Goal: Task Accomplishment & Management: Manage account settings

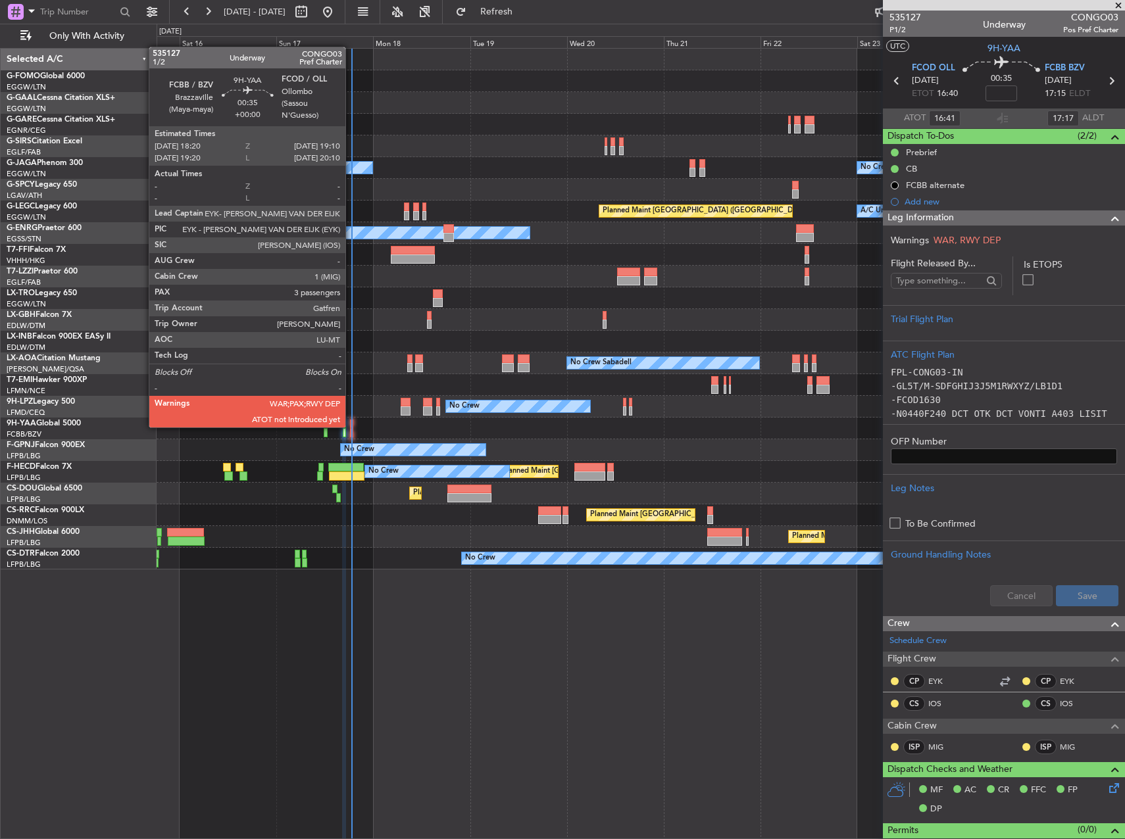
click at [351, 426] on div at bounding box center [352, 424] width 4 height 9
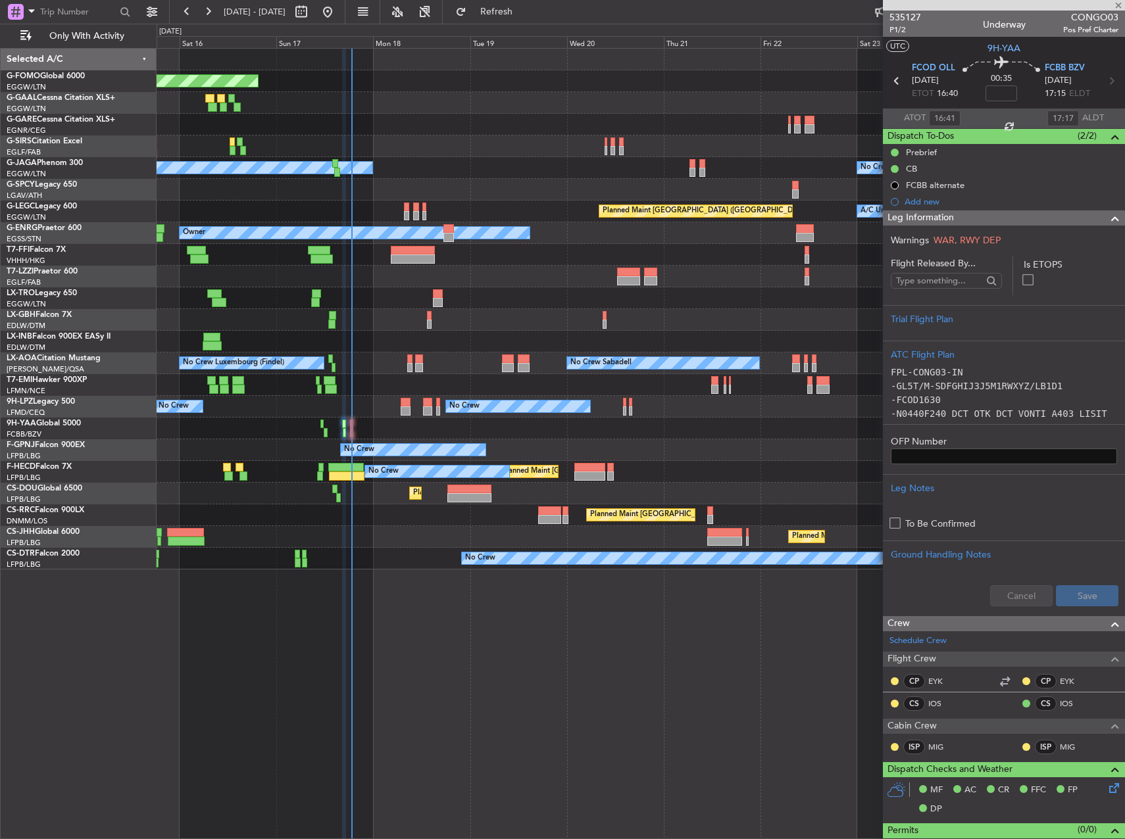
type input "3"
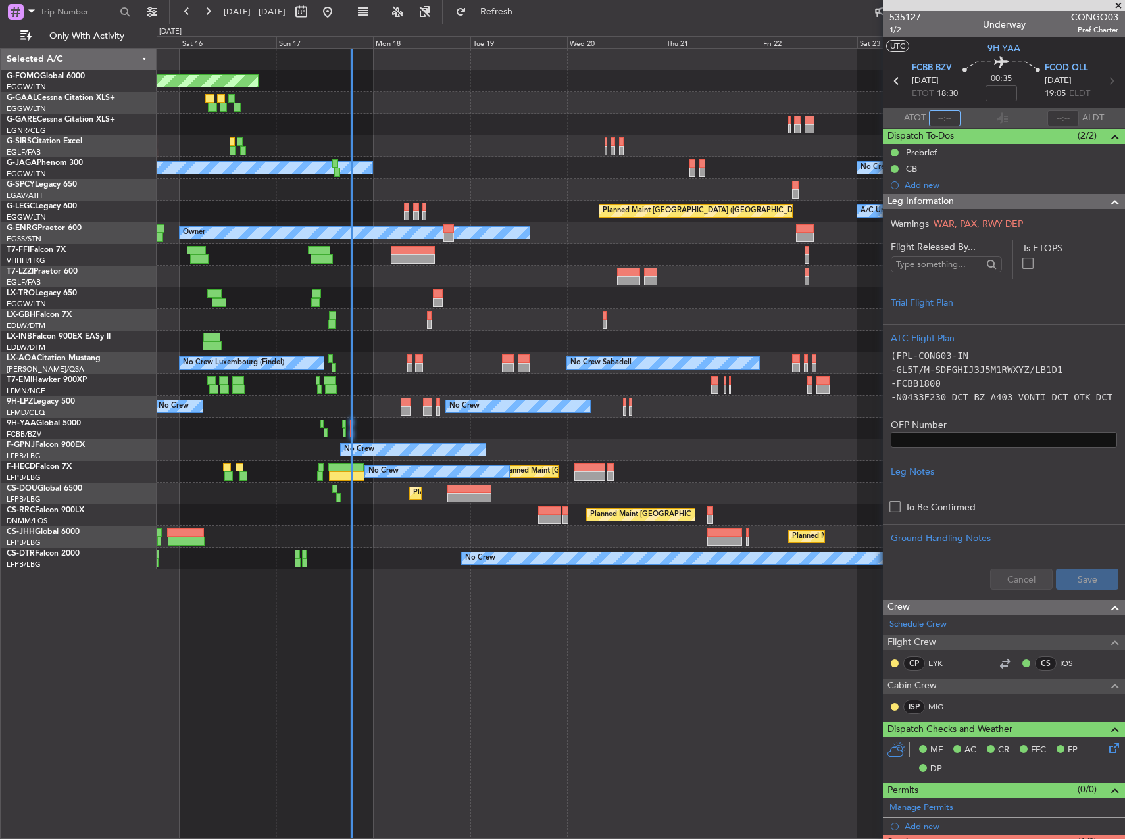
click at [936, 120] on input "text" at bounding box center [945, 118] width 32 height 16
type input "18:17"
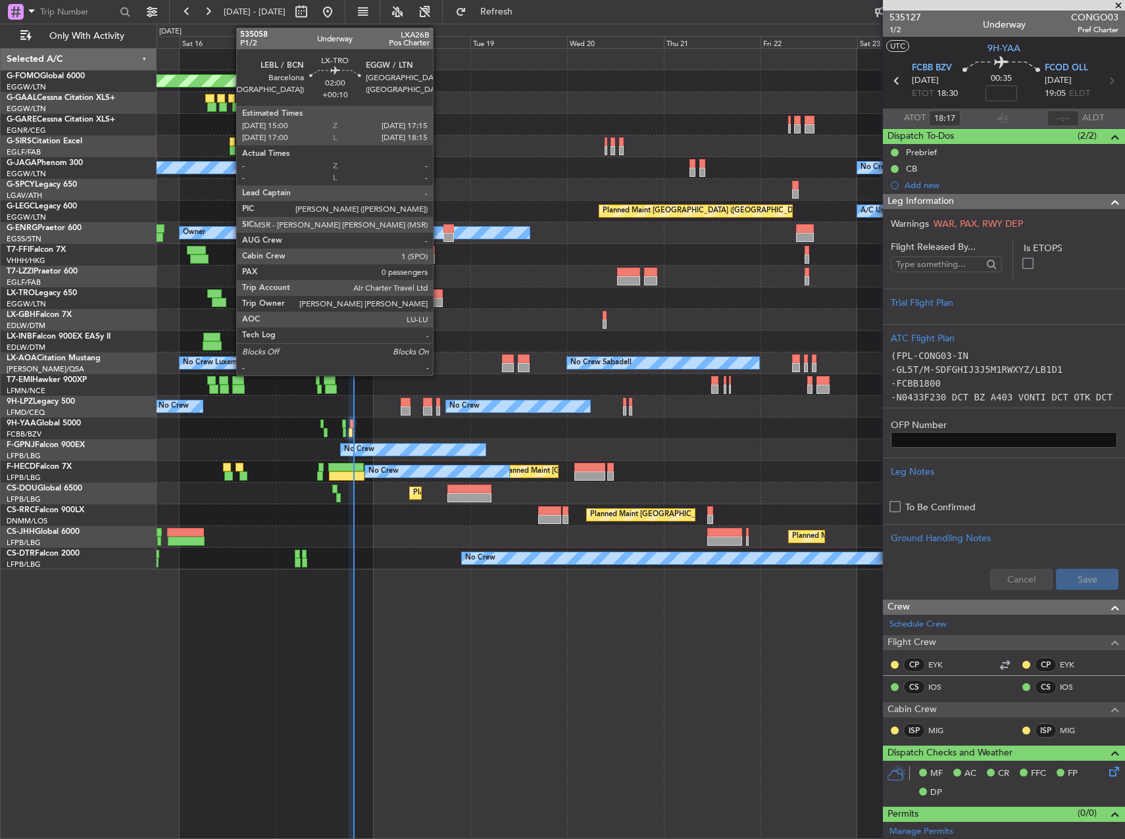
click at [439, 301] on div at bounding box center [437, 302] width 9 height 9
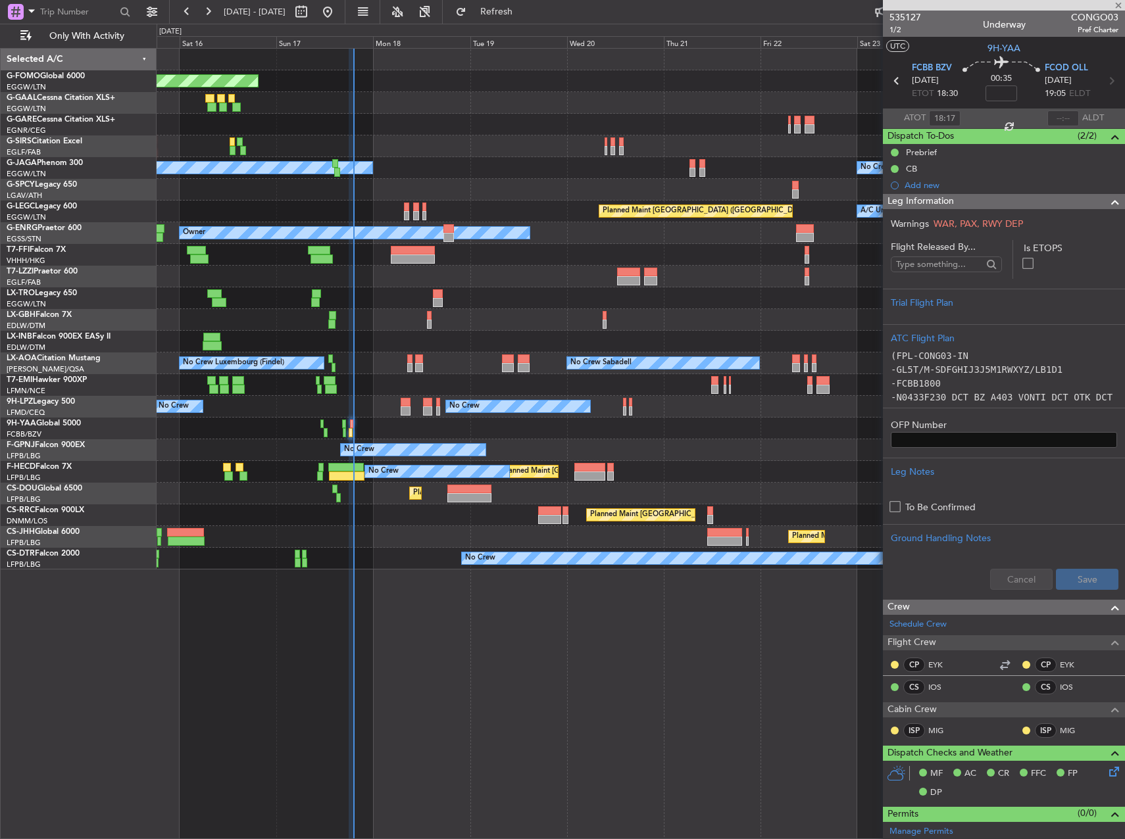
type input "+00:10"
type input "0"
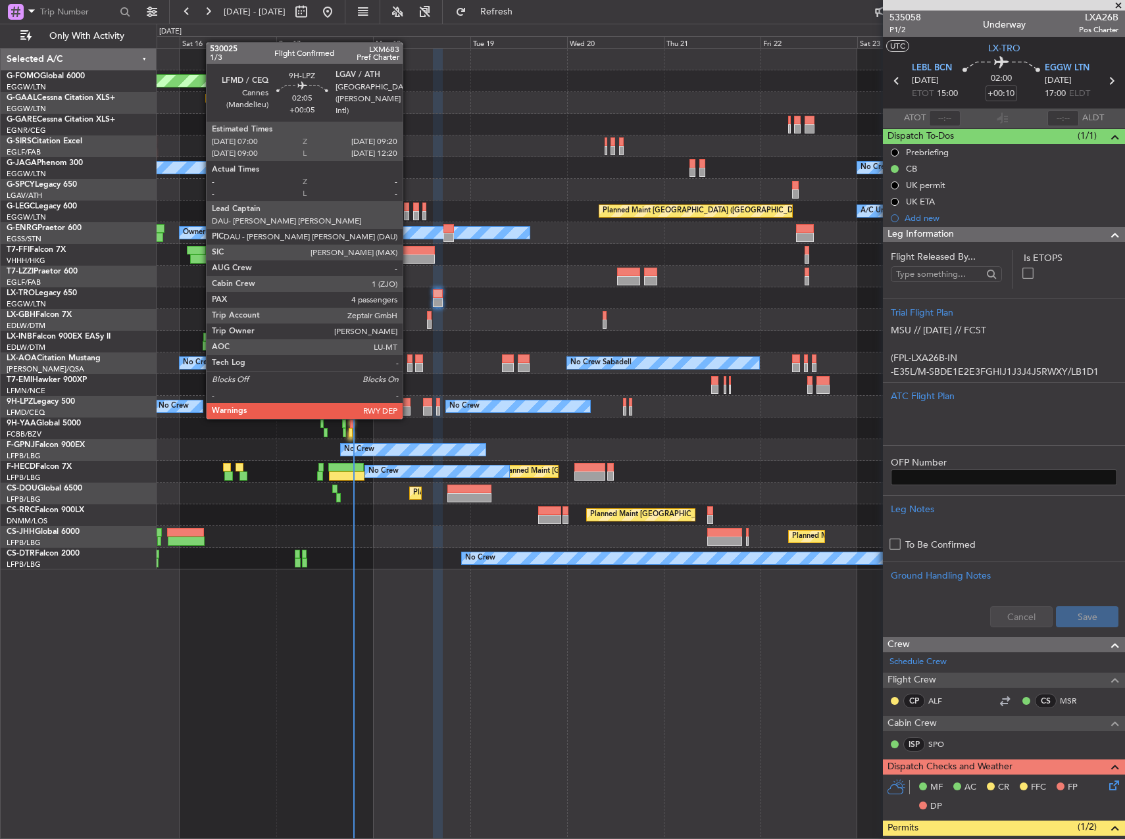
click at [408, 406] on div at bounding box center [405, 402] width 10 height 9
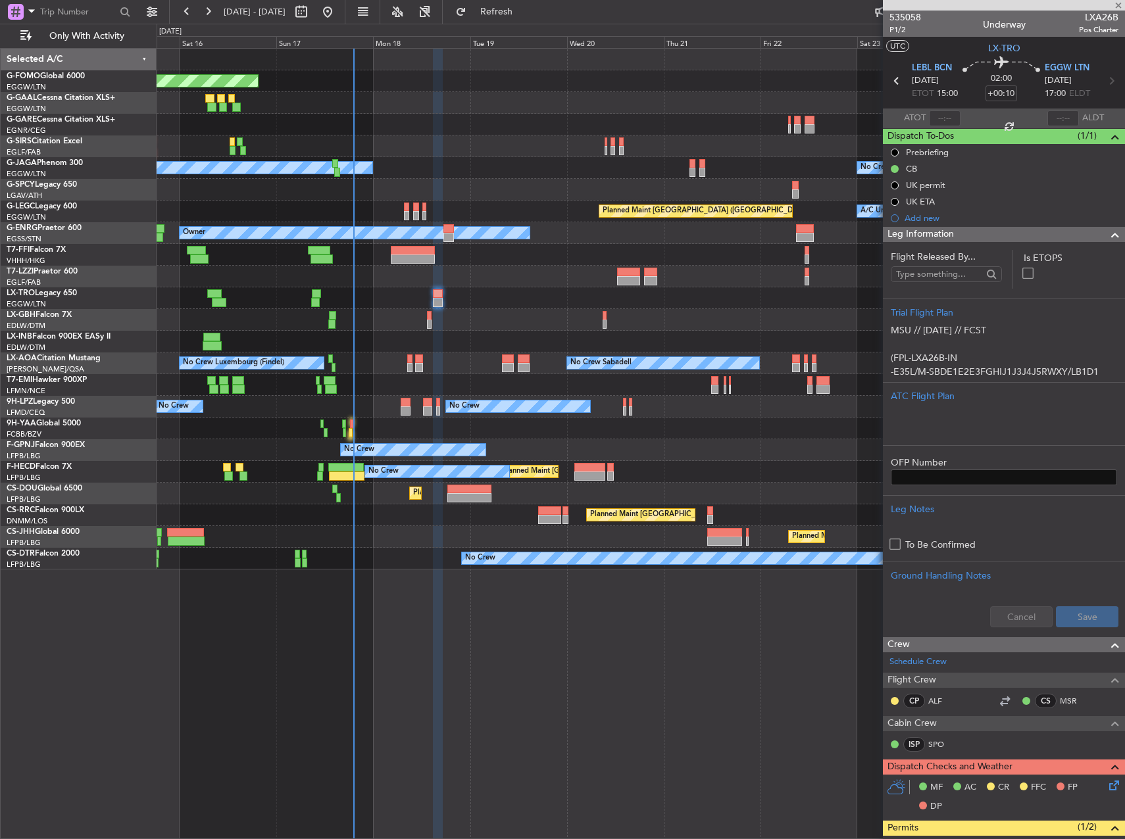
type input "+00:05"
type input "4"
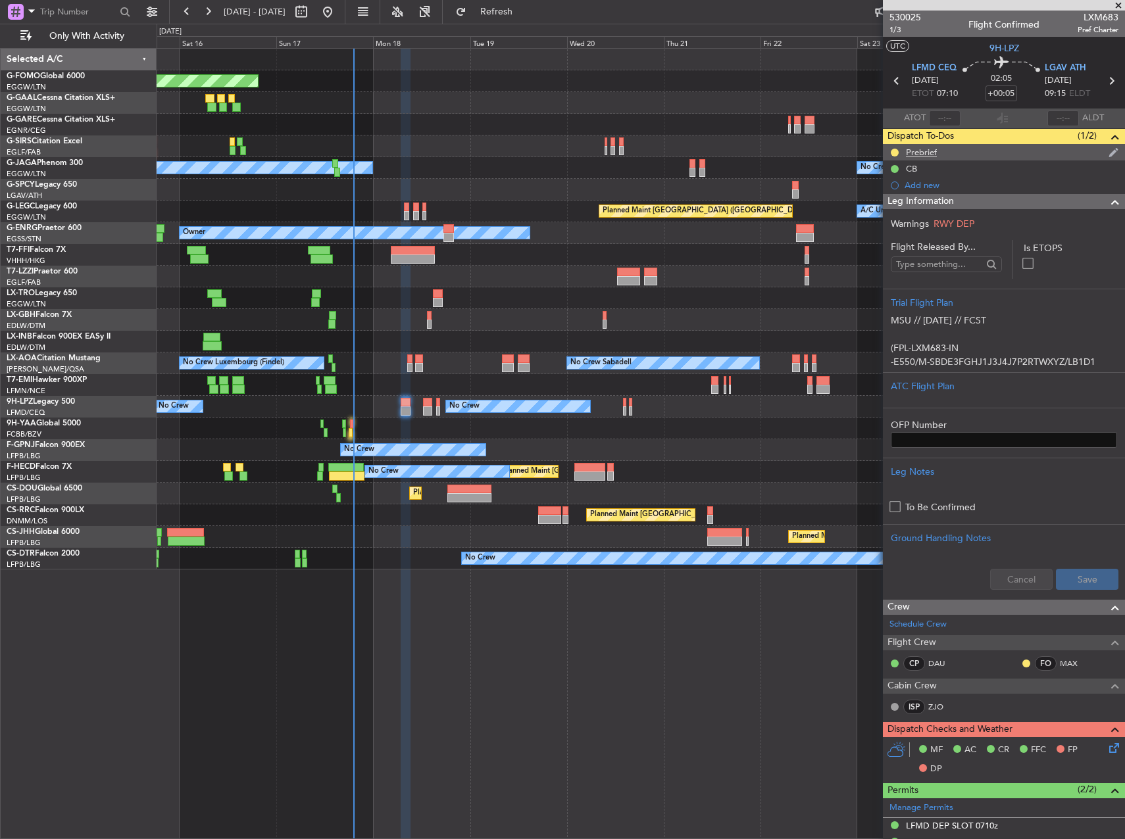
click at [930, 149] on div "Prebrief" at bounding box center [921, 152] width 31 height 11
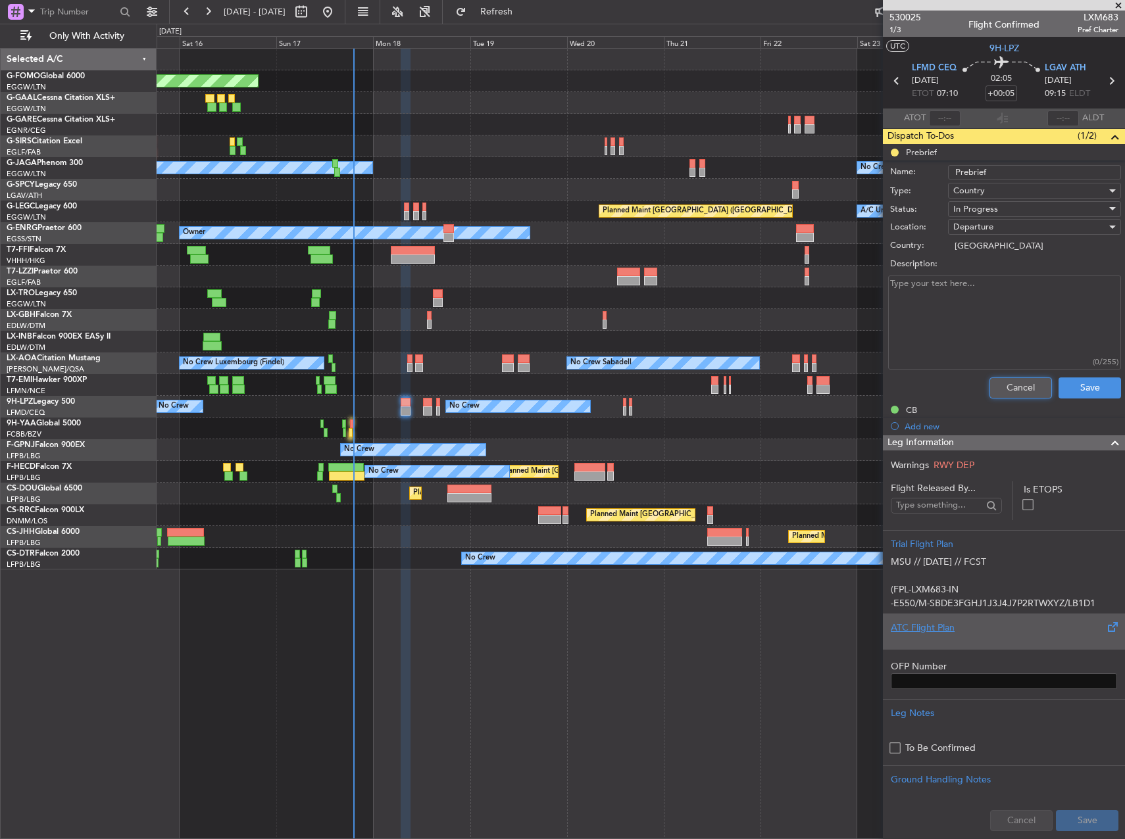
drag, startPoint x: 1012, startPoint y: 389, endPoint x: 1033, endPoint y: 377, distance: 24.5
click at [1014, 389] on button "Cancel" at bounding box center [1020, 387] width 62 height 21
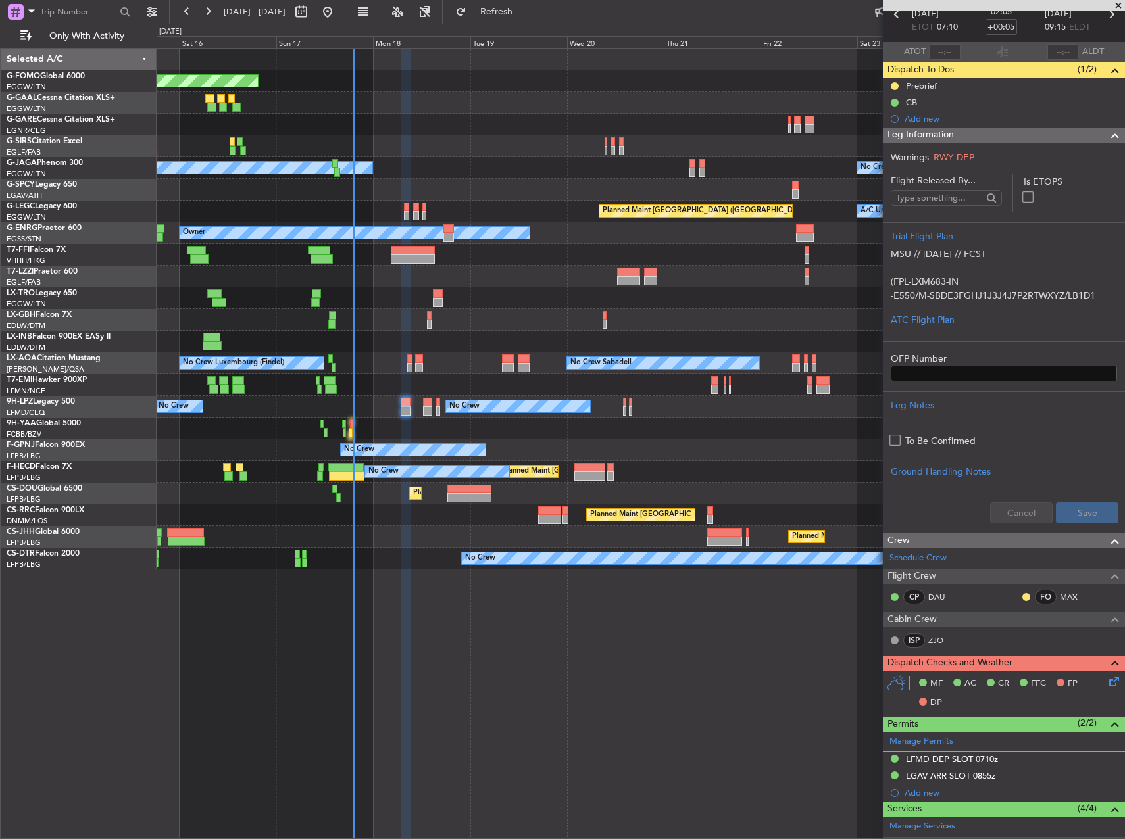
scroll to position [197, 0]
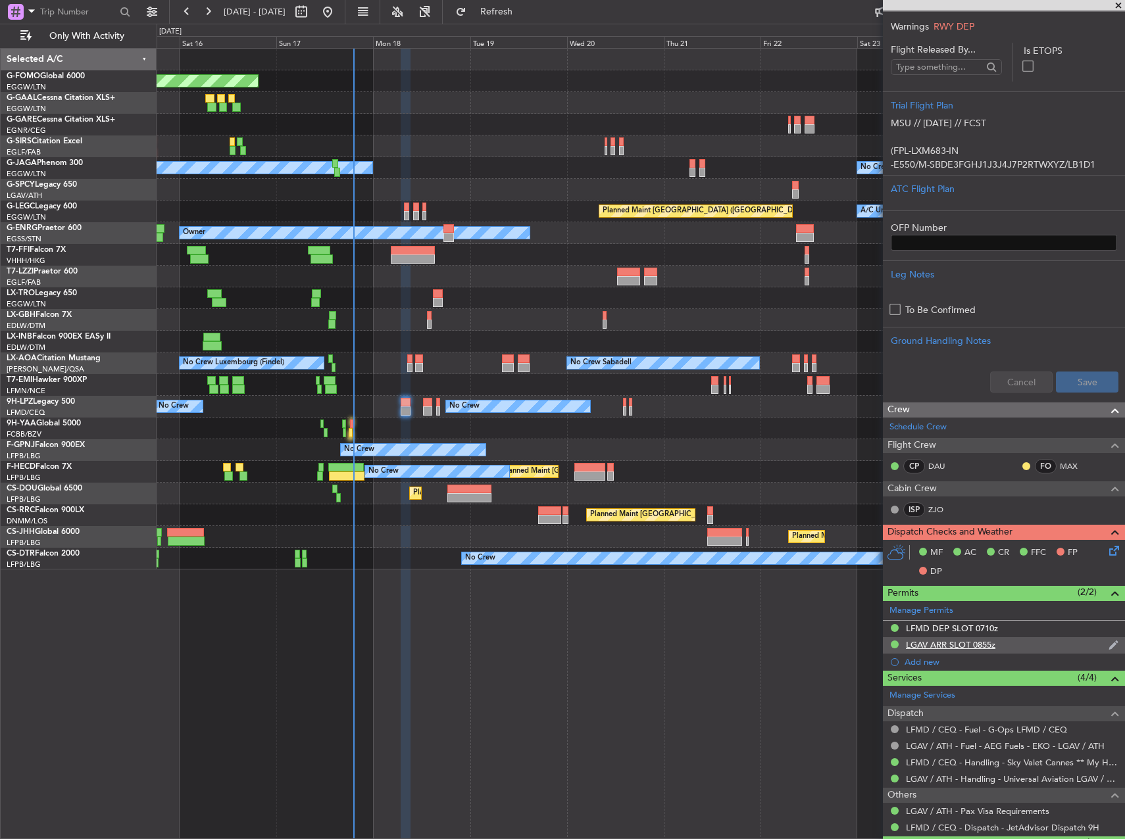
click at [944, 646] on div "LGAV ARR SLOT 0855z" at bounding box center [950, 644] width 89 height 11
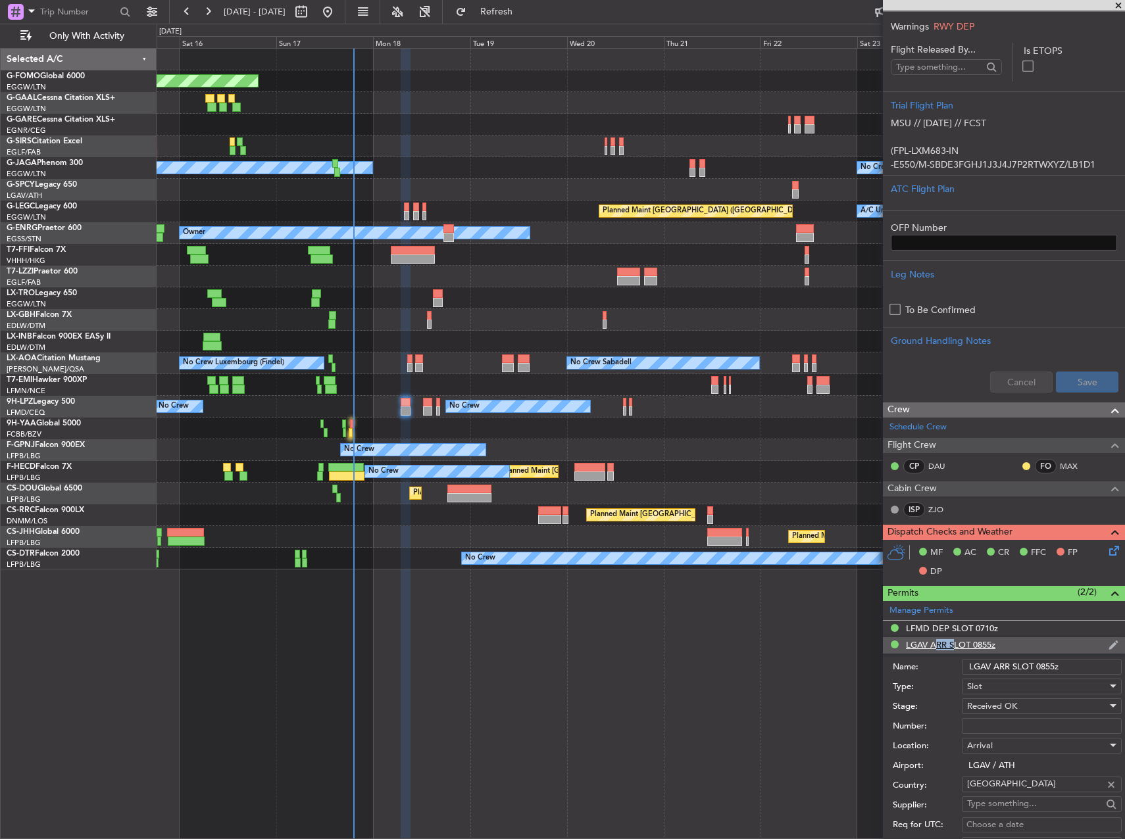
click at [944, 646] on li "LGAV ARR SLOT 0855z Name: LGAV ARR SLOT 0855z Type: Slot Stage: Received OK Num…" at bounding box center [1004, 841] width 242 height 409
click at [953, 623] on div "LFMD DEP SLOT 0710z" at bounding box center [952, 628] width 92 height 11
click at [1010, 704] on input "LFMDD000012193" at bounding box center [1041, 710] width 160 height 16
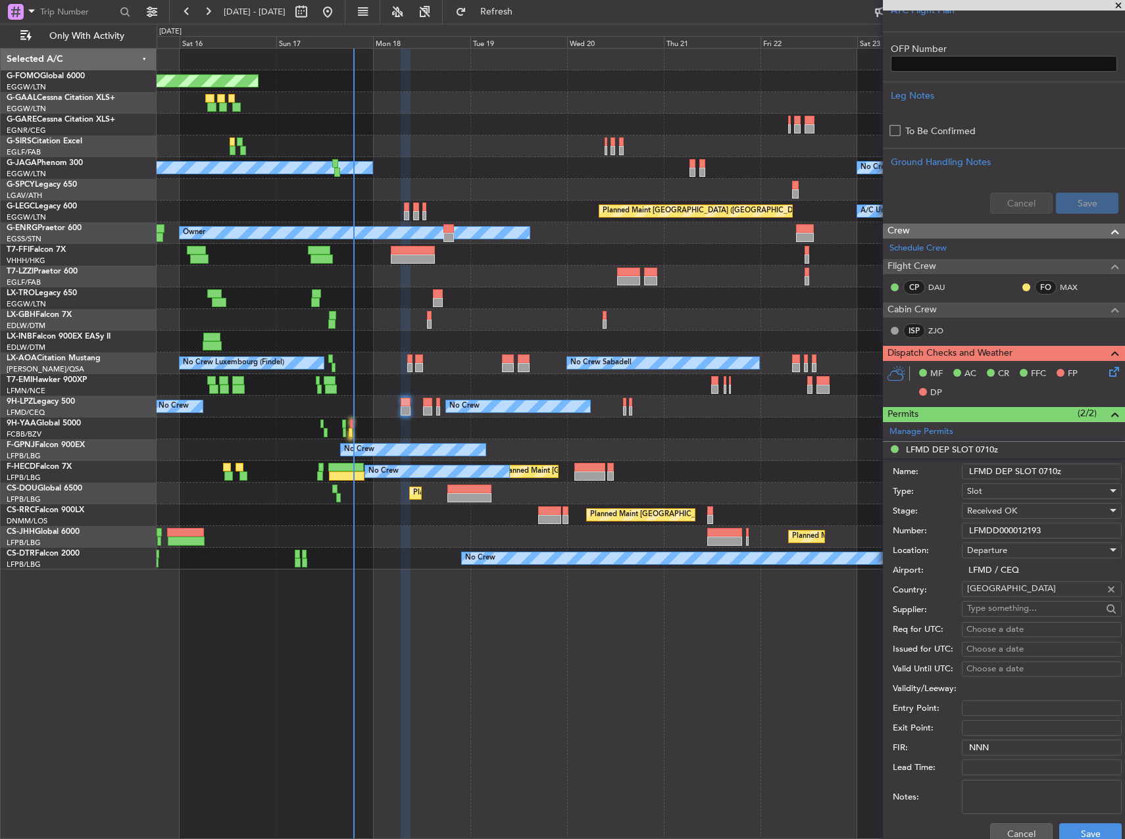
scroll to position [742, 0]
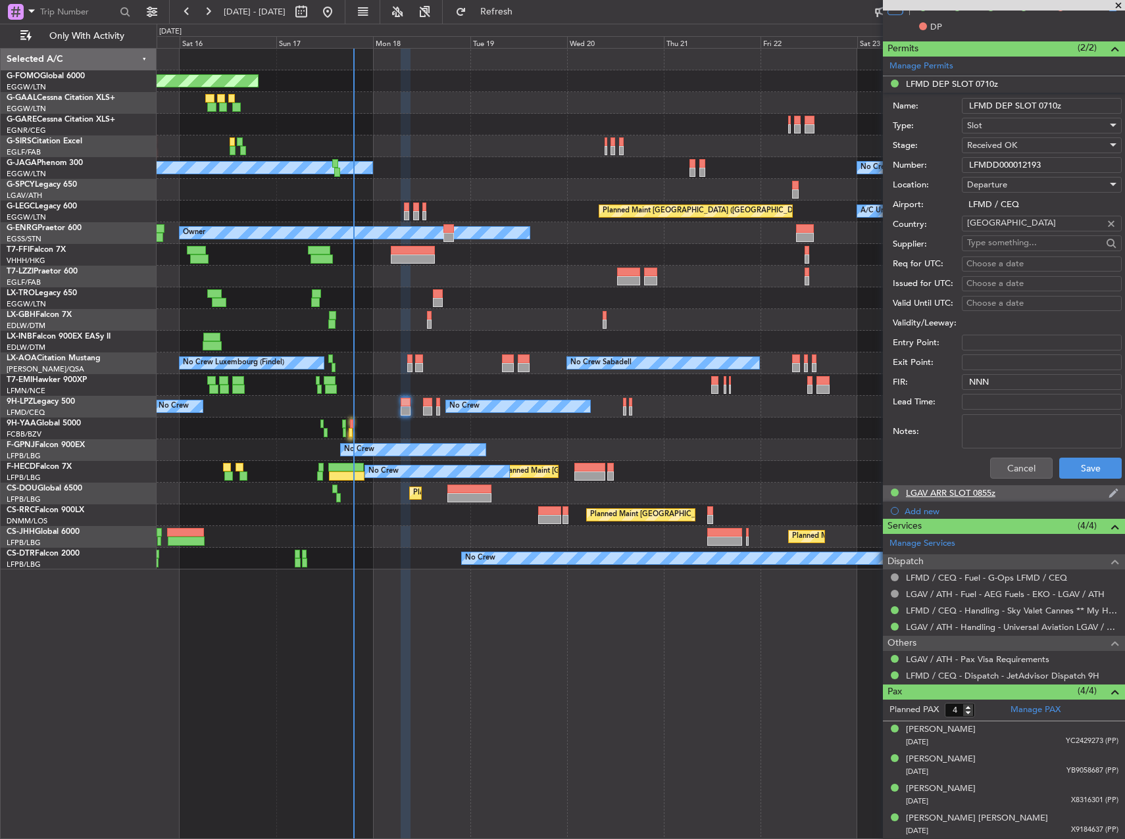
click at [945, 494] on div "LGAV ARR SLOT 0855z" at bounding box center [950, 492] width 89 height 11
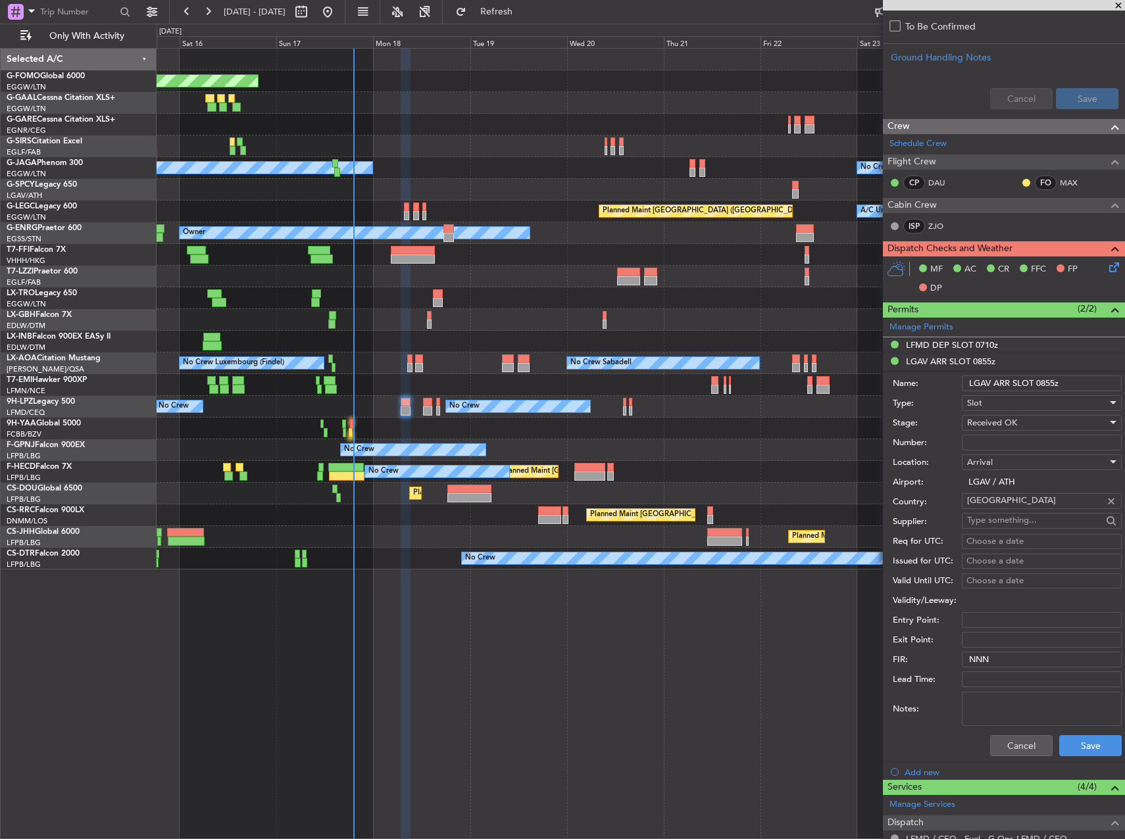
scroll to position [479, 0]
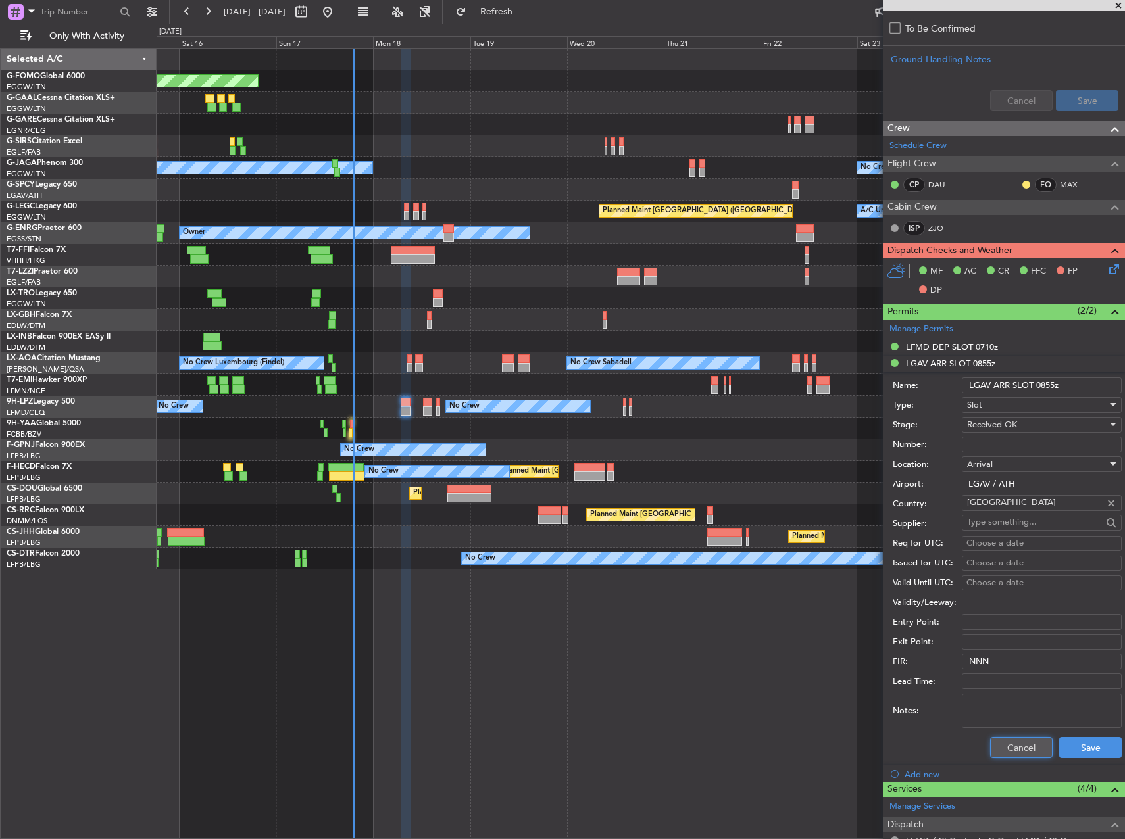
drag, startPoint x: 1020, startPoint y: 742, endPoint x: 1024, endPoint y: 722, distance: 20.1
click at [1020, 742] on button "Cancel" at bounding box center [1021, 747] width 62 height 21
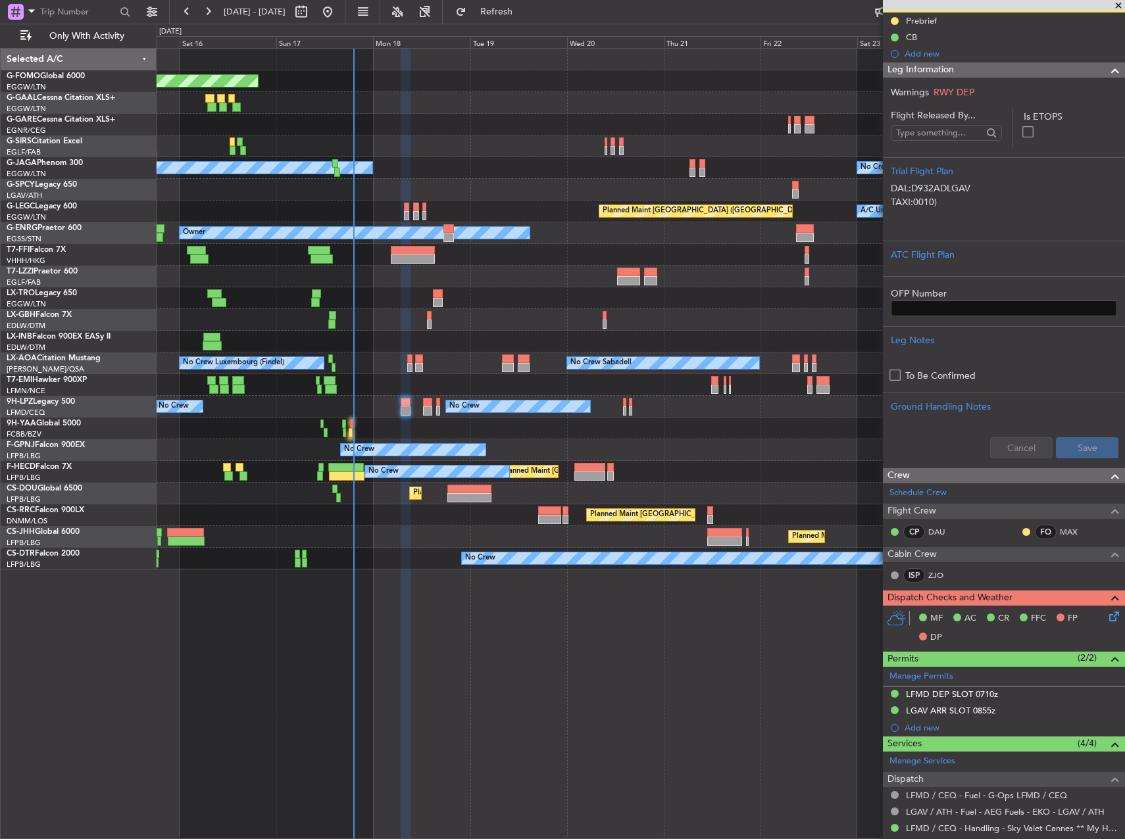
scroll to position [0, 0]
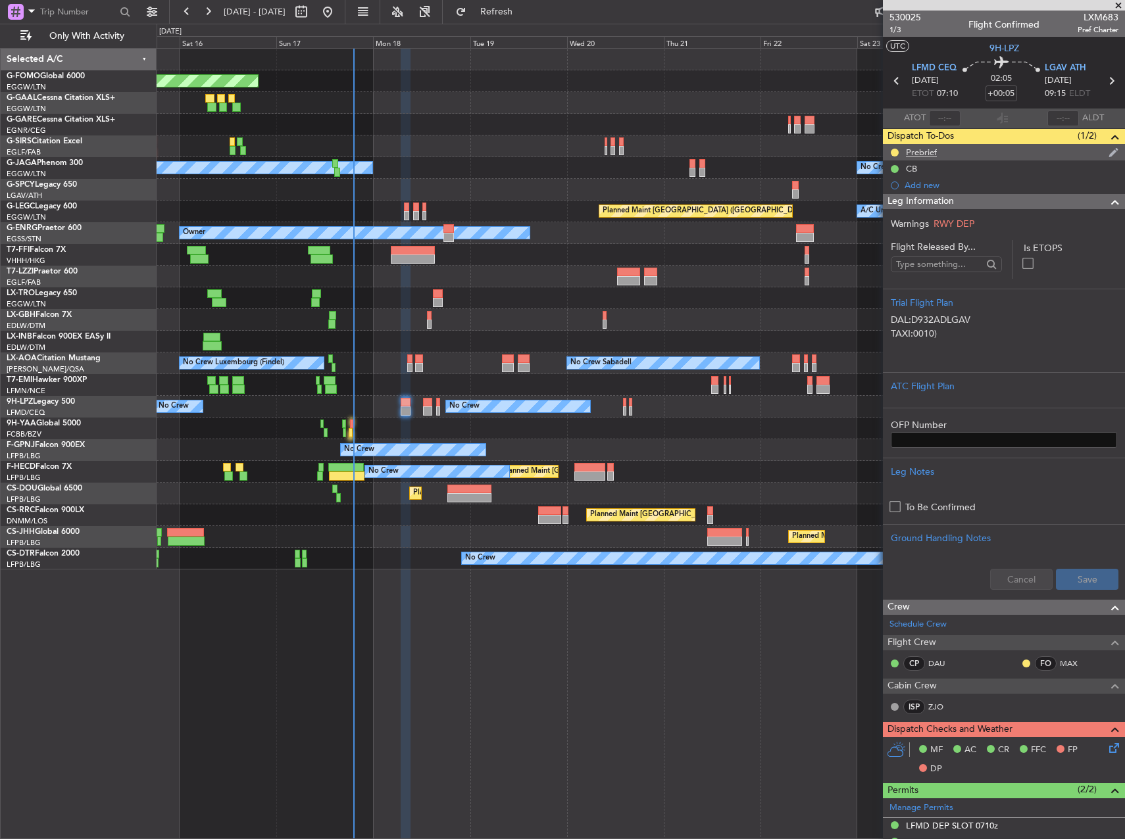
click at [890, 149] on div at bounding box center [894, 152] width 11 height 11
click at [892, 152] on button at bounding box center [894, 153] width 8 height 8
click at [880, 210] on span "Completed" at bounding box center [899, 210] width 43 height 13
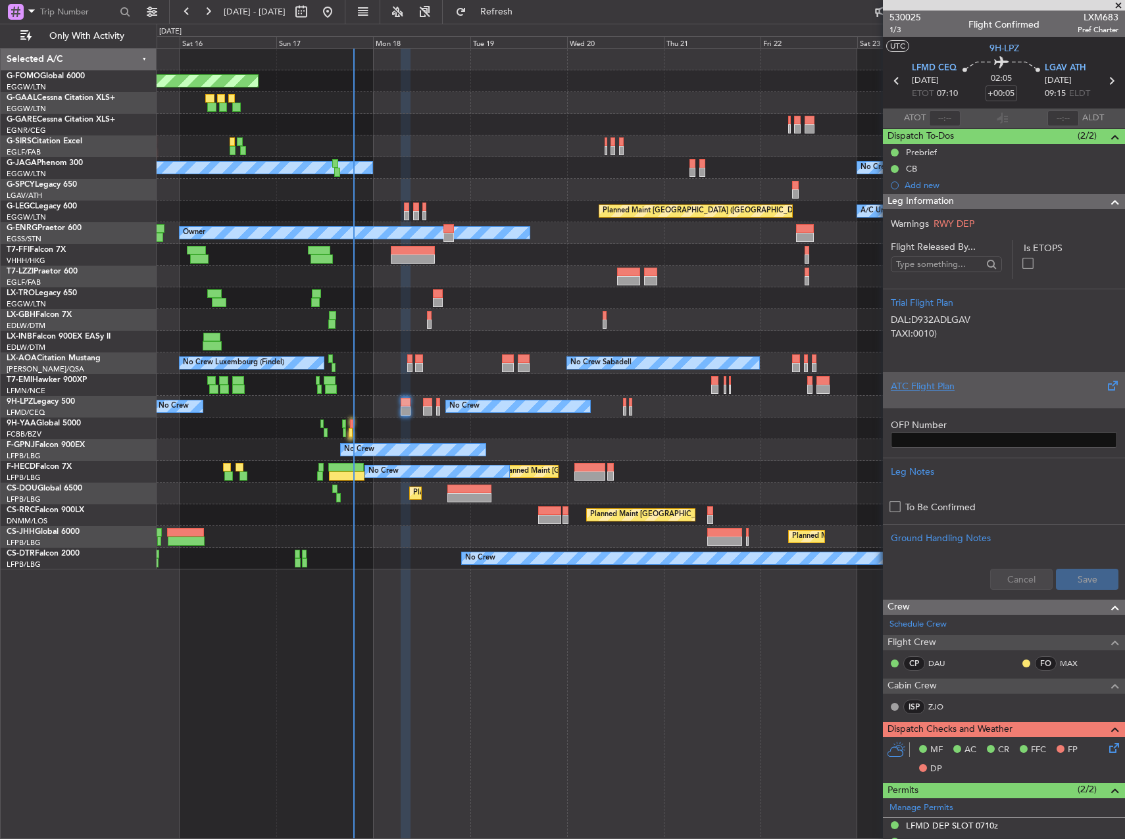
click at [954, 393] on div "ATC Flight Plan" at bounding box center [1003, 386] width 226 height 14
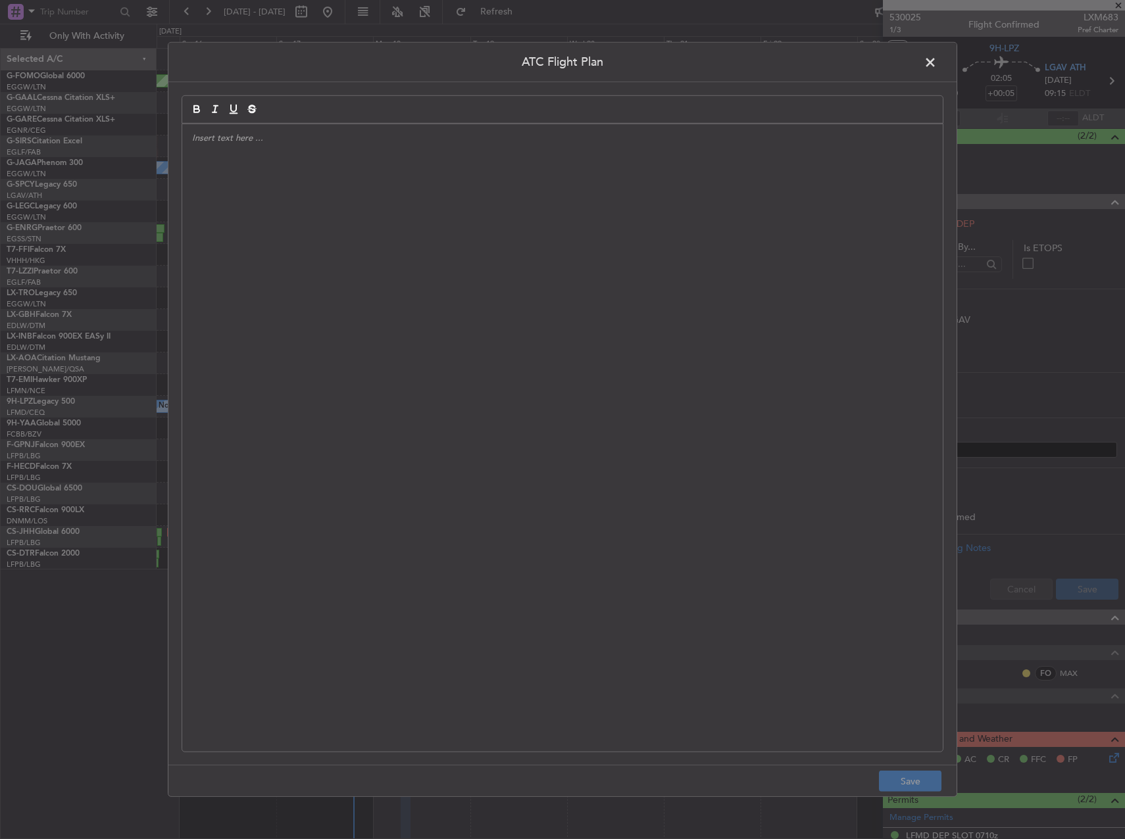
click at [568, 376] on div at bounding box center [562, 437] width 760 height 627
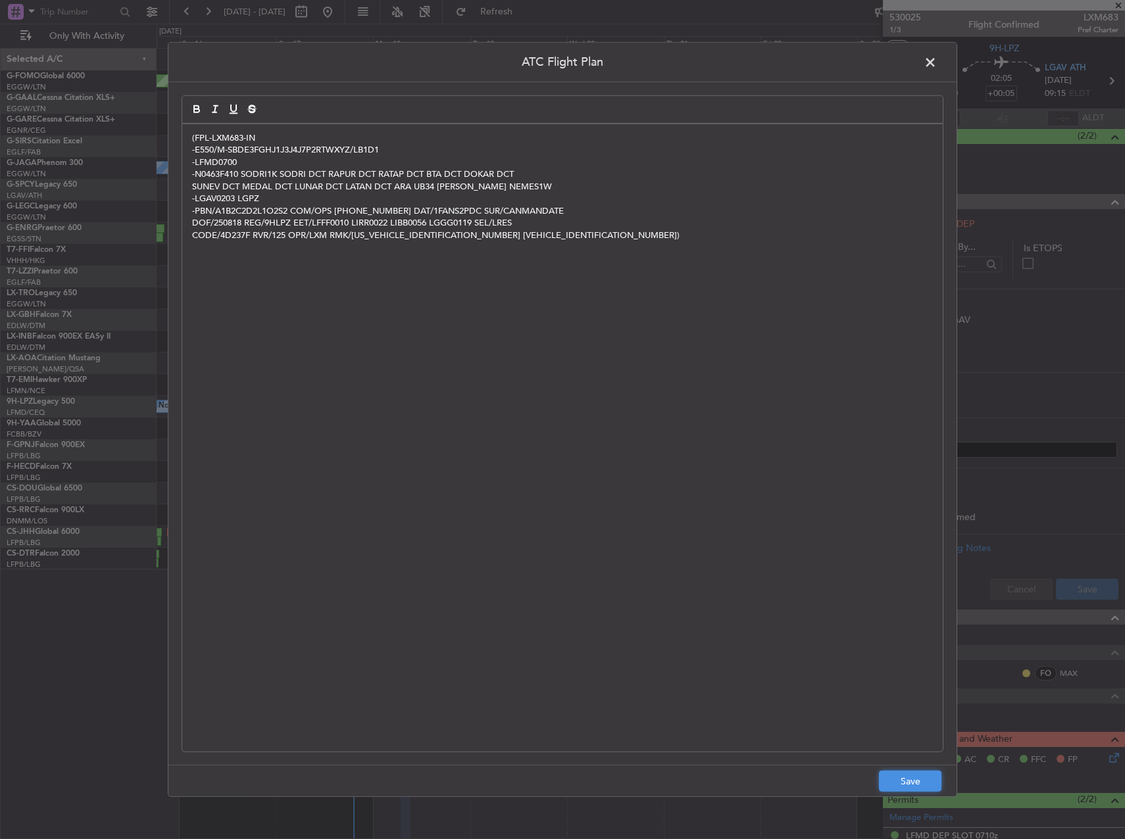
click at [908, 790] on button "Save" at bounding box center [910, 781] width 62 height 21
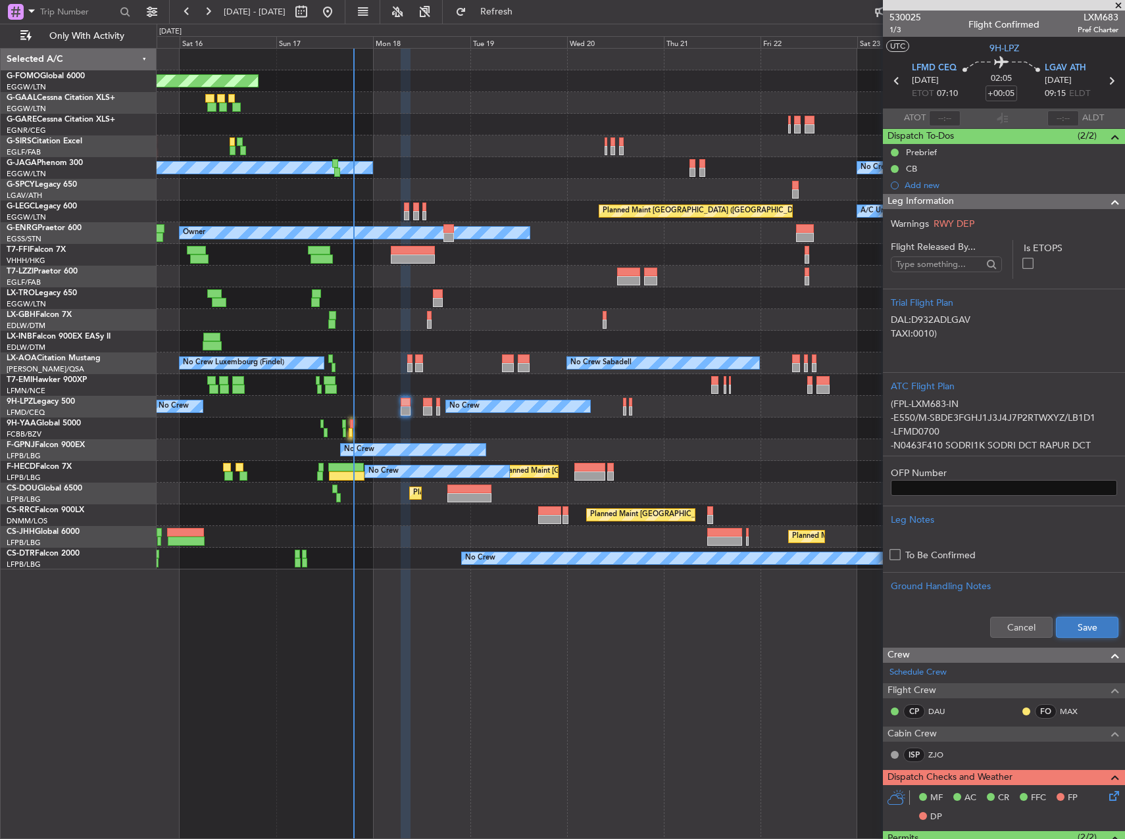
click at [1061, 625] on button "Save" at bounding box center [1086, 627] width 62 height 21
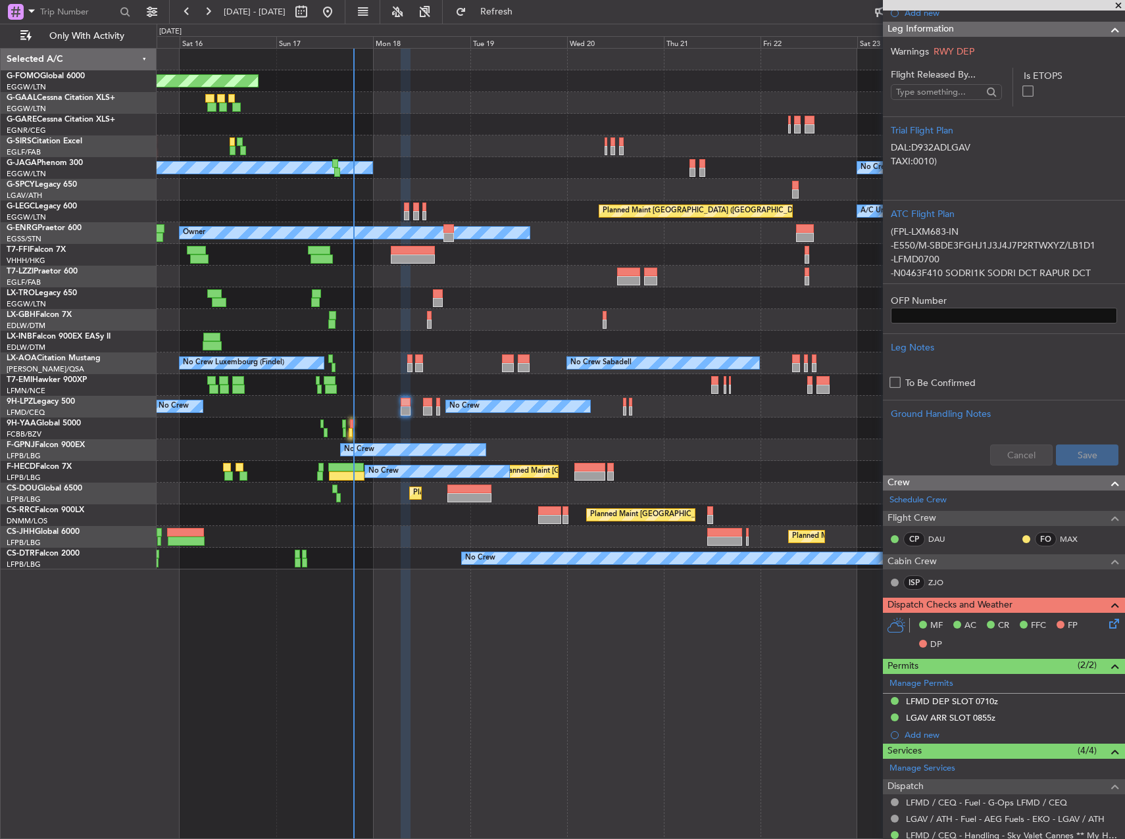
scroll to position [329, 0]
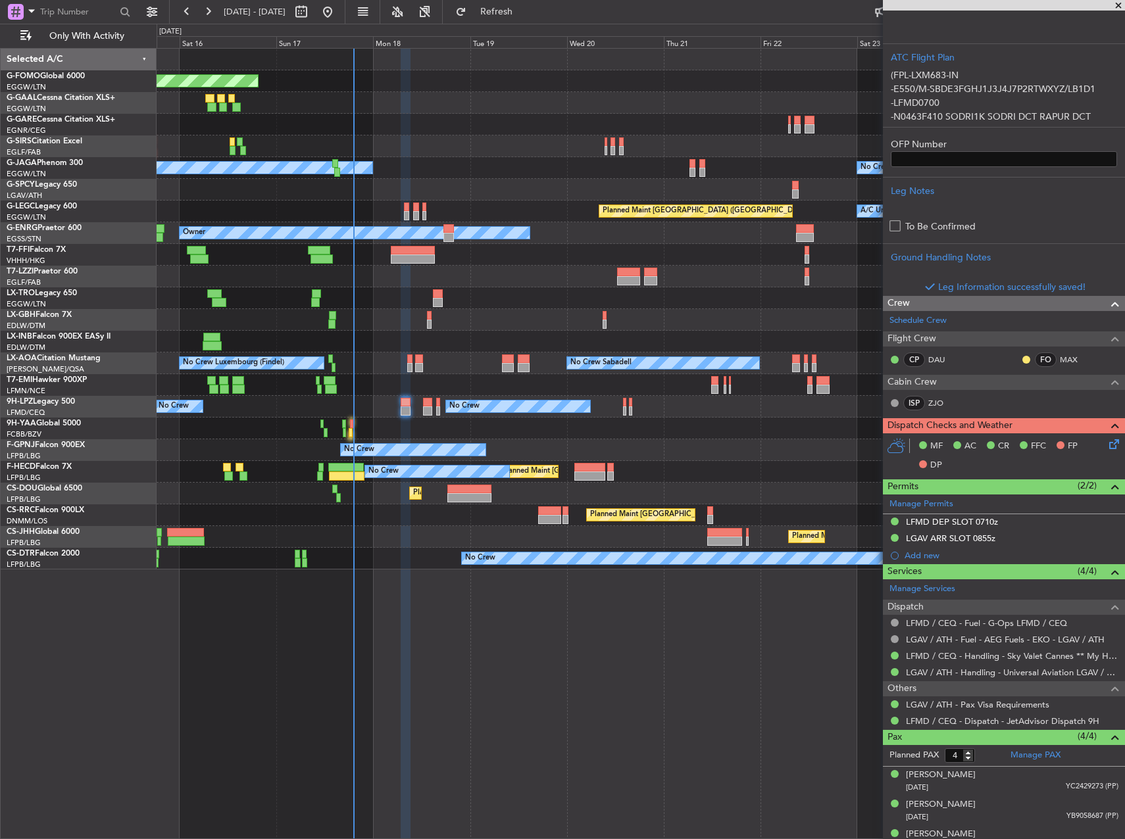
click at [1106, 443] on icon at bounding box center [1111, 442] width 11 height 11
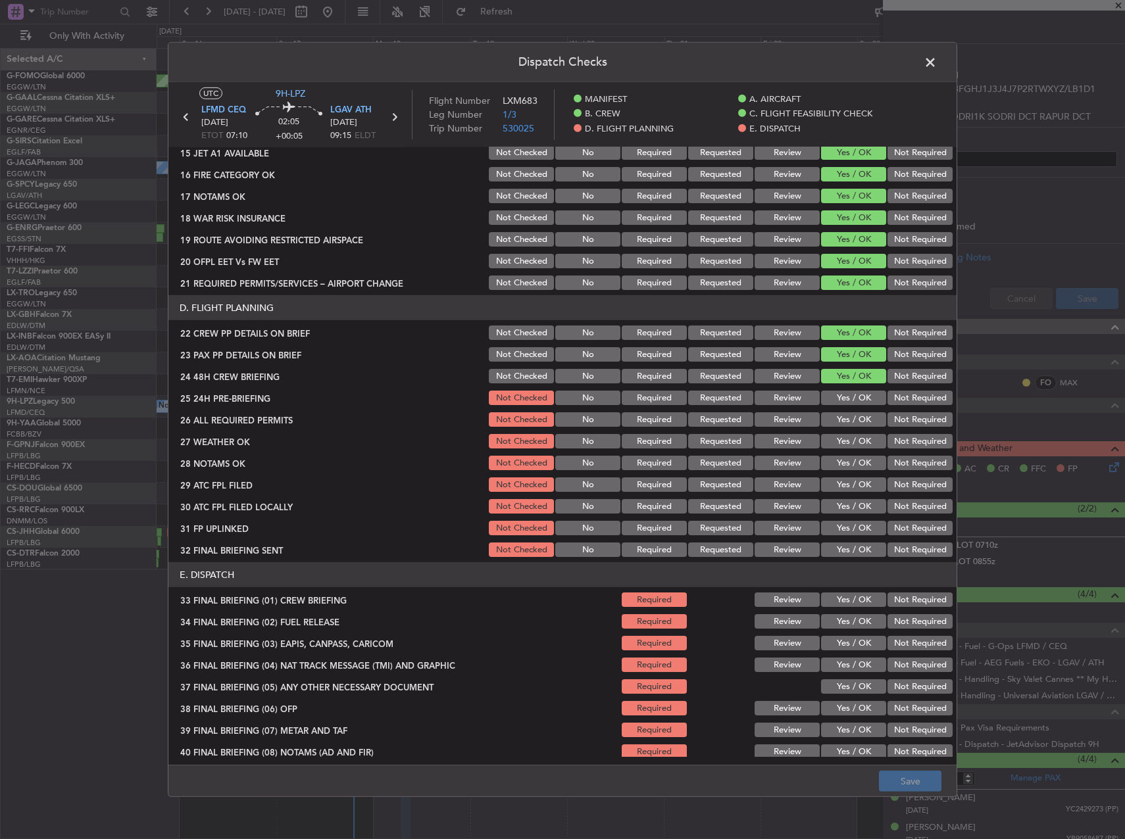
scroll to position [580, 0]
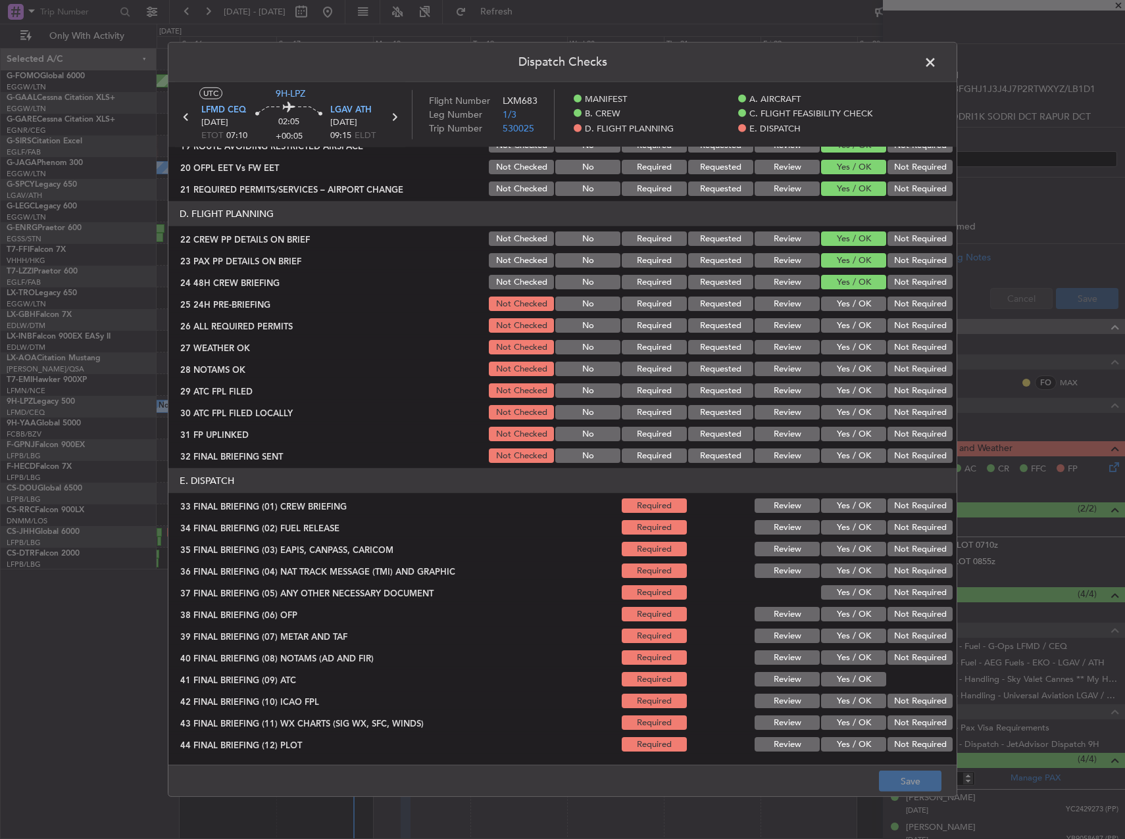
click at [844, 309] on button "Yes / OK" at bounding box center [853, 304] width 65 height 14
click at [843, 322] on button "Yes / OK" at bounding box center [853, 325] width 65 height 14
drag, startPoint x: 811, startPoint y: 348, endPoint x: 804, endPoint y: 348, distance: 7.2
click at [819, 348] on div "Yes / OK" at bounding box center [852, 347] width 66 height 18
click at [796, 349] on button "Review" at bounding box center [786, 347] width 65 height 14
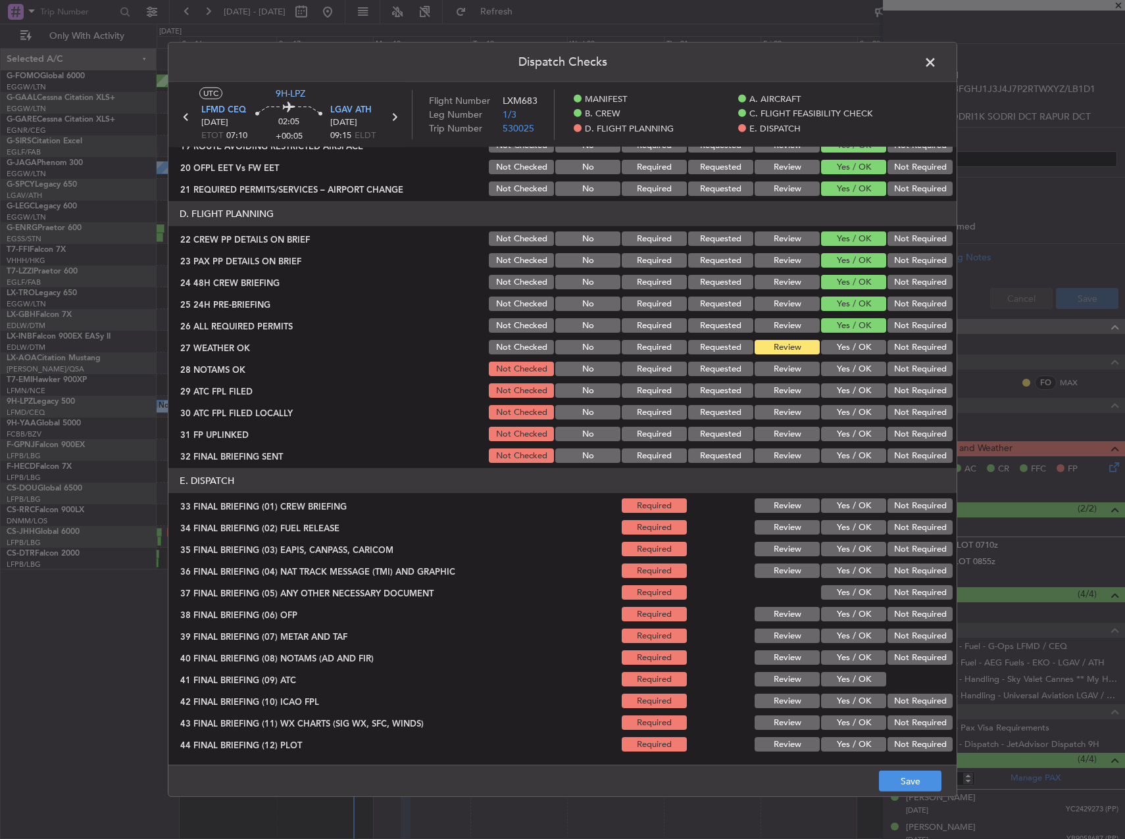
click at [787, 378] on div "Review" at bounding box center [785, 369] width 66 height 18
click at [786, 367] on button "Review" at bounding box center [786, 369] width 65 height 14
drag, startPoint x: 857, startPoint y: 383, endPoint x: 855, endPoint y: 395, distance: 11.4
click at [855, 384] on button "Yes / OK" at bounding box center [853, 390] width 65 height 14
click at [853, 399] on div "Yes / OK" at bounding box center [852, 390] width 66 height 18
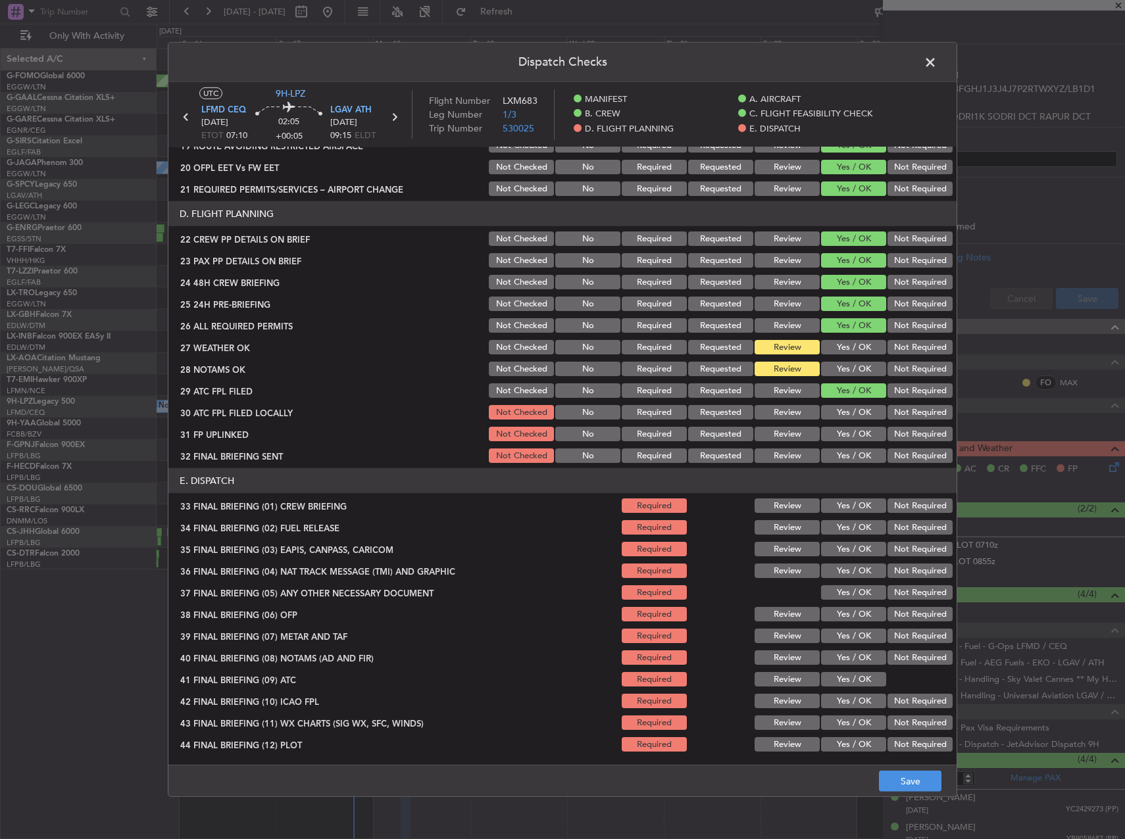
click at [850, 413] on button "Yes / OK" at bounding box center [853, 412] width 65 height 14
click at [913, 433] on button "Not Required" at bounding box center [919, 434] width 65 height 14
drag, startPoint x: 832, startPoint y: 431, endPoint x: 890, endPoint y: 413, distance: 60.7
click at [837, 428] on button "Yes / OK" at bounding box center [853, 434] width 65 height 14
click at [899, 410] on button "Not Required" at bounding box center [919, 412] width 65 height 14
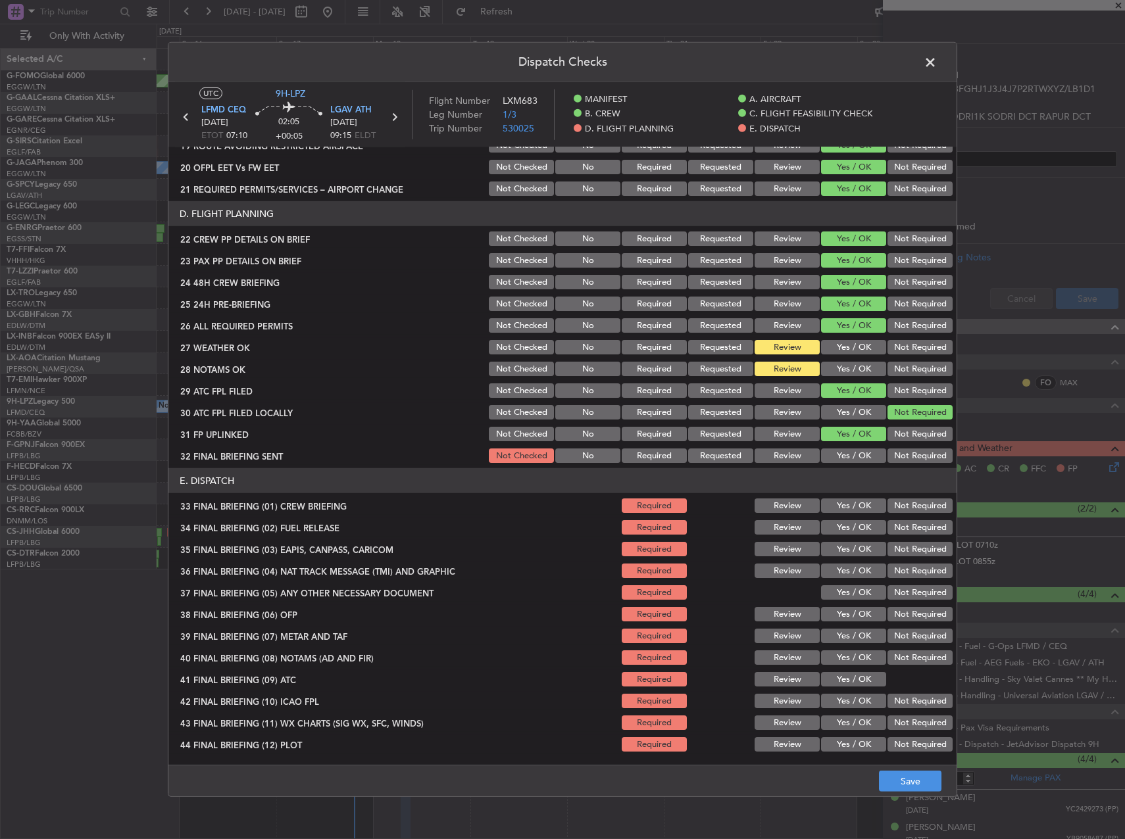
click at [906, 456] on button "Not Required" at bounding box center [919, 456] width 65 height 14
click at [841, 503] on button "Yes / OK" at bounding box center [853, 505] width 65 height 14
click at [841, 522] on button "Yes / OK" at bounding box center [853, 527] width 65 height 14
click at [911, 554] on button "Not Required" at bounding box center [919, 549] width 65 height 14
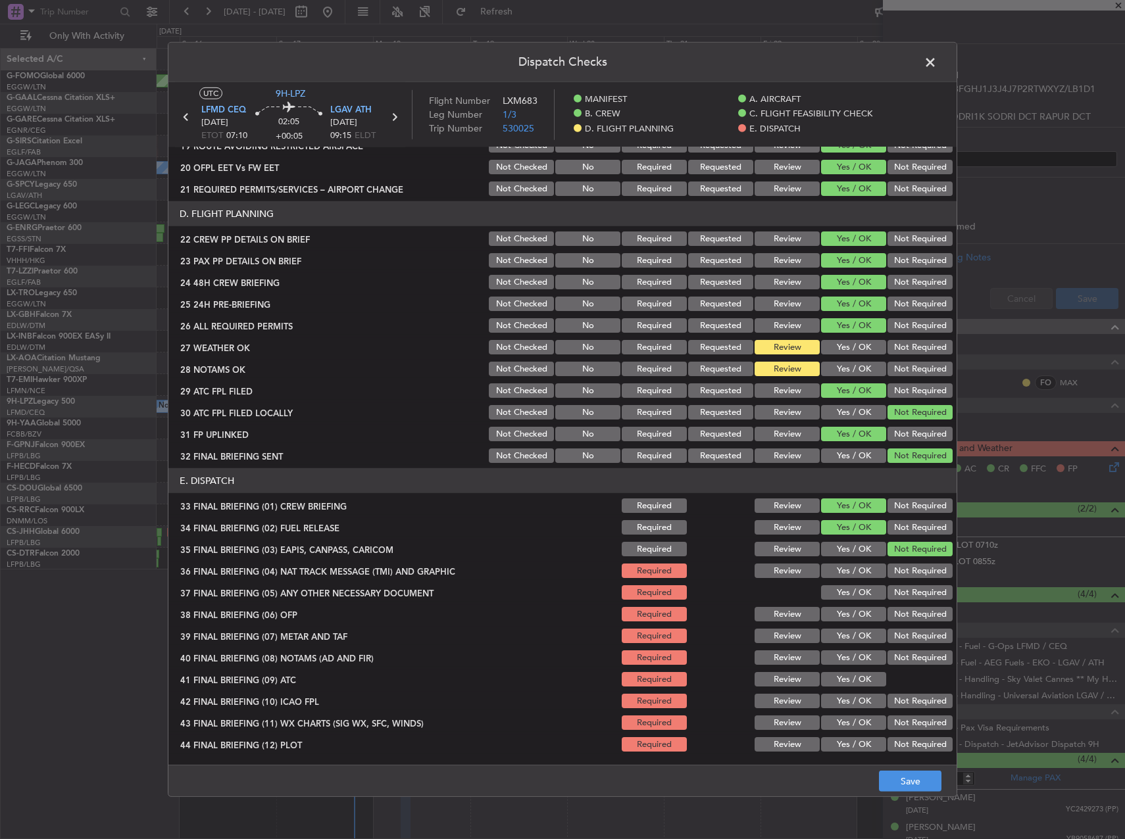
drag, startPoint x: 911, startPoint y: 569, endPoint x: 911, endPoint y: 576, distance: 7.3
click at [911, 570] on button "Not Required" at bounding box center [919, 571] width 65 height 14
click at [911, 596] on button "Not Required" at bounding box center [919, 592] width 65 height 14
click at [848, 624] on section "E. DISPATCH 33 FINAL BRIEFING (01) CREW BRIEFING Required Review Yes / OK Not R…" at bounding box center [562, 610] width 788 height 285
click at [844, 619] on button "Yes / OK" at bounding box center [853, 614] width 65 height 14
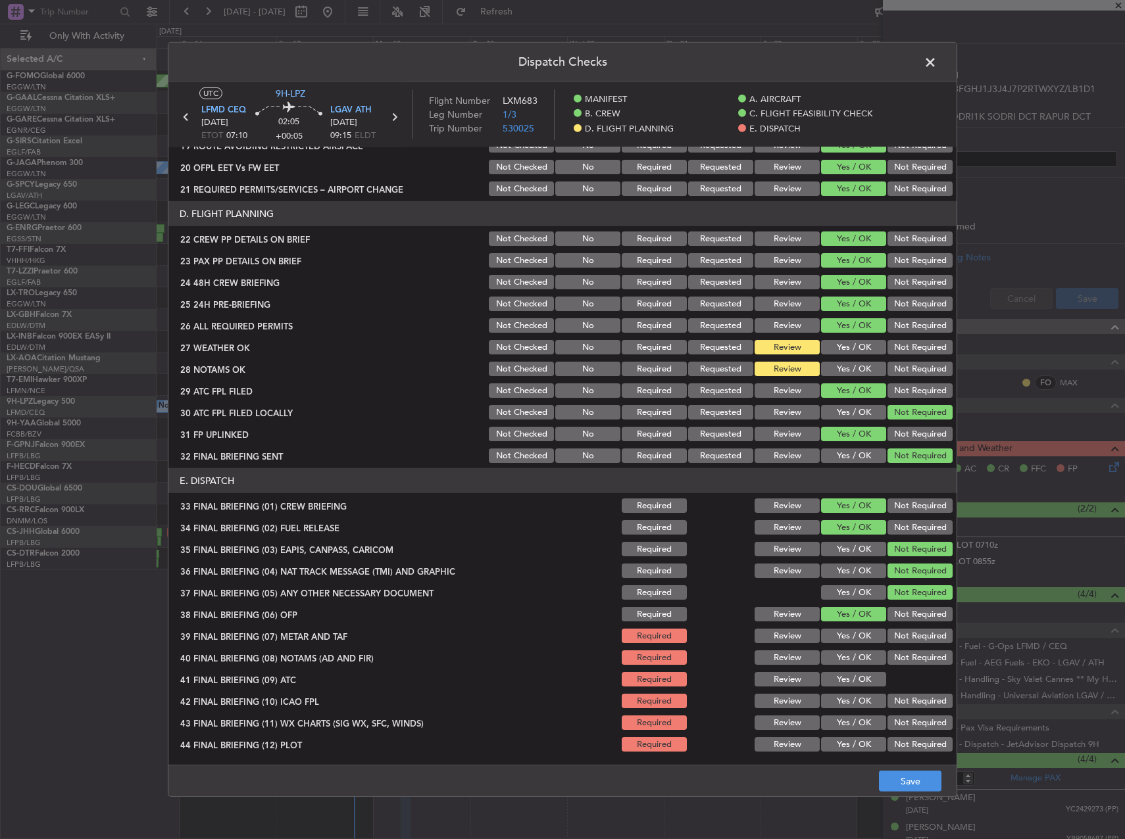
click at [845, 634] on button "Yes / OK" at bounding box center [853, 636] width 65 height 14
click at [848, 649] on div "Yes / OK" at bounding box center [852, 657] width 66 height 18
click at [844, 655] on button "Yes / OK" at bounding box center [853, 657] width 65 height 14
click at [846, 673] on button "Yes / OK" at bounding box center [853, 679] width 65 height 14
click at [848, 694] on button "Yes / OK" at bounding box center [853, 701] width 65 height 14
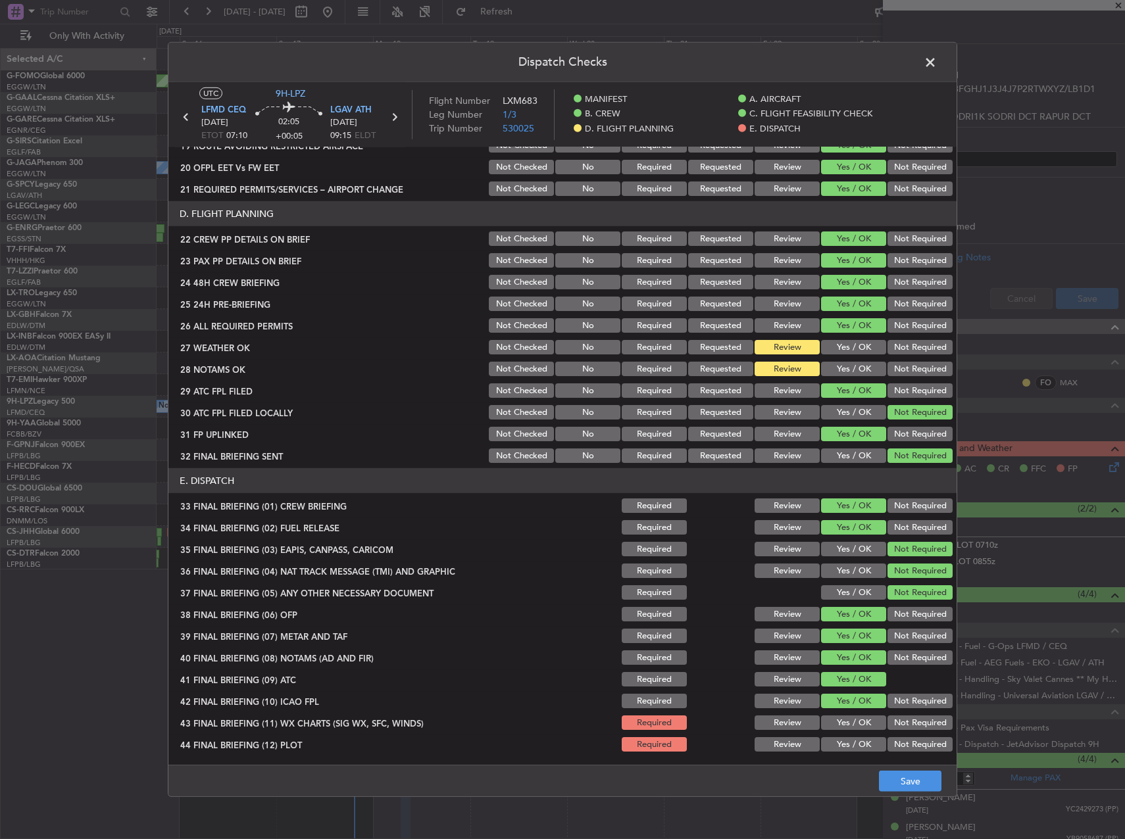
click at [849, 719] on button "Yes / OK" at bounding box center [853, 723] width 65 height 14
click at [861, 749] on button "Yes / OK" at bounding box center [853, 744] width 65 height 14
click at [909, 781] on button "Save" at bounding box center [910, 781] width 62 height 21
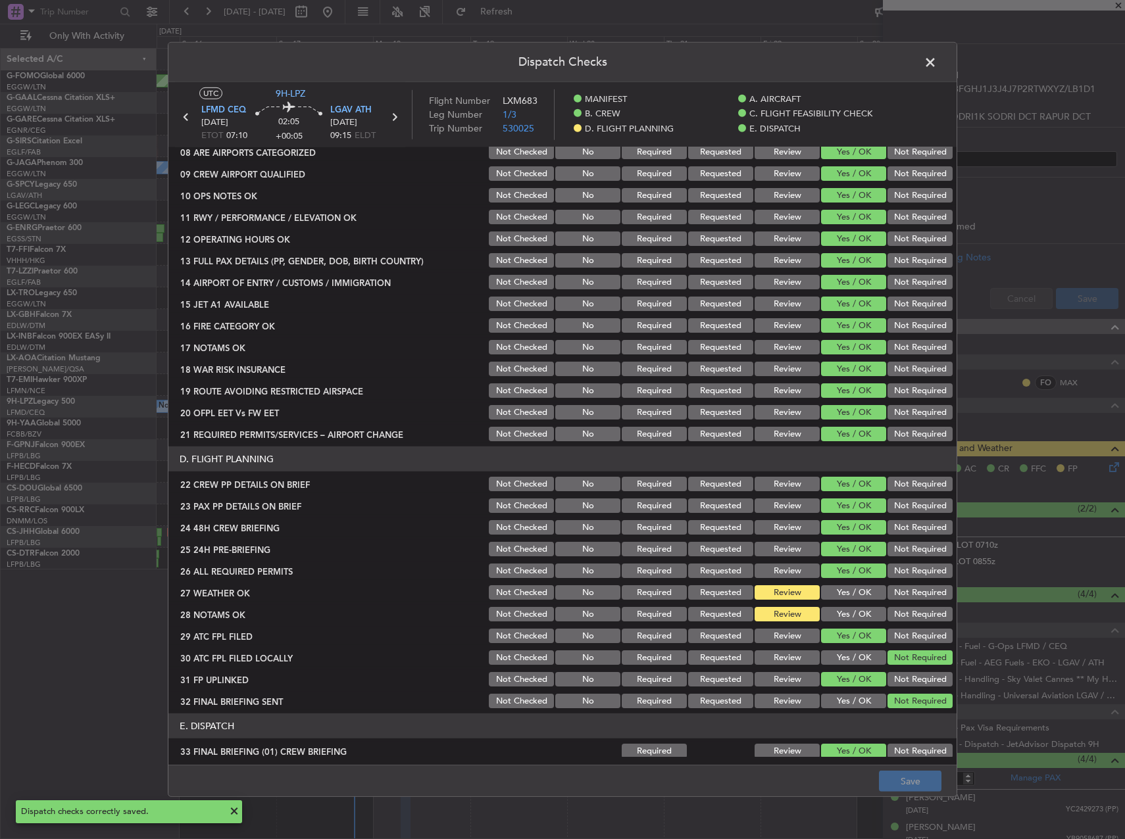
scroll to position [317, 0]
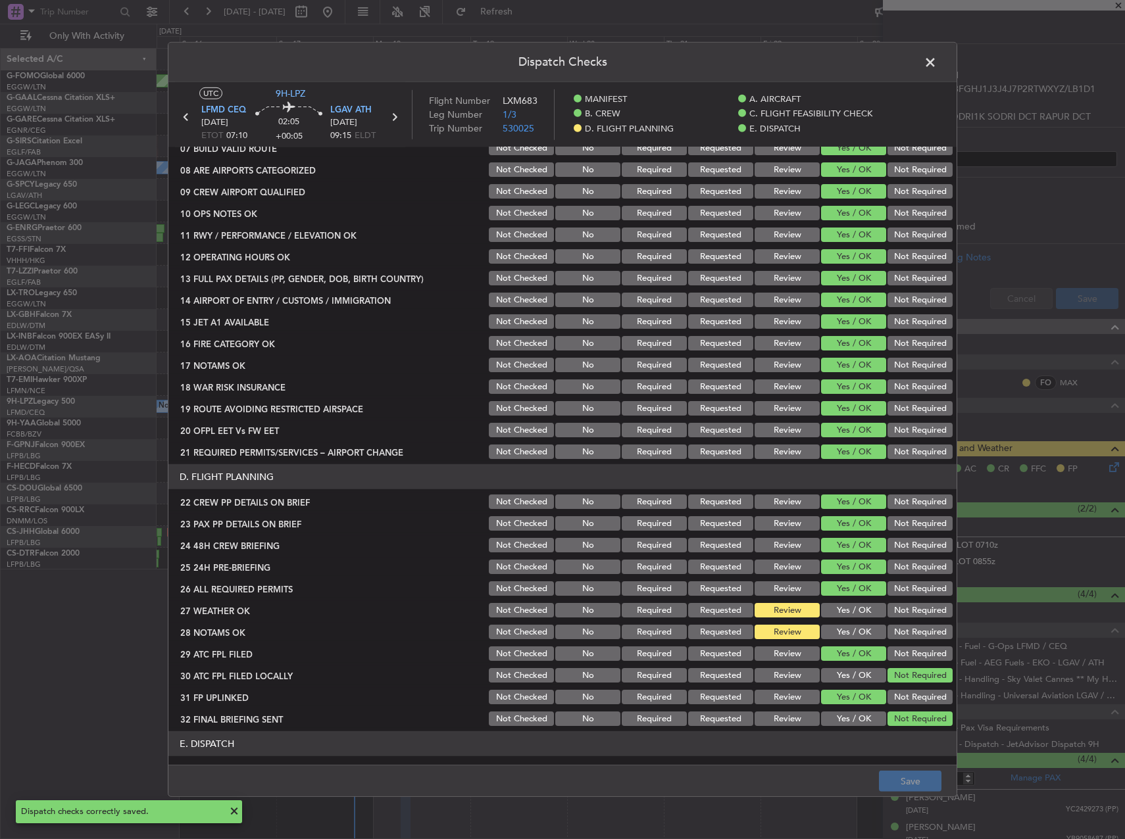
click at [936, 58] on span at bounding box center [936, 66] width 0 height 26
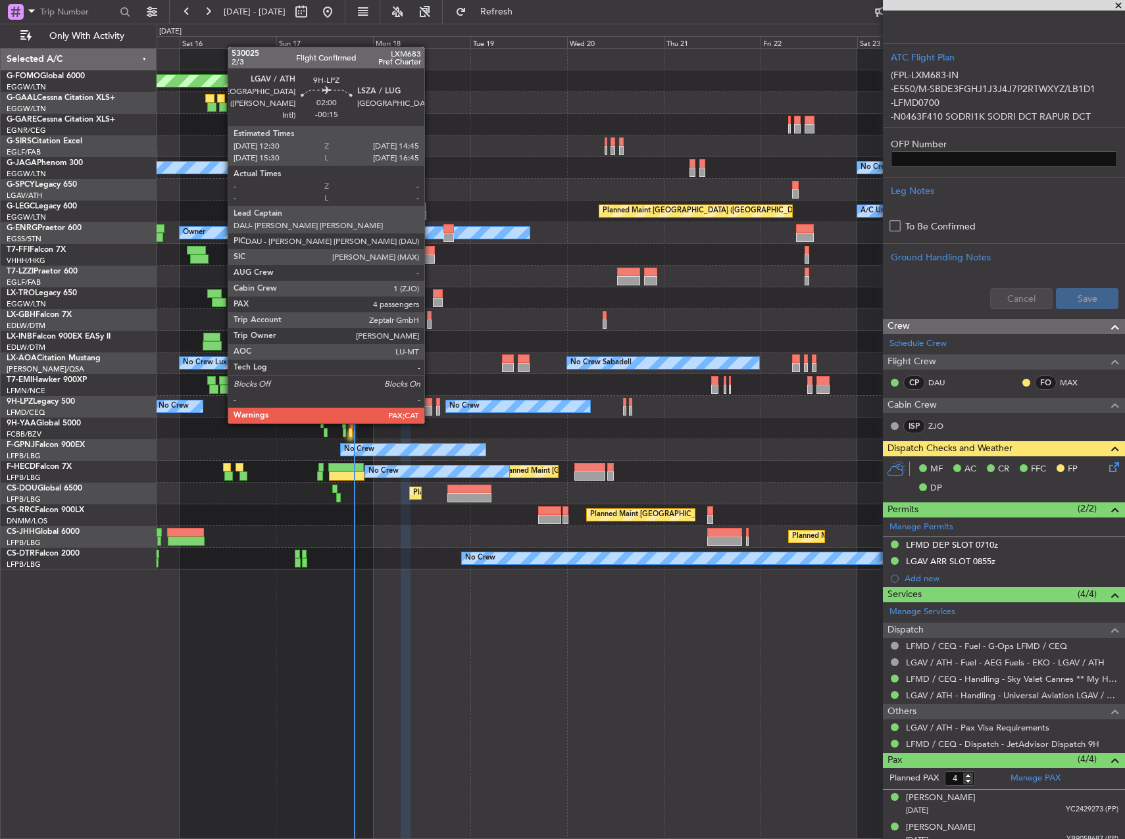
click at [430, 410] on div at bounding box center [427, 410] width 9 height 9
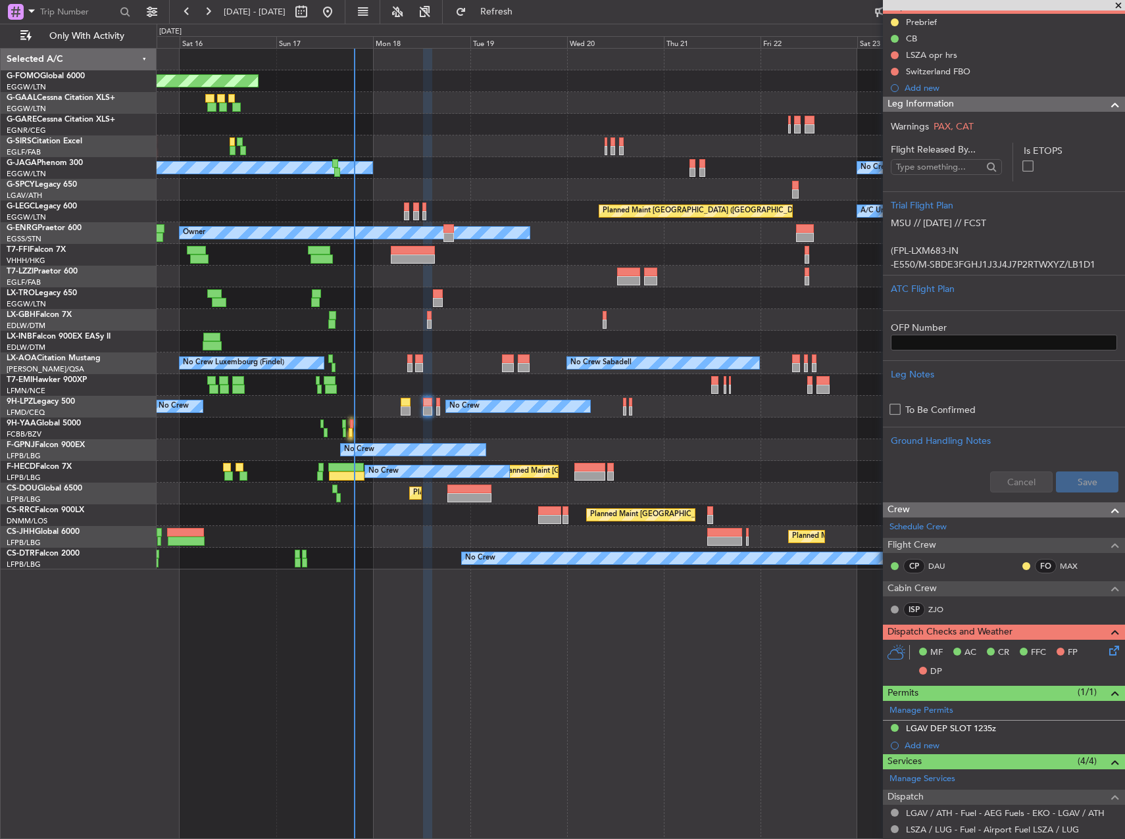
scroll to position [132, 0]
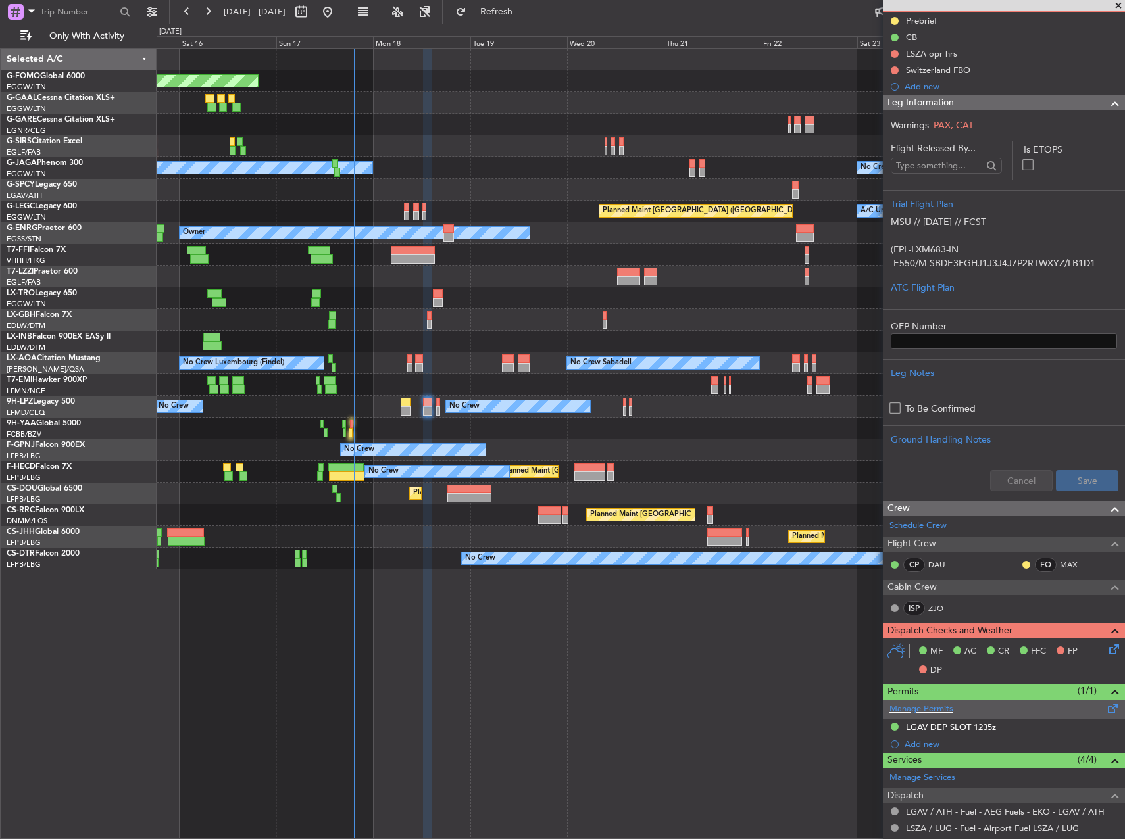
click at [935, 716] on div "Manage Permits" at bounding box center [1004, 710] width 242 height 20
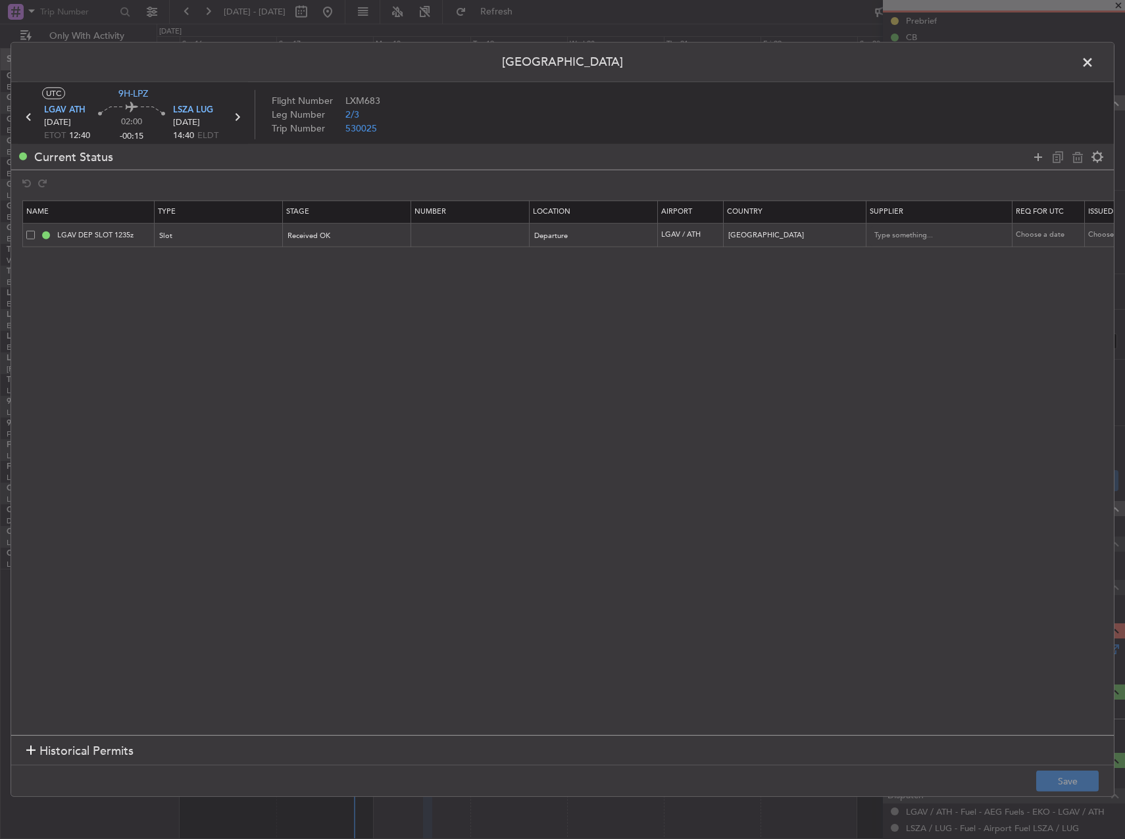
click at [1094, 67] on span at bounding box center [1094, 66] width 0 height 26
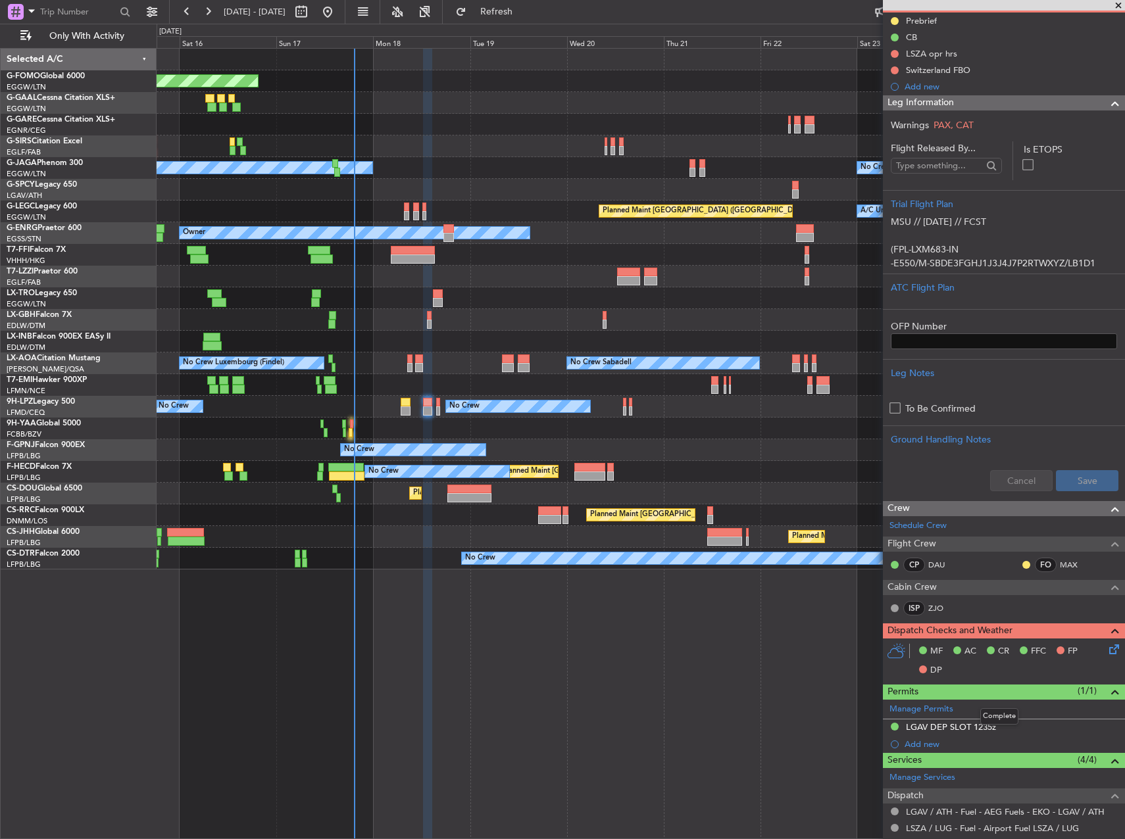
click at [980, 731] on mat-tooltip-component "Complete" at bounding box center [999, 716] width 57 height 35
click at [1036, 729] on div "LGAV DEP SLOT 1235z" at bounding box center [1004, 727] width 242 height 16
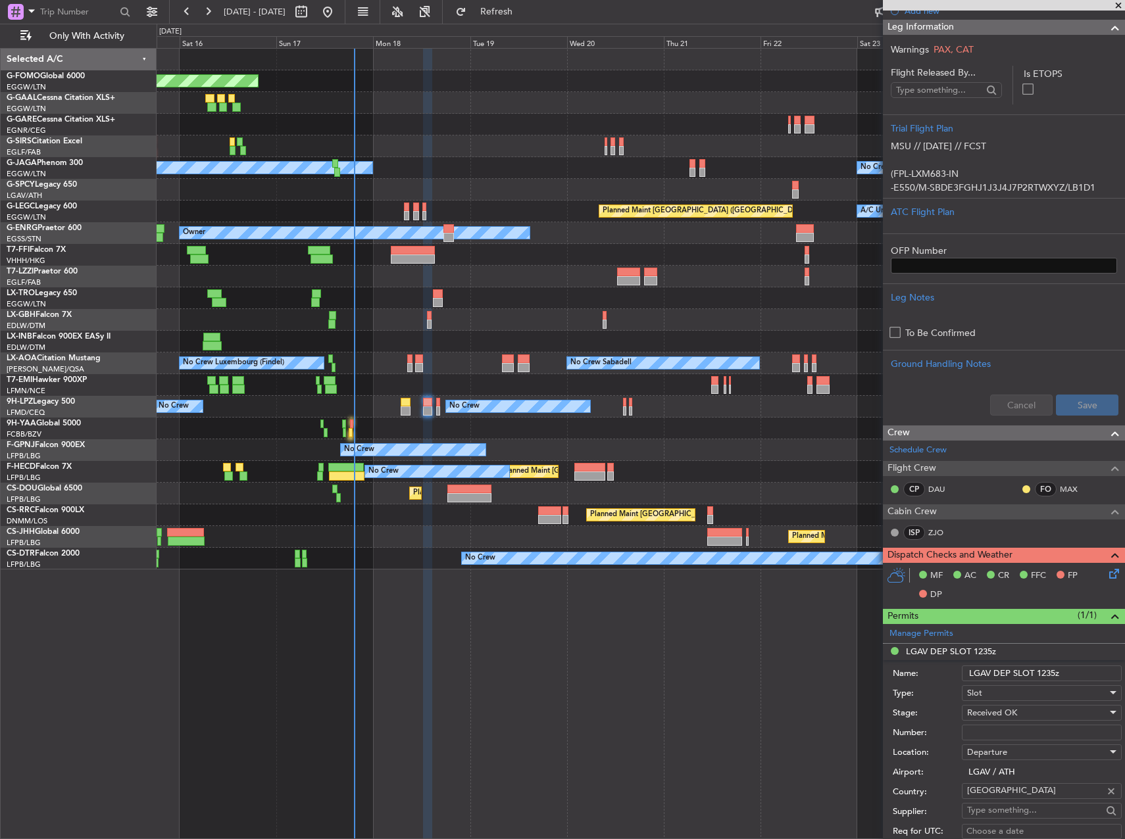
scroll to position [263, 0]
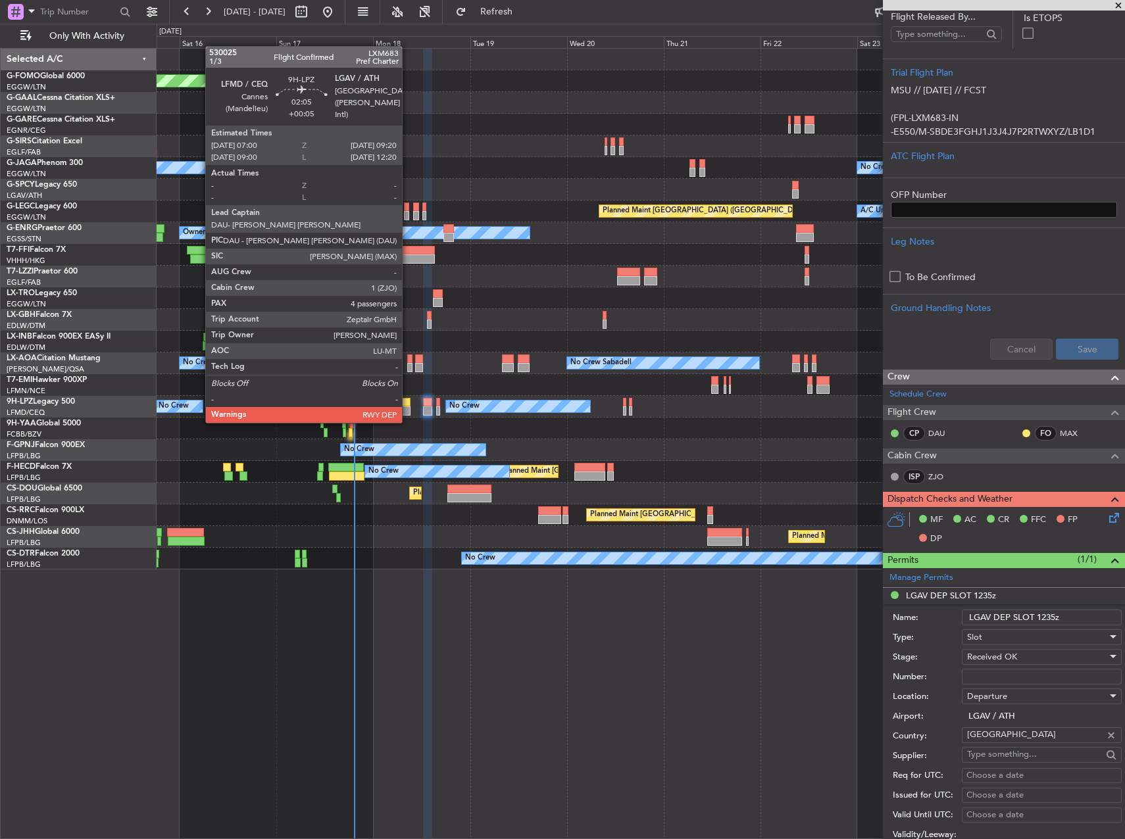
click at [408, 410] on div at bounding box center [405, 410] width 10 height 9
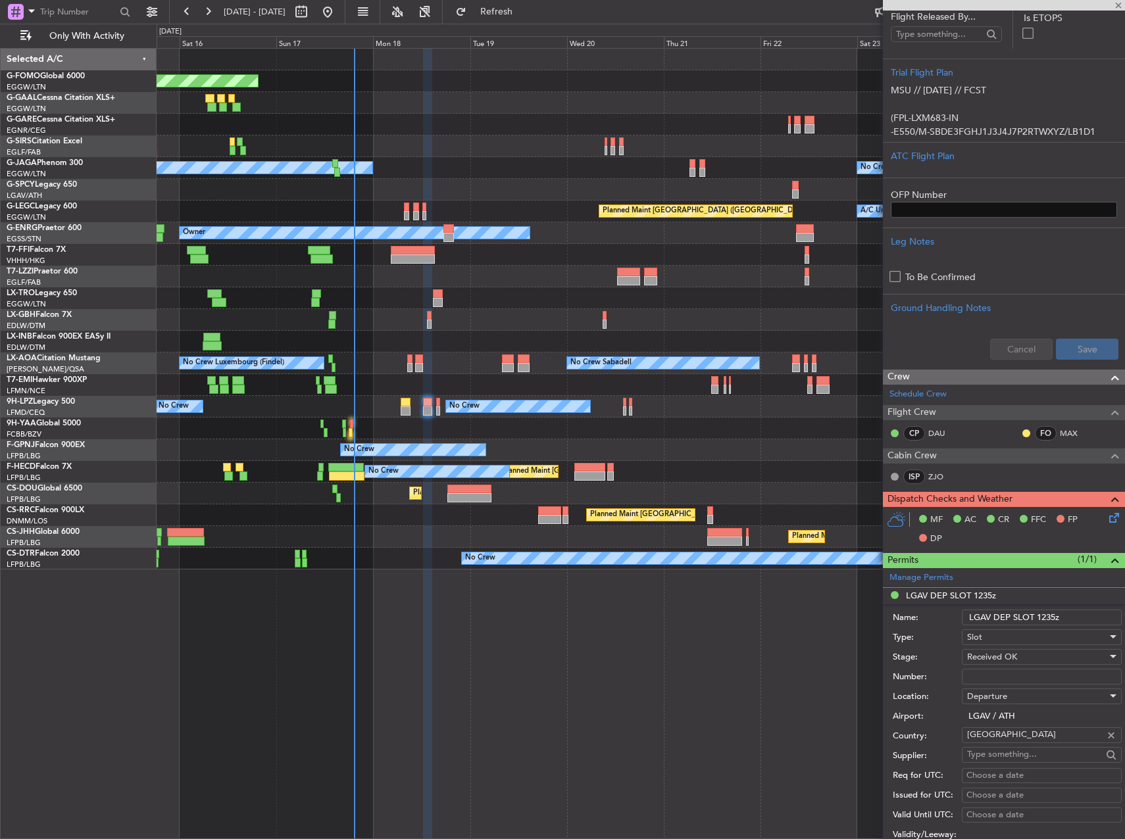
scroll to position [0, 0]
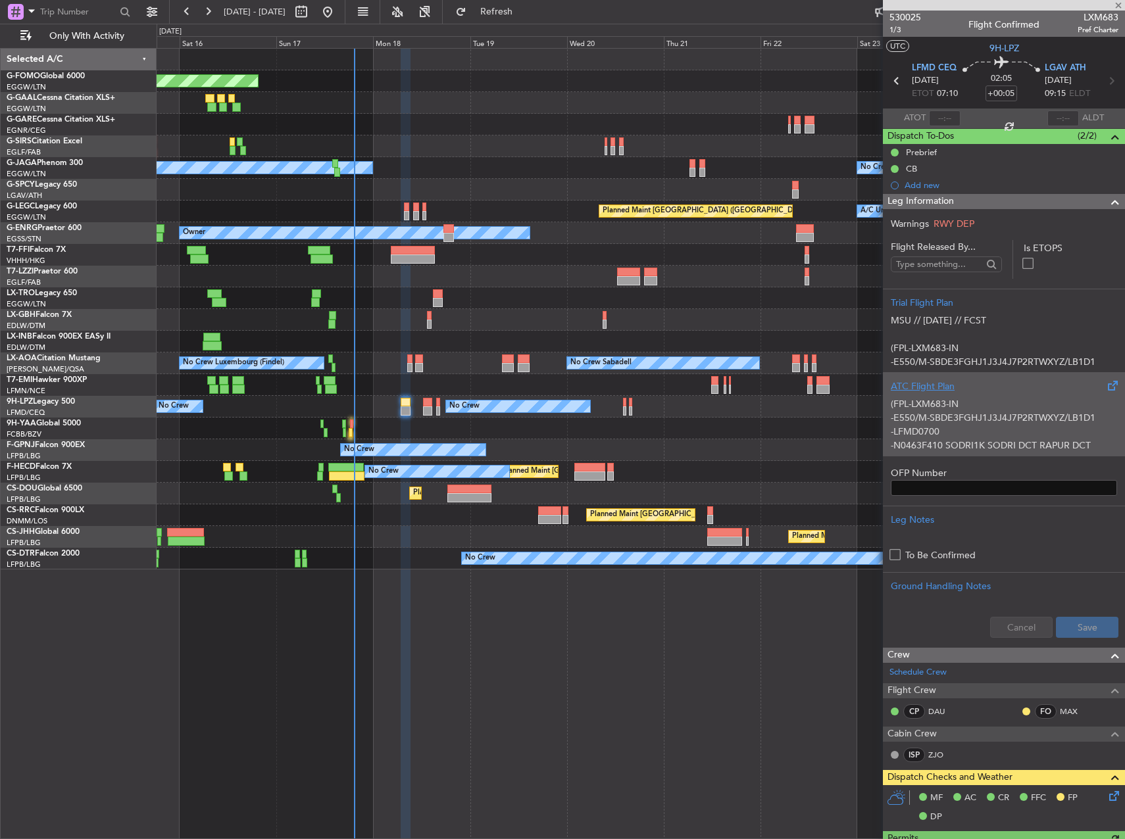
click at [939, 381] on div "ATC Flight Plan" at bounding box center [1003, 386] width 226 height 14
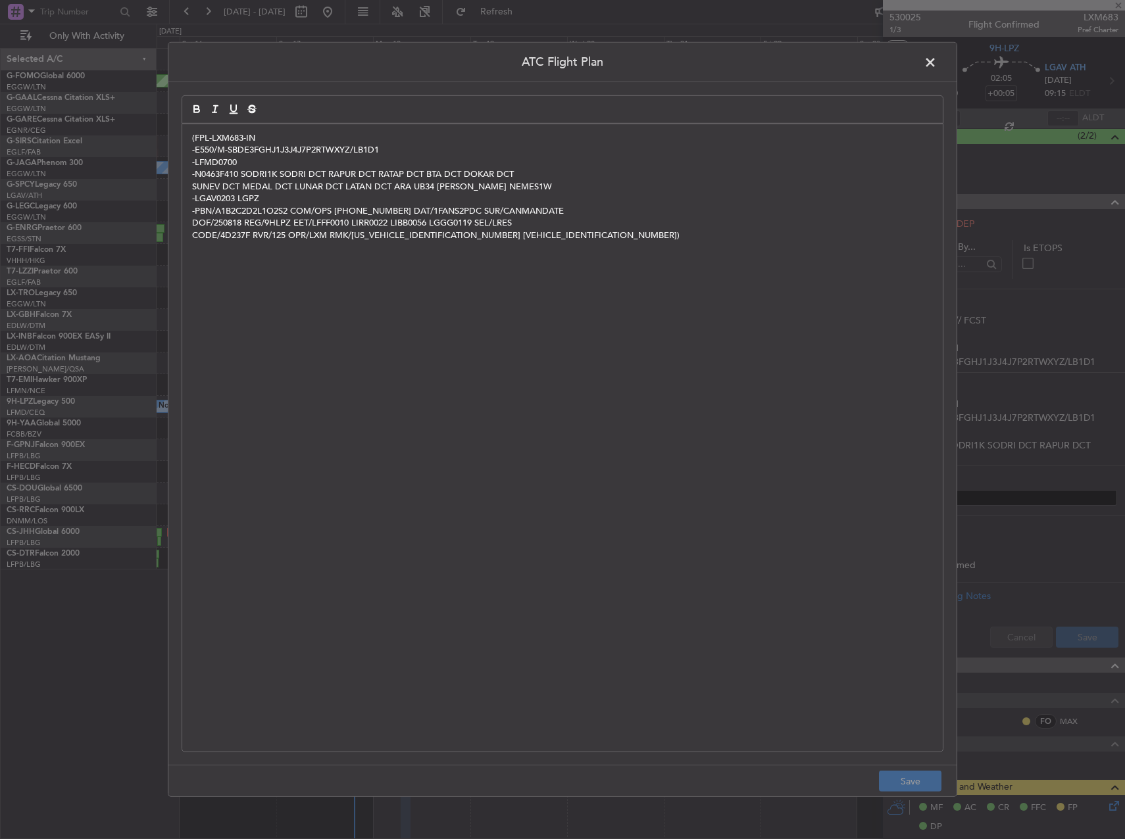
click at [575, 448] on div "(FPL-LXM683-IN -E550/M-SBDE3FGHJ1J3J4J7P2RTWXYZ/LB1D1 -LFMD0700 -N0463F410 SODR…" at bounding box center [562, 437] width 760 height 627
click at [919, 778] on button "Save" at bounding box center [910, 781] width 62 height 21
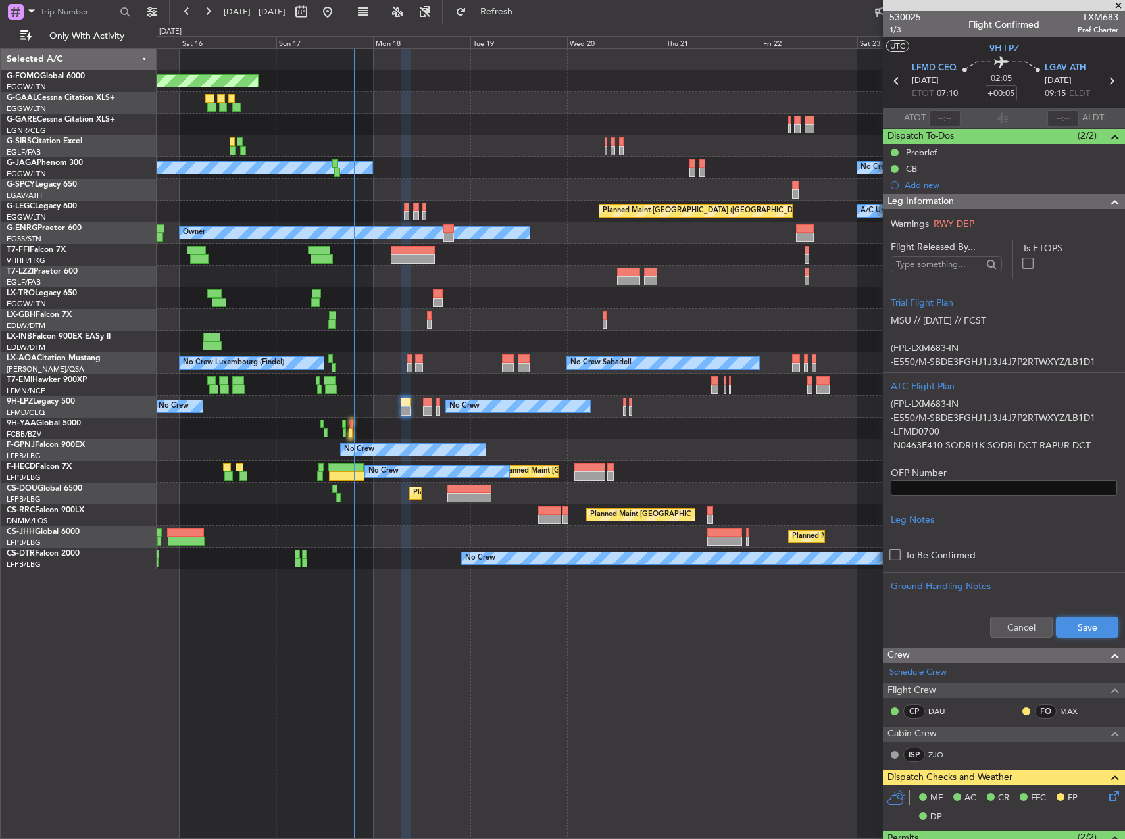
click at [1077, 621] on button "Save" at bounding box center [1086, 627] width 62 height 21
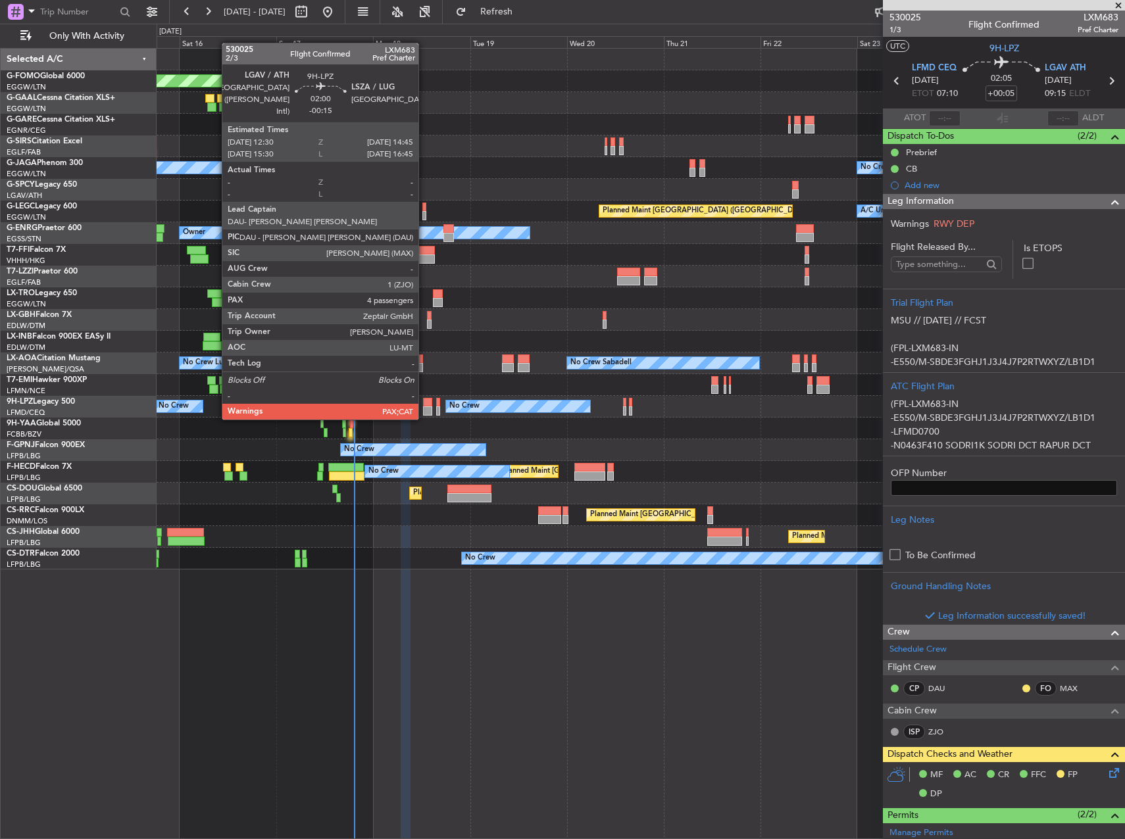
click at [424, 406] on div at bounding box center [427, 410] width 9 height 9
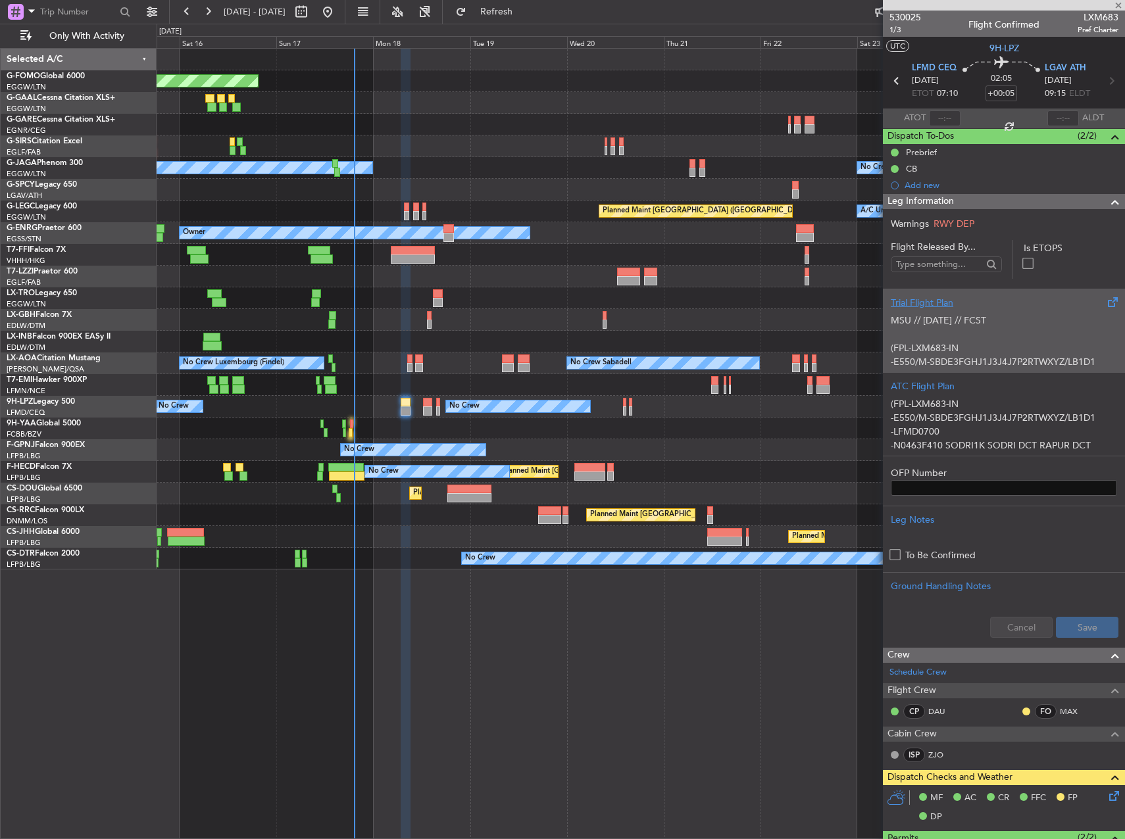
type input "-00:15"
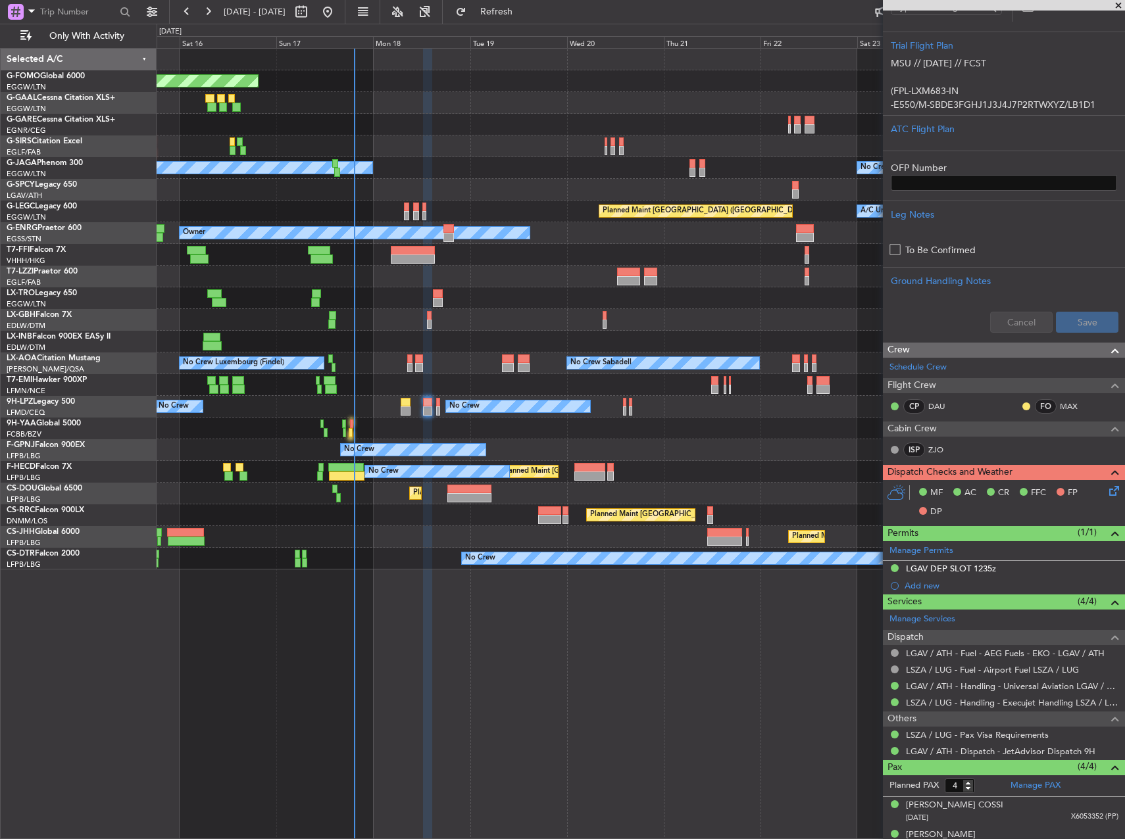
scroll to position [329, 0]
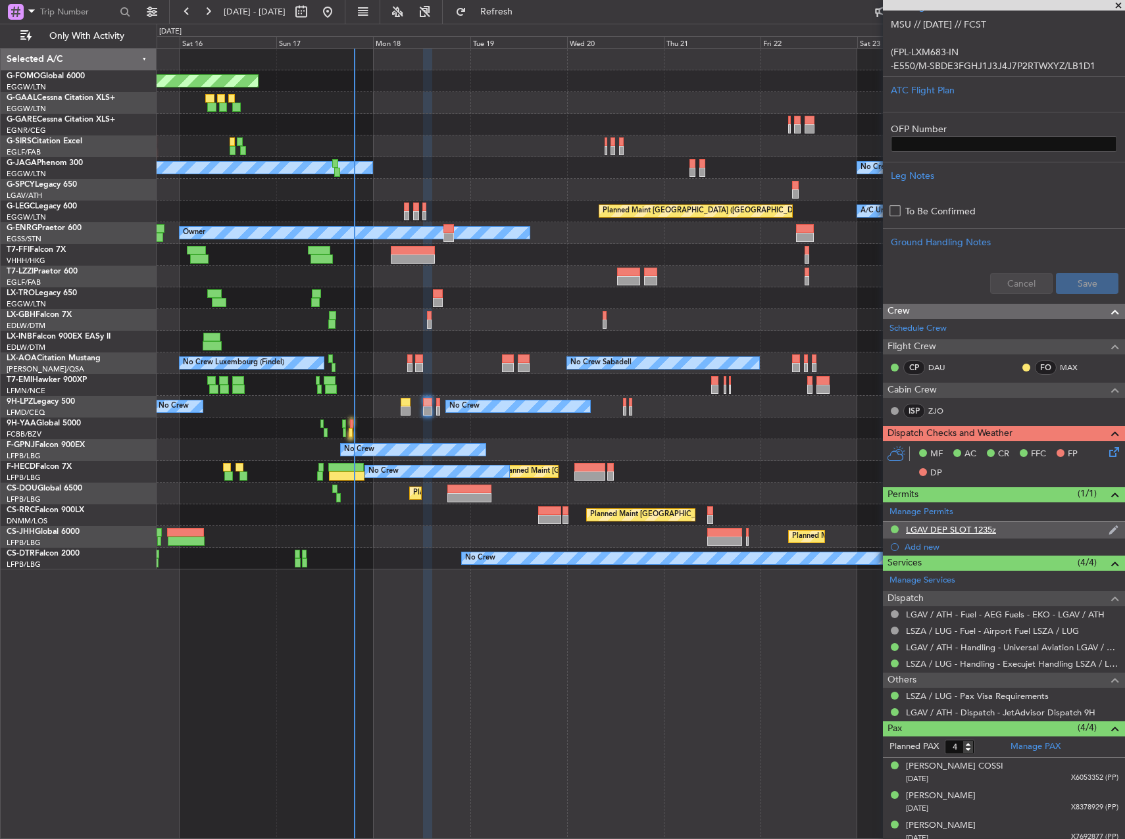
click at [1042, 533] on div "LGAV DEP SLOT 1235z" at bounding box center [1004, 530] width 242 height 16
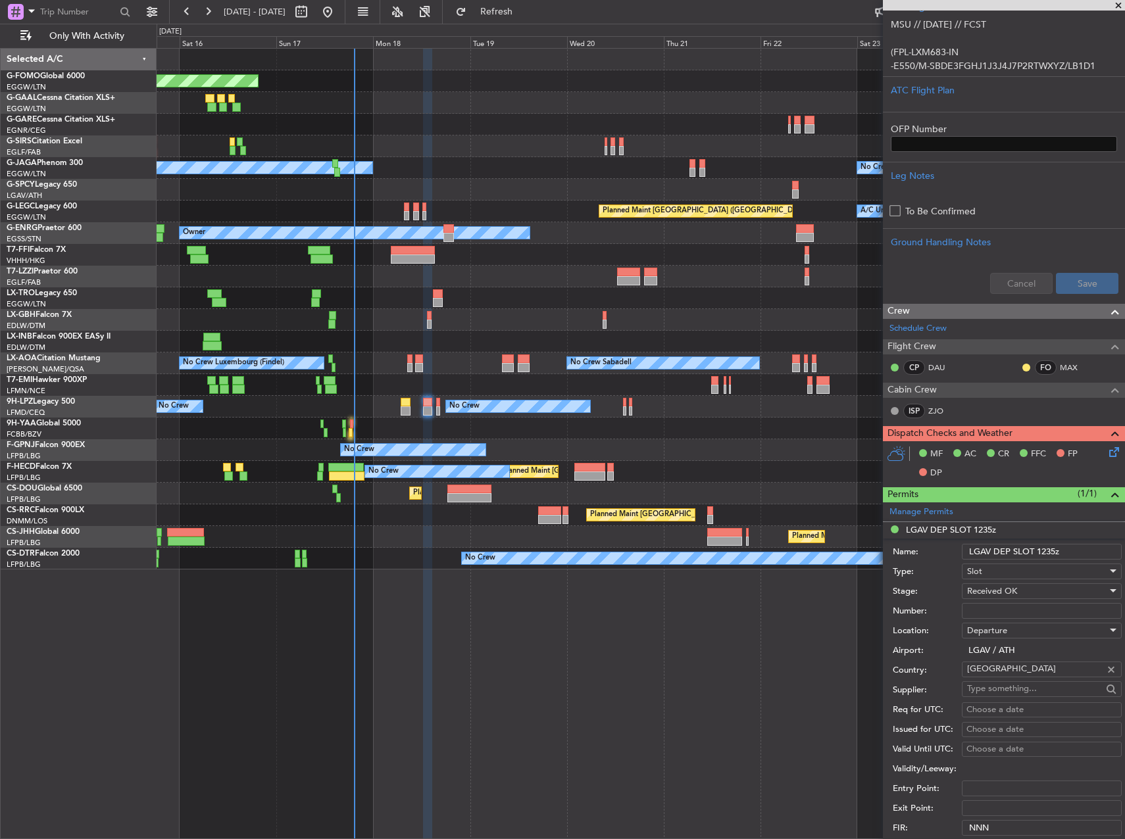
click at [1034, 611] on input "Number:" at bounding box center [1041, 611] width 160 height 16
paste input "LGAVDUVA068300"
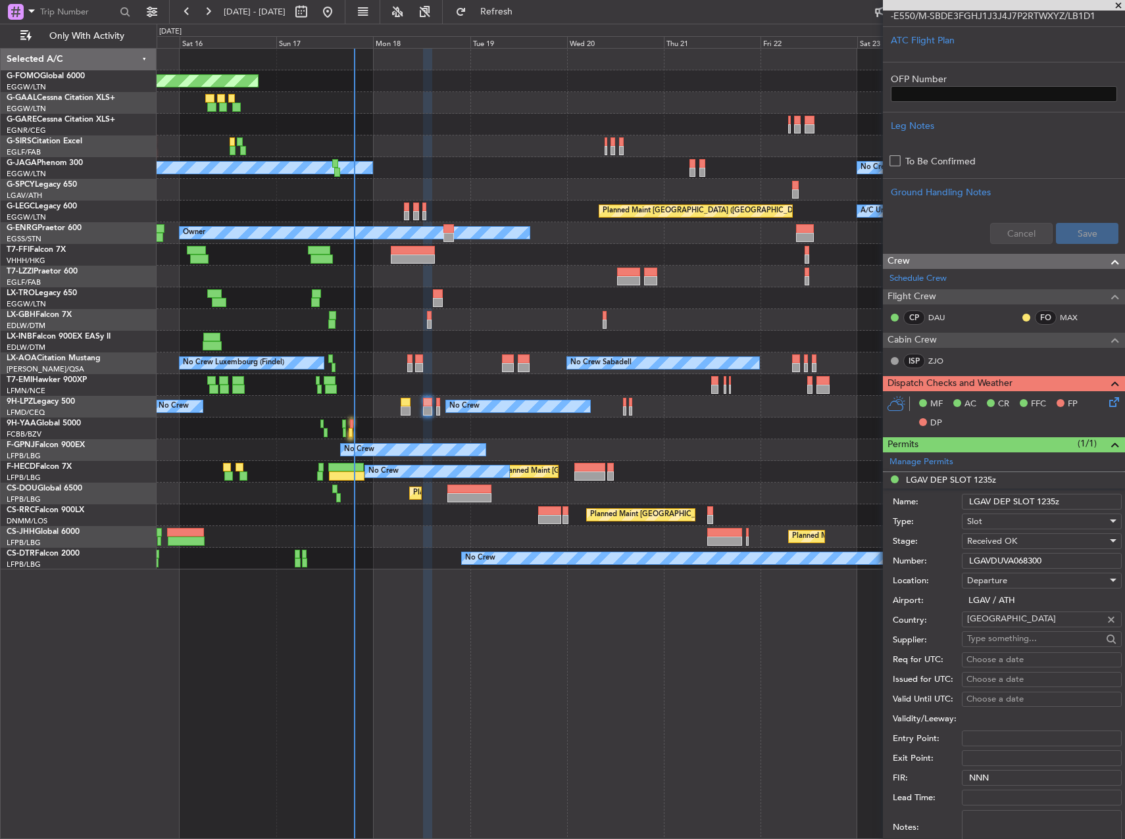
scroll to position [460, 0]
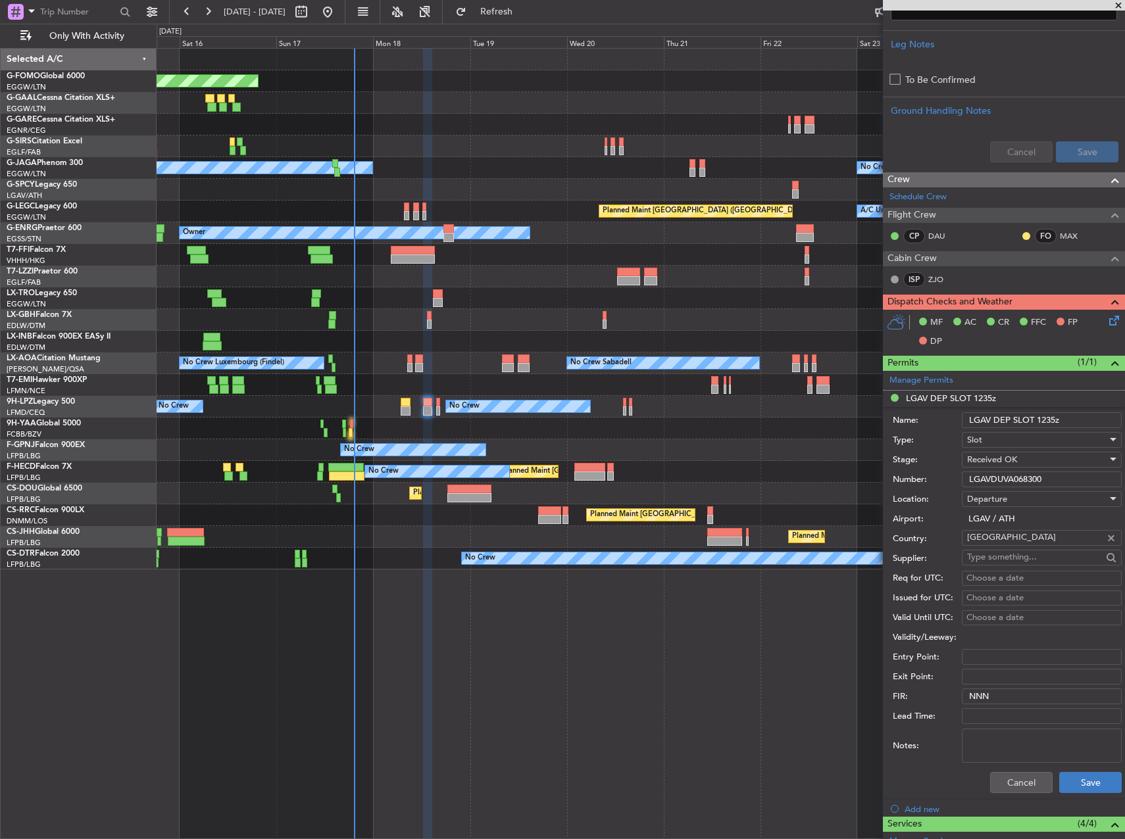
type input "LGAVDUVA068300"
click at [1084, 788] on button "Save" at bounding box center [1090, 782] width 62 height 21
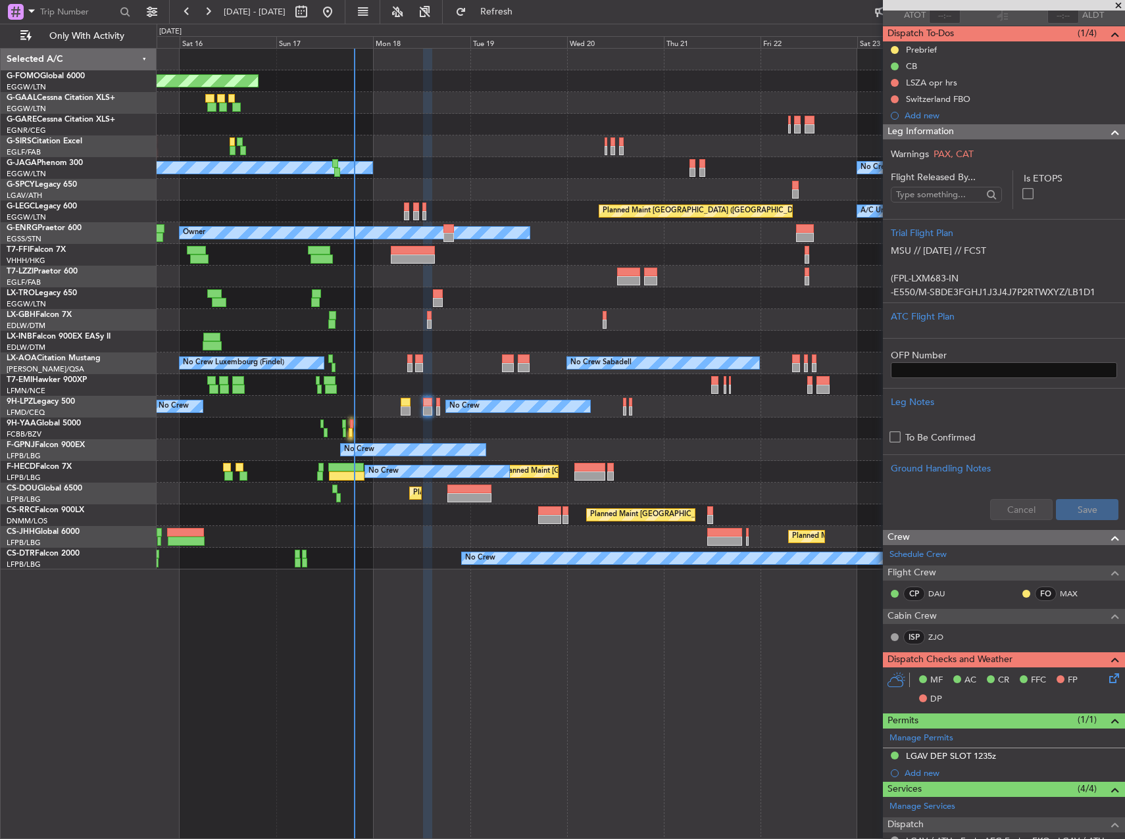
scroll to position [0, 0]
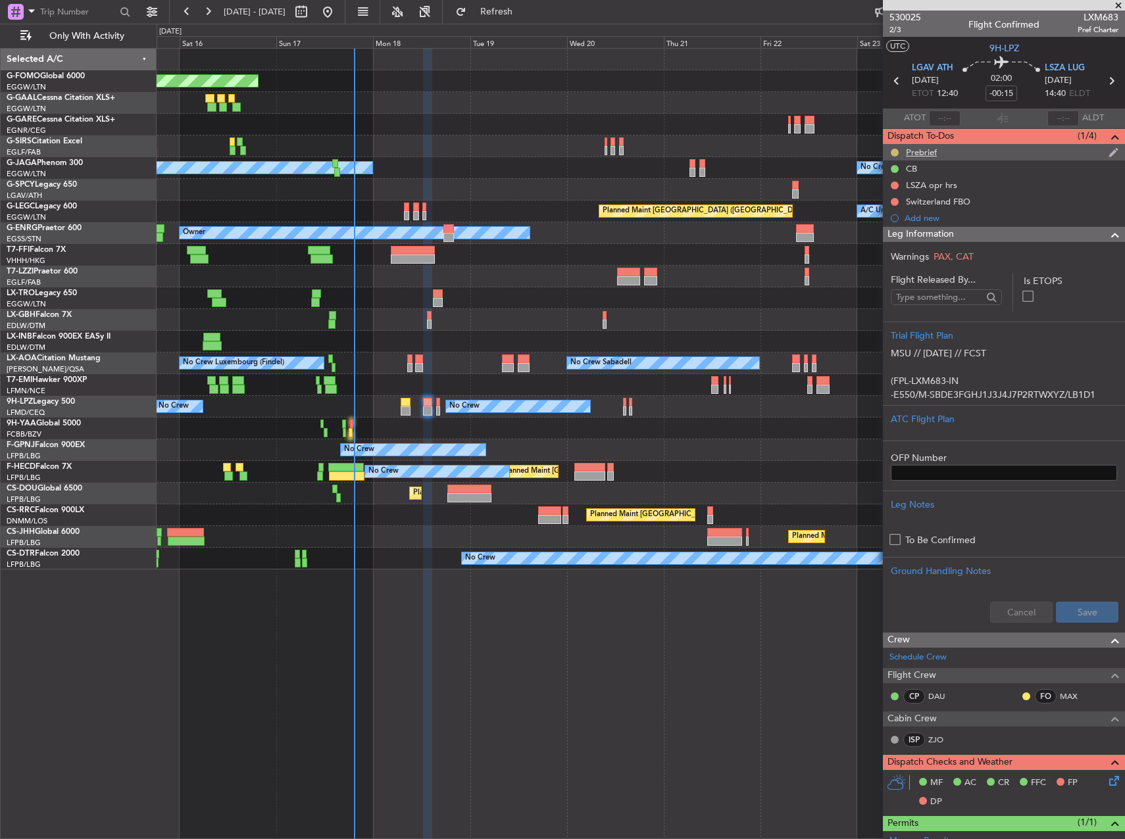
click at [894, 154] on button at bounding box center [894, 153] width 8 height 8
click at [899, 208] on span "Completed" at bounding box center [899, 210] width 43 height 13
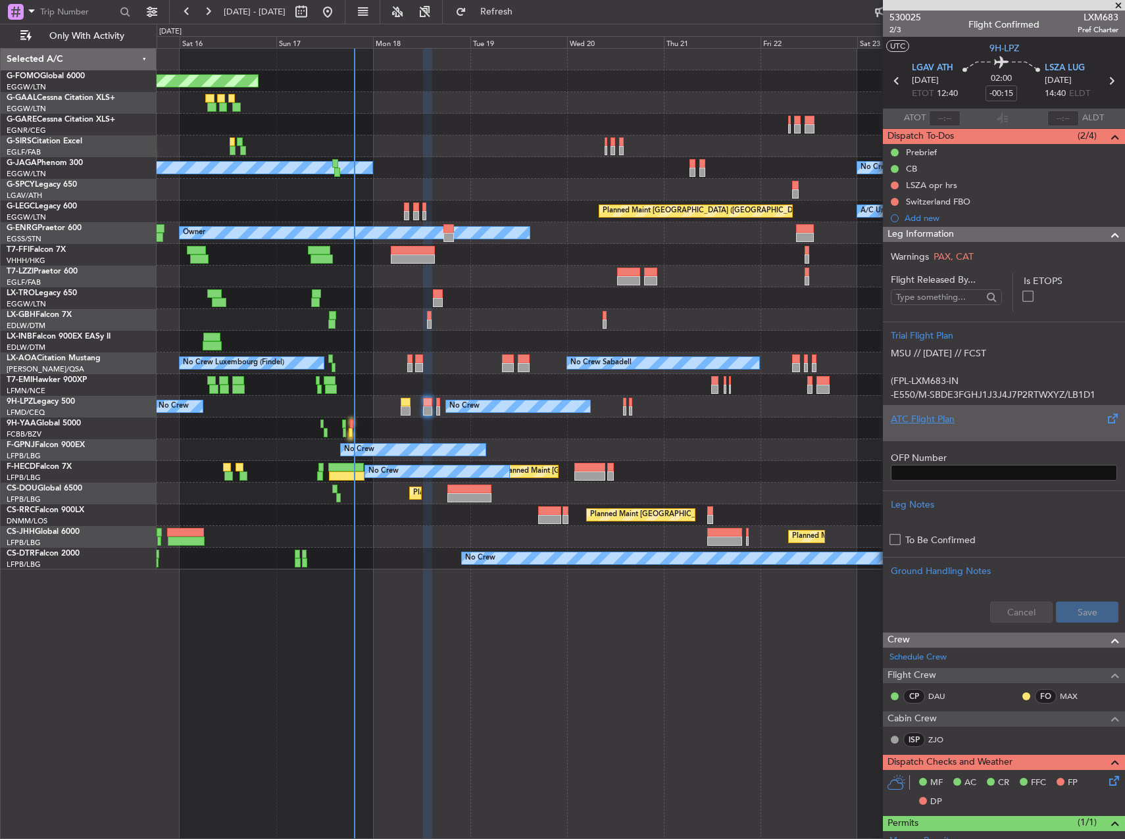
click at [957, 413] on div "ATC Flight Plan" at bounding box center [1003, 419] width 226 height 14
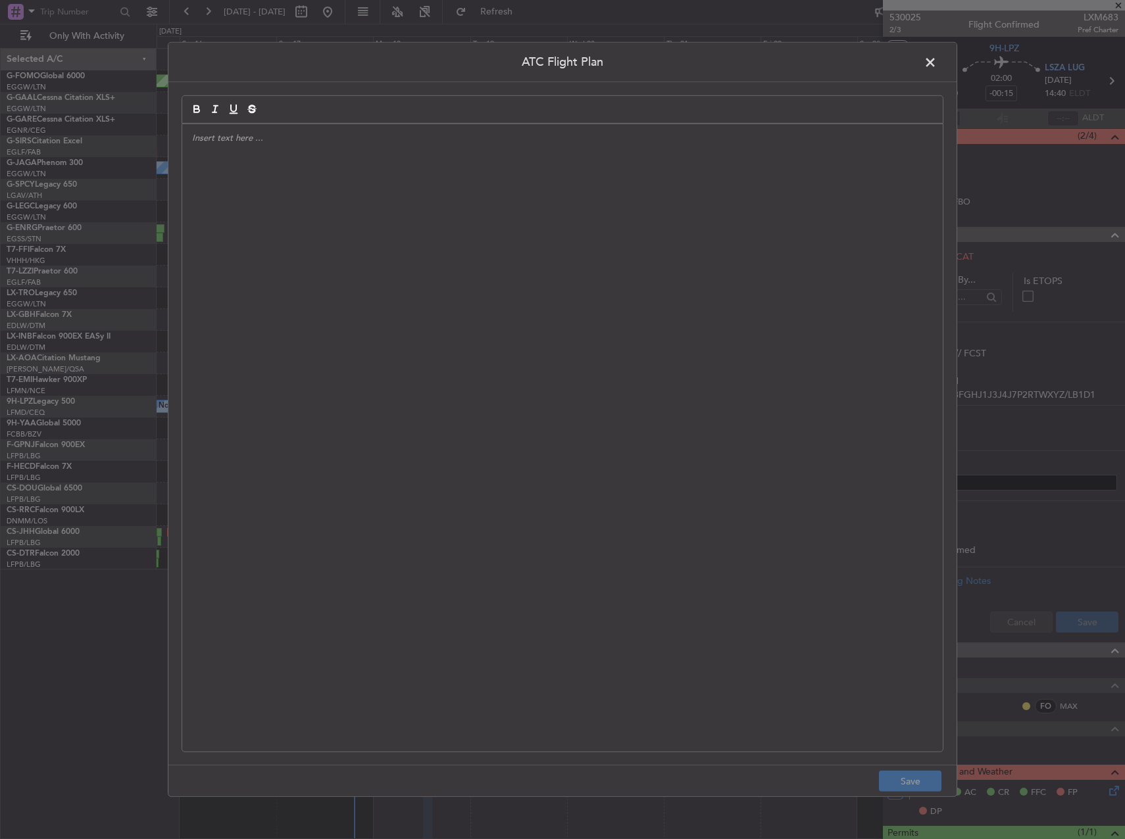
click at [700, 399] on div at bounding box center [562, 437] width 760 height 627
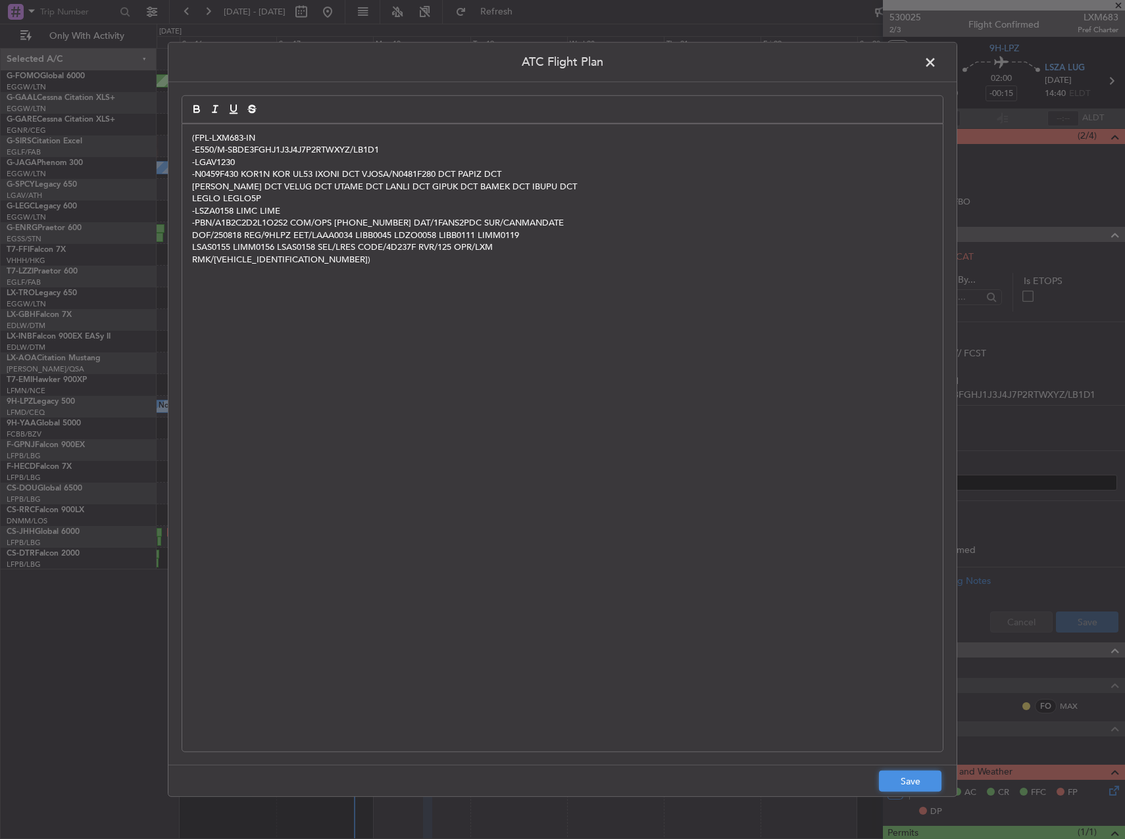
drag, startPoint x: 925, startPoint y: 776, endPoint x: 932, endPoint y: 759, distance: 18.3
click at [924, 776] on button "Save" at bounding box center [910, 781] width 62 height 21
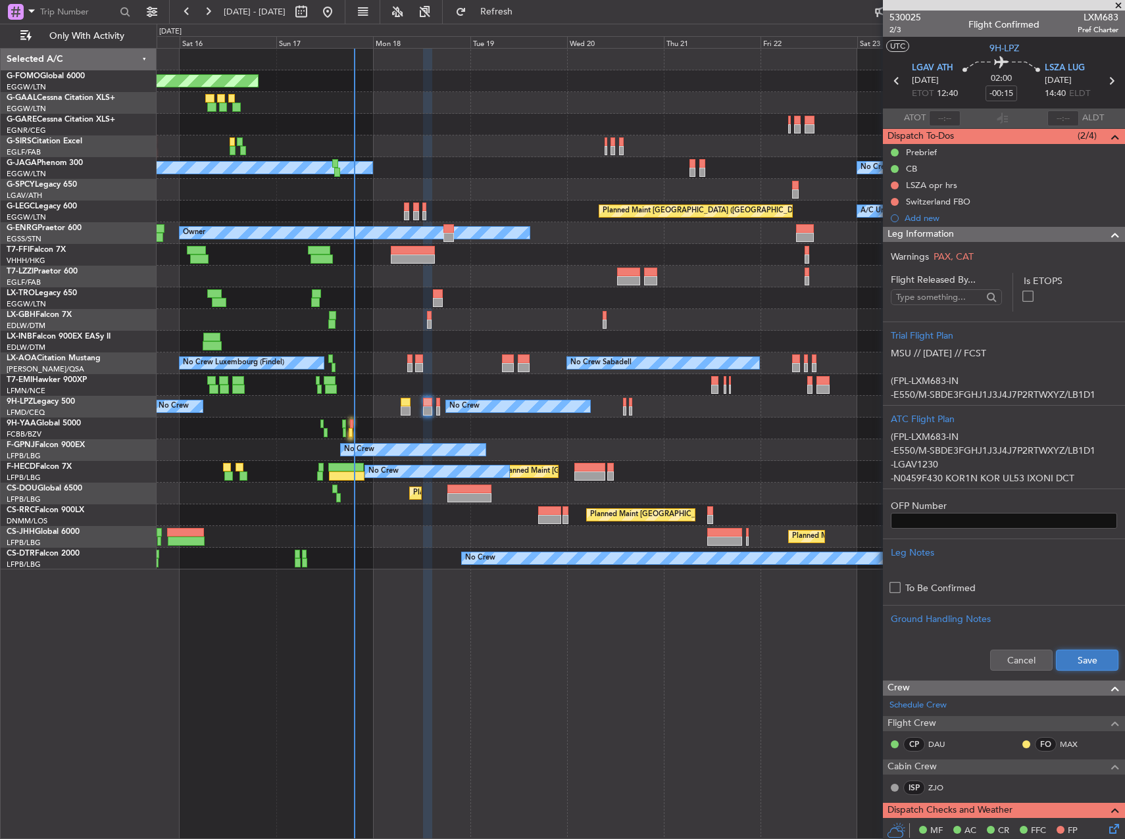
click at [1080, 666] on button "Save" at bounding box center [1086, 660] width 62 height 21
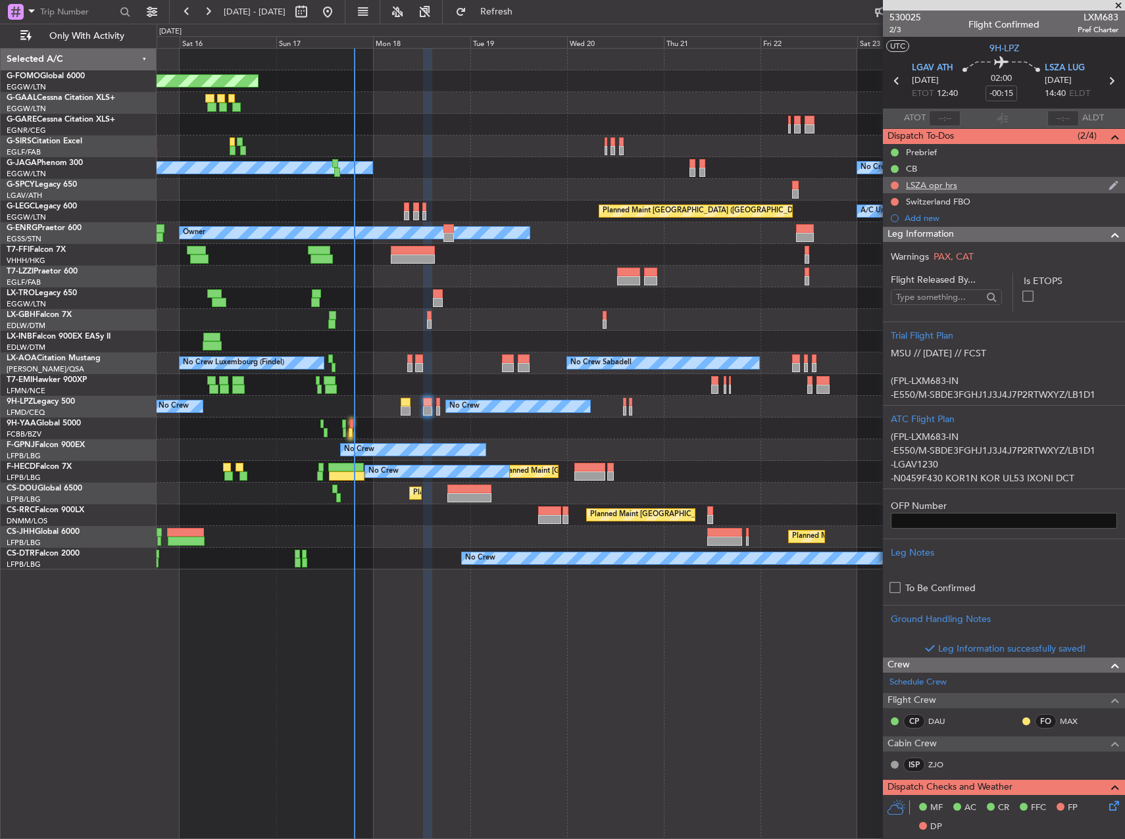
click at [933, 184] on div "LSZA opr hrs" at bounding box center [931, 185] width 51 height 11
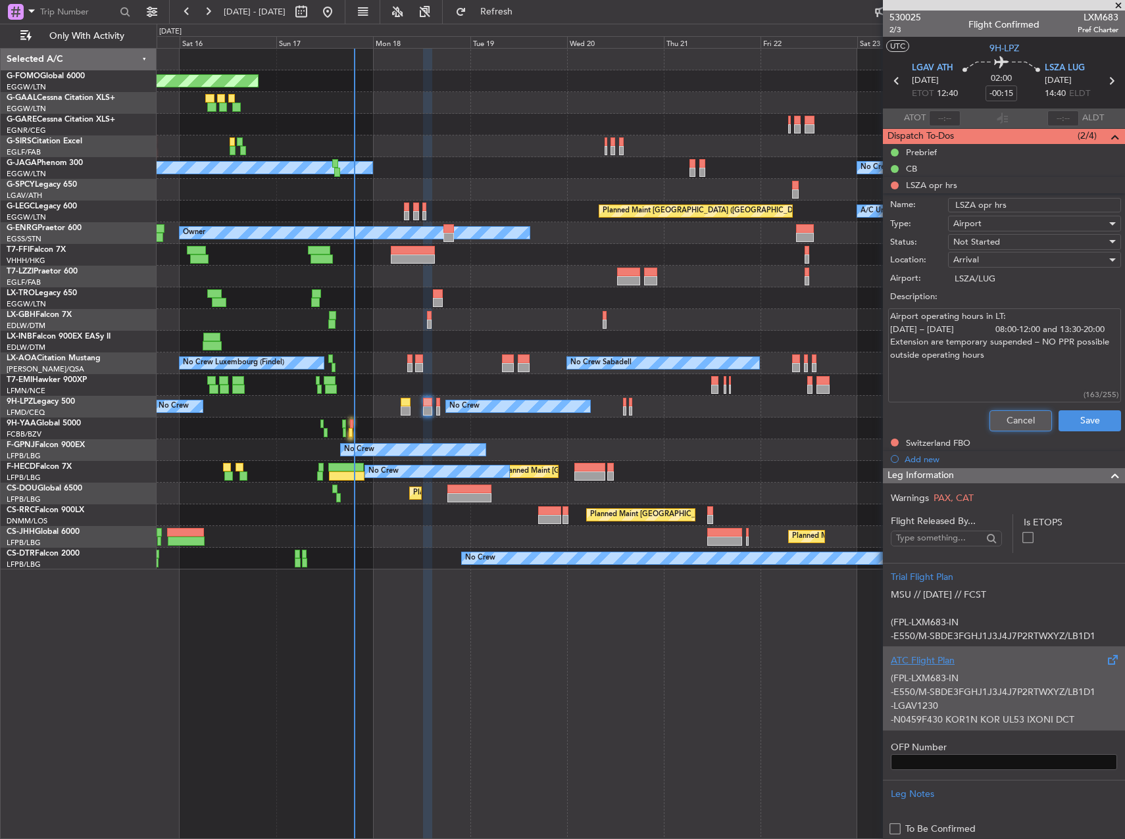
click at [1009, 416] on button "Cancel" at bounding box center [1020, 420] width 62 height 21
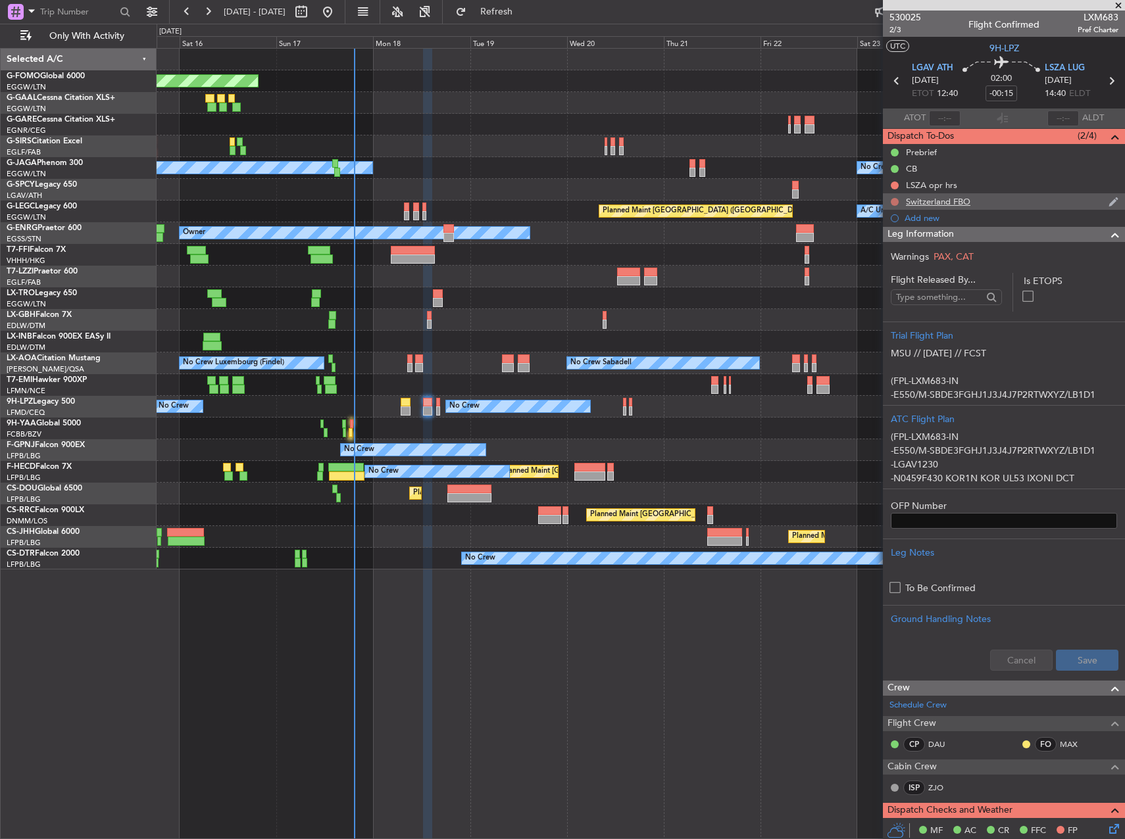
click at [894, 203] on button at bounding box center [894, 202] width 8 height 8
drag, startPoint x: 901, startPoint y: 276, endPoint x: 902, endPoint y: 255, distance: 20.4
click at [902, 274] on span "Cancelled" at bounding box center [897, 279] width 37 height 13
click at [897, 188] on div at bounding box center [894, 185] width 11 height 11
click at [894, 185] on button at bounding box center [894, 186] width 8 height 8
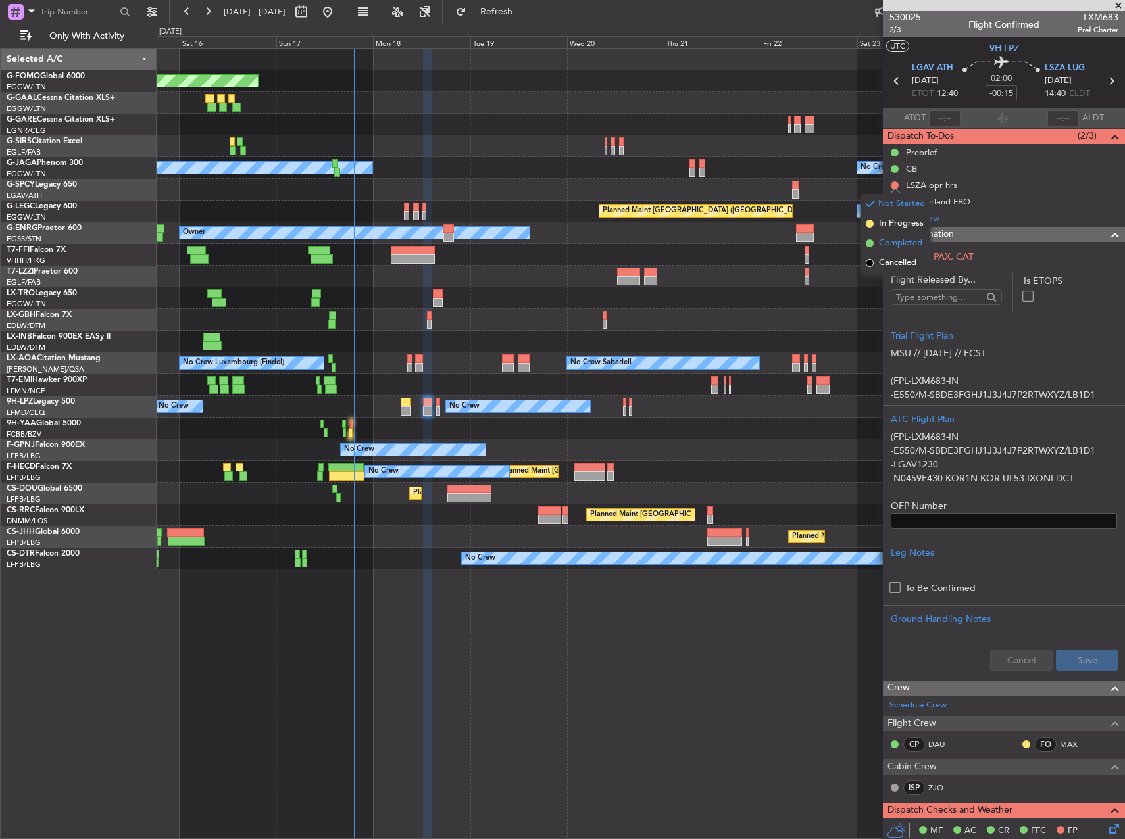
click at [900, 241] on span "Completed" at bounding box center [900, 243] width 43 height 13
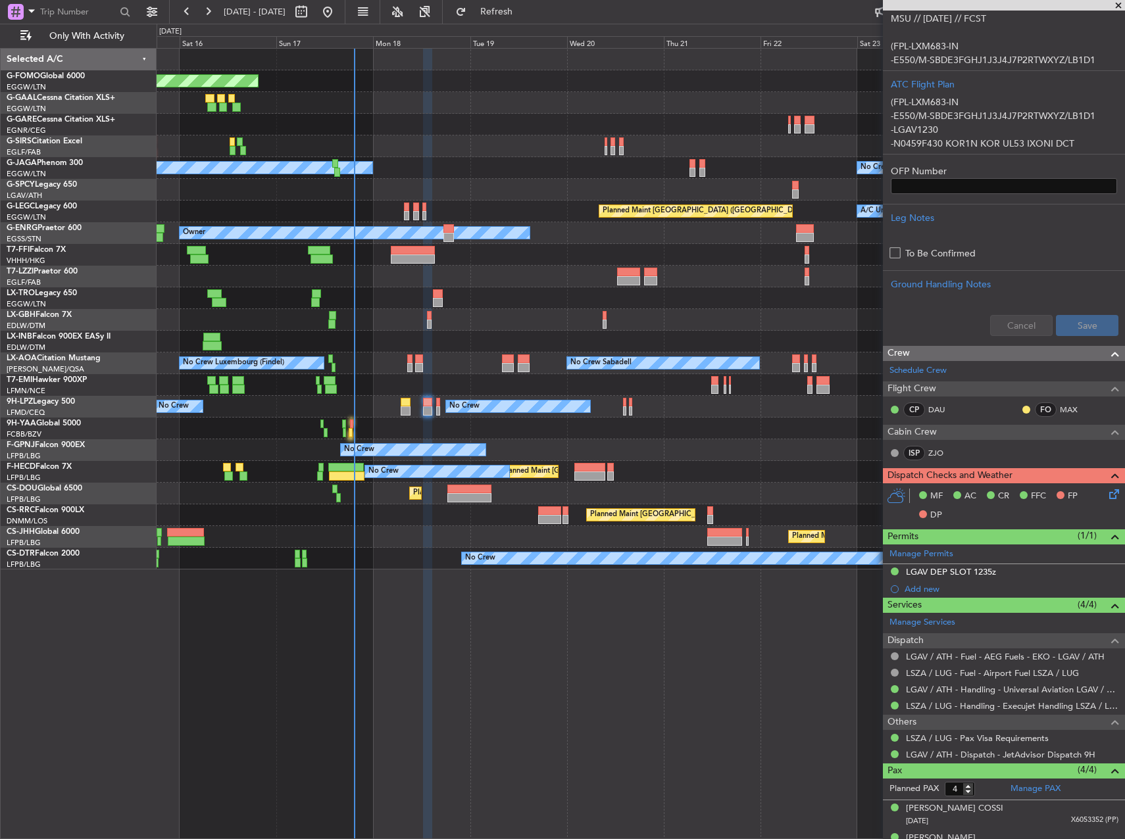
scroll to position [414, 0]
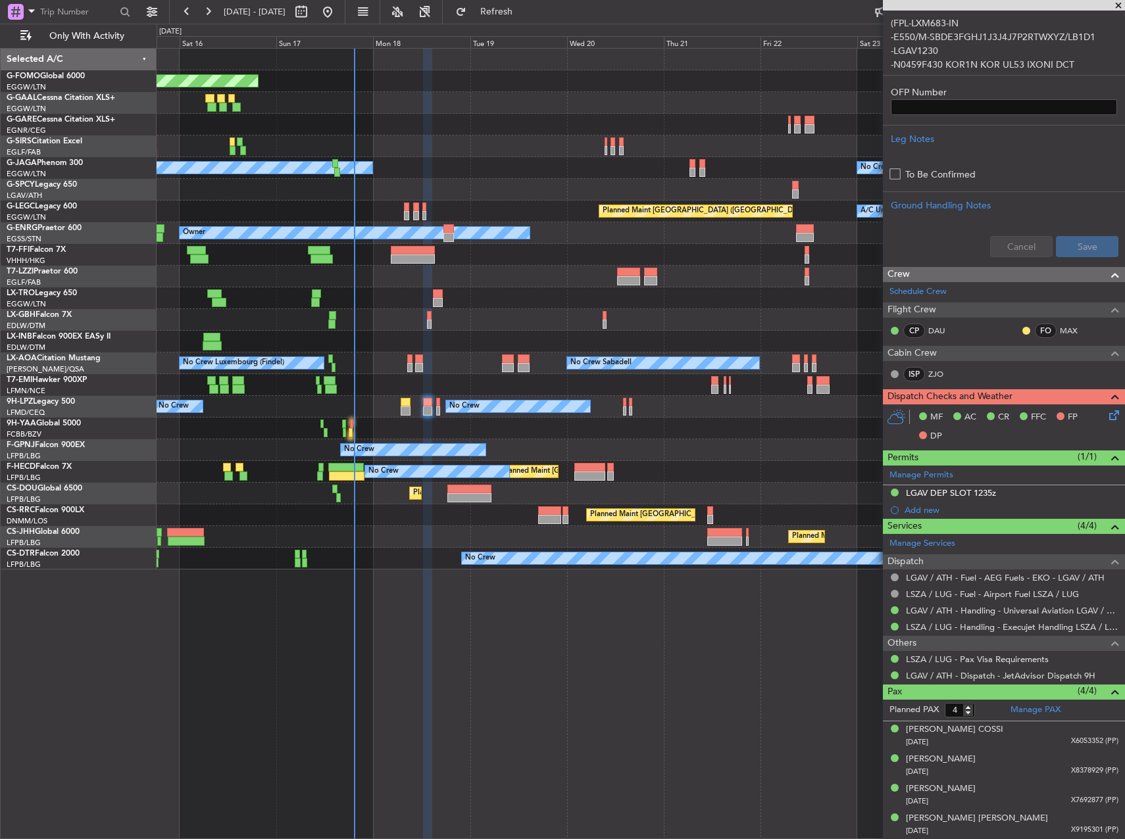
click at [1106, 414] on icon at bounding box center [1111, 413] width 11 height 11
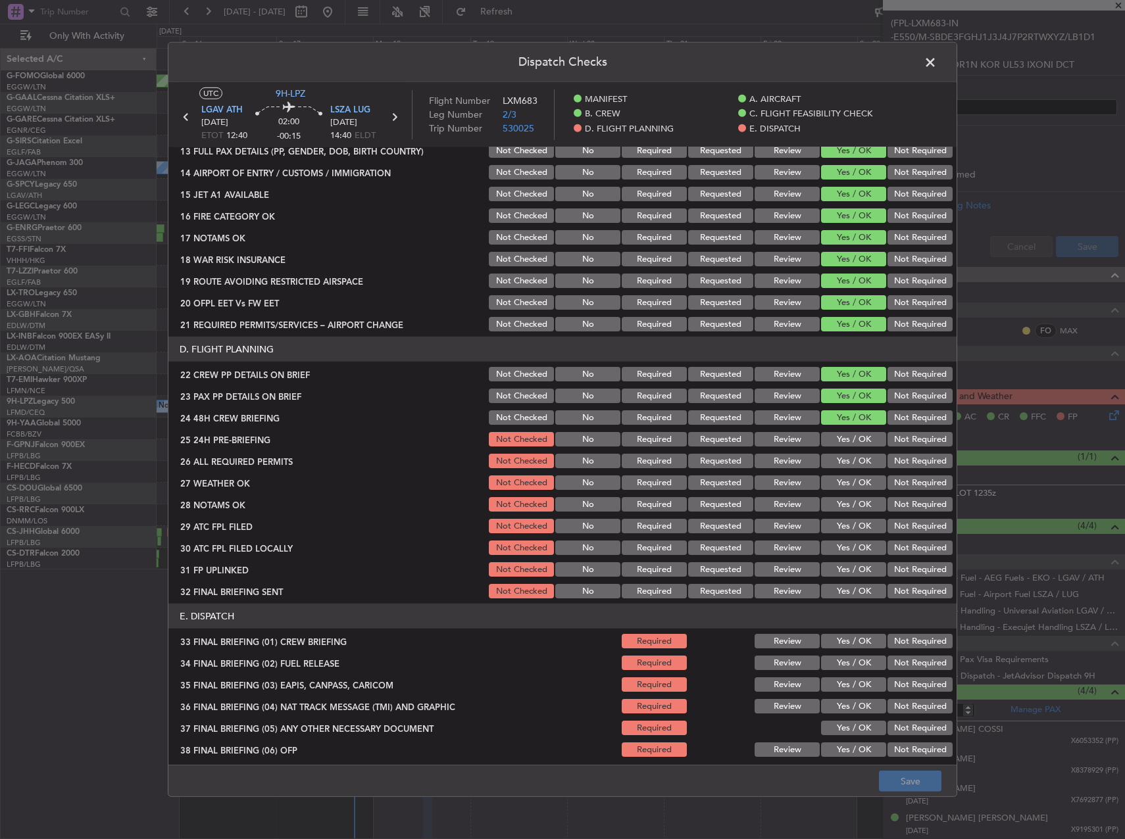
scroll to position [460, 0]
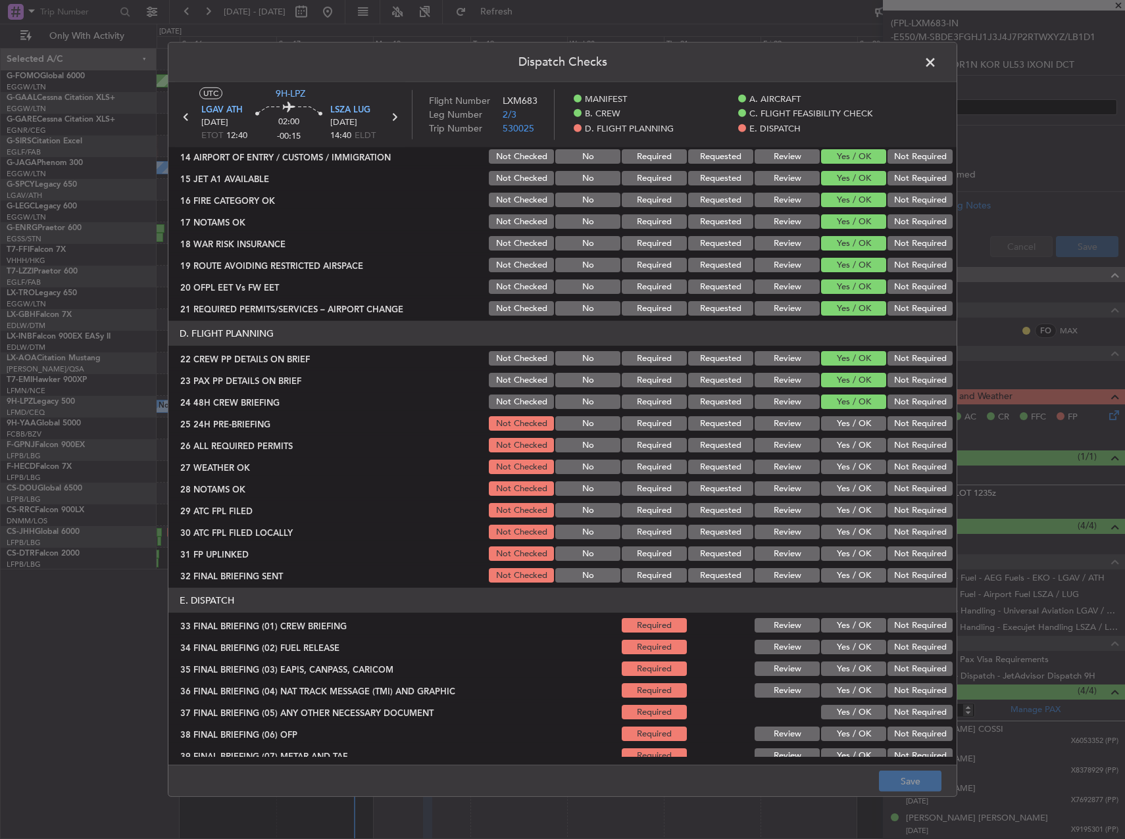
click at [842, 426] on button "Yes / OK" at bounding box center [853, 423] width 65 height 14
click at [842, 445] on button "Yes / OK" at bounding box center [853, 445] width 65 height 14
click at [840, 468] on button "Yes / OK" at bounding box center [853, 467] width 65 height 14
click at [838, 484] on button "Yes / OK" at bounding box center [853, 488] width 65 height 14
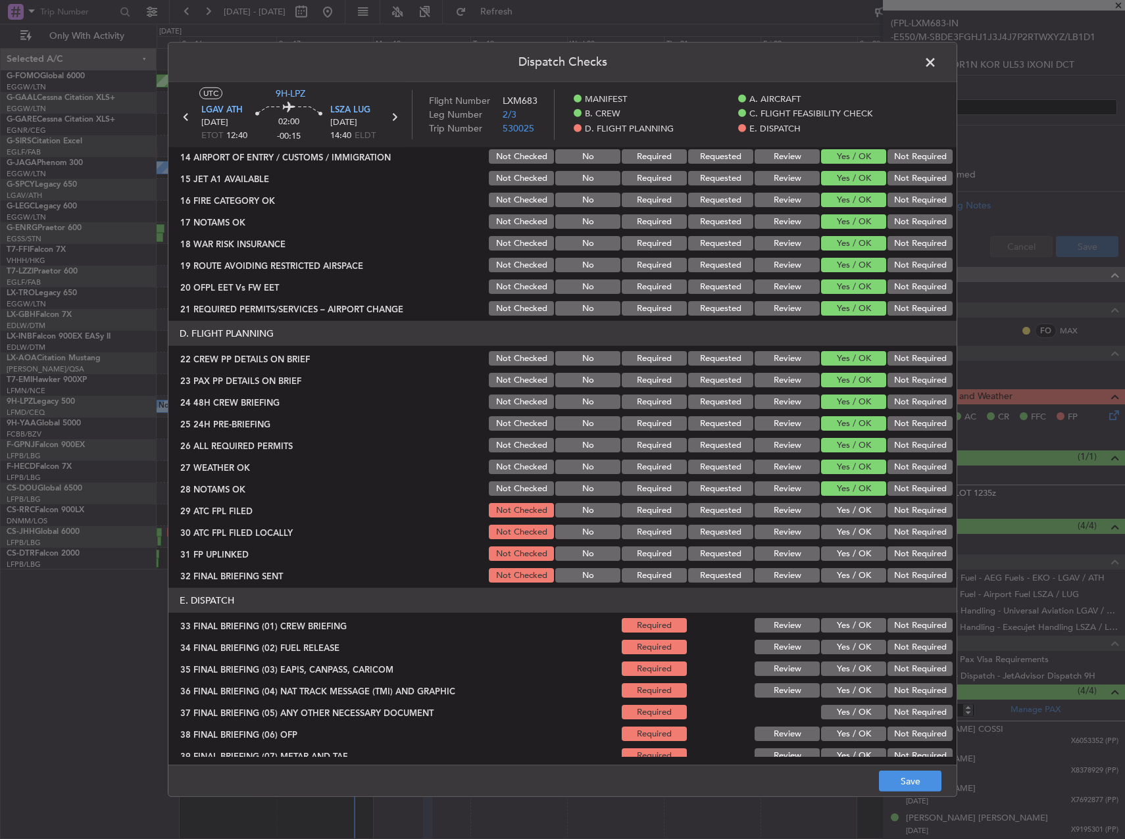
click at [838, 506] on button "Yes / OK" at bounding box center [853, 510] width 65 height 14
click at [895, 527] on button "Not Required" at bounding box center [919, 532] width 65 height 14
click at [863, 554] on button "Yes / OK" at bounding box center [853, 553] width 65 height 14
click at [917, 582] on button "Not Required" at bounding box center [919, 575] width 65 height 14
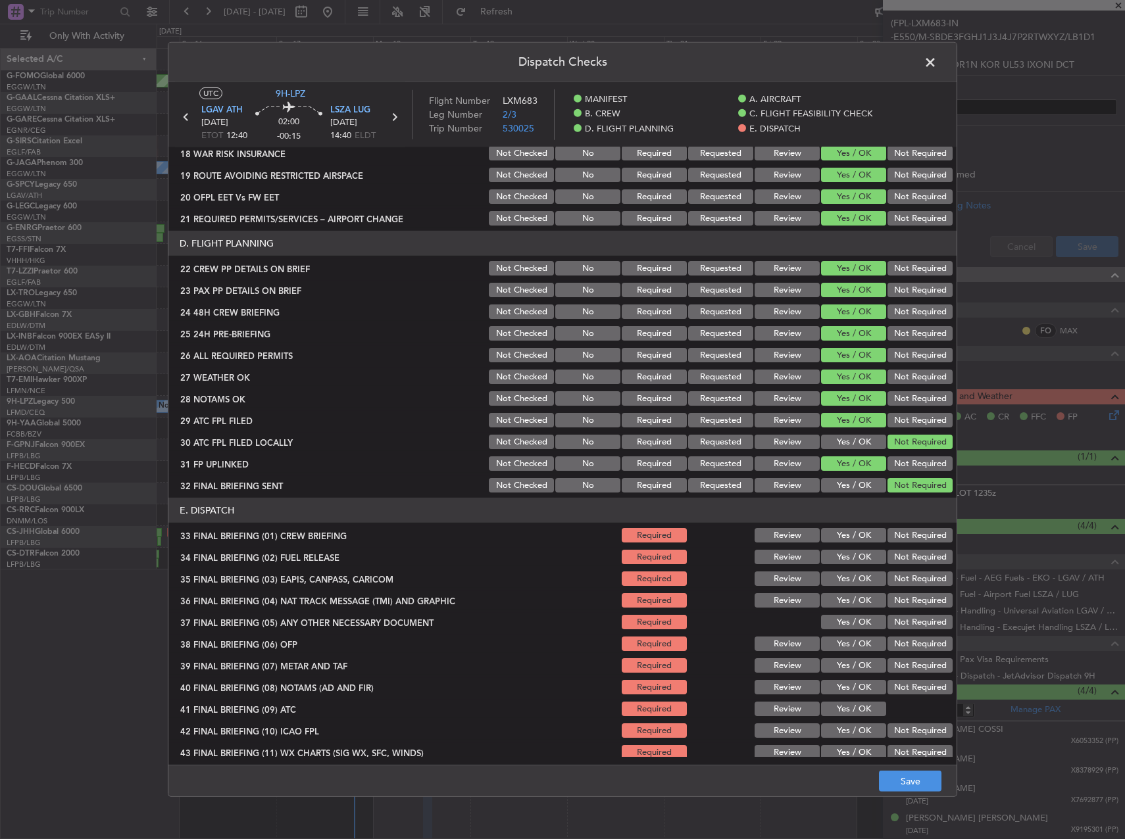
scroll to position [580, 0]
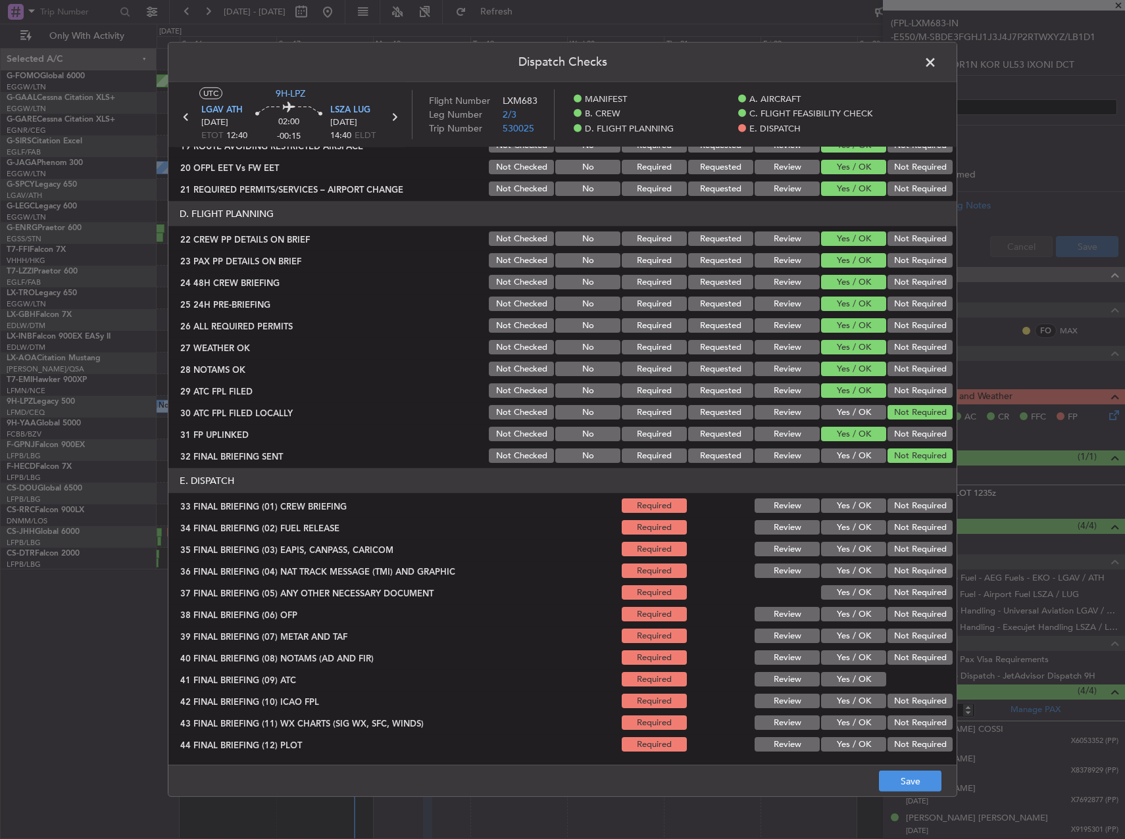
click at [852, 512] on button "Yes / OK" at bounding box center [853, 505] width 65 height 14
click at [850, 535] on div "Yes / OK" at bounding box center [852, 527] width 66 height 18
drag, startPoint x: 848, startPoint y: 524, endPoint x: 875, endPoint y: 533, distance: 27.7
click at [850, 525] on button "Yes / OK" at bounding box center [853, 527] width 65 height 14
click at [906, 549] on button "Not Required" at bounding box center [919, 549] width 65 height 14
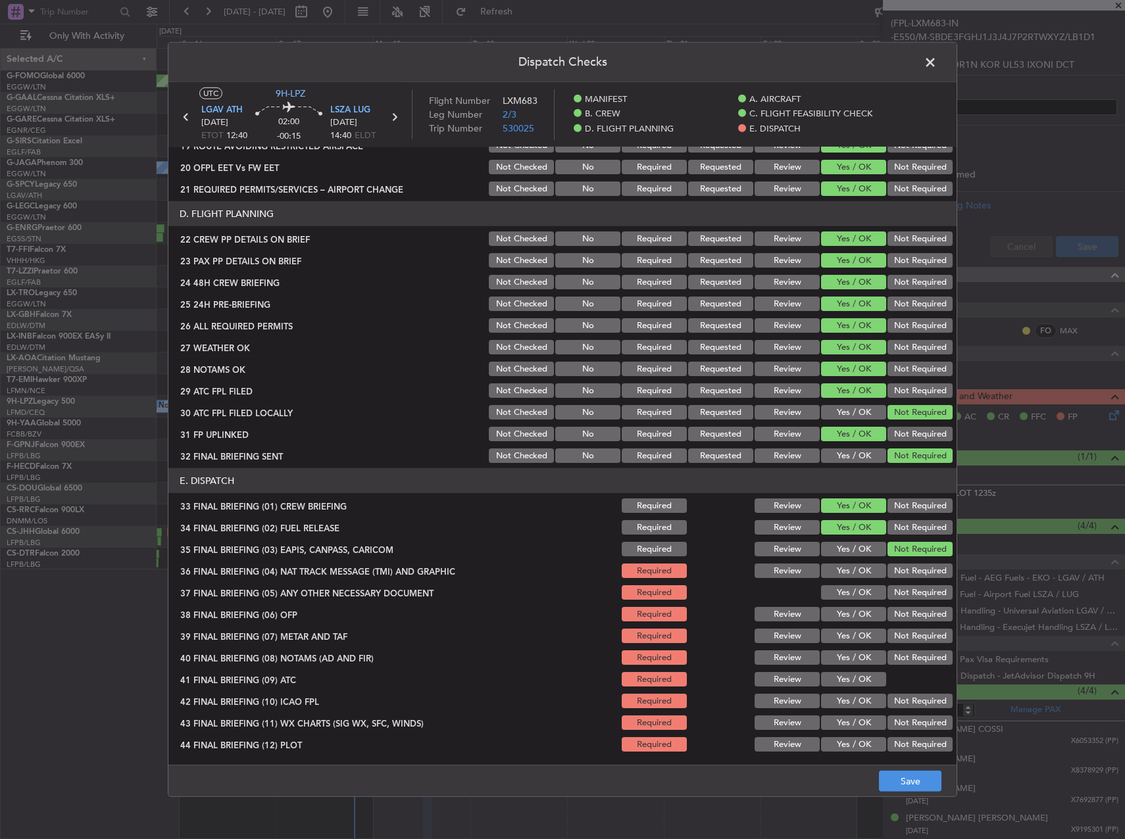
click at [911, 579] on div "Not Required" at bounding box center [918, 571] width 66 height 18
click at [909, 572] on button "Not Required" at bounding box center [919, 571] width 65 height 14
click at [906, 590] on button "Not Required" at bounding box center [919, 592] width 65 height 14
click at [858, 614] on button "Yes / OK" at bounding box center [853, 614] width 65 height 14
click at [852, 637] on button "Yes / OK" at bounding box center [853, 636] width 65 height 14
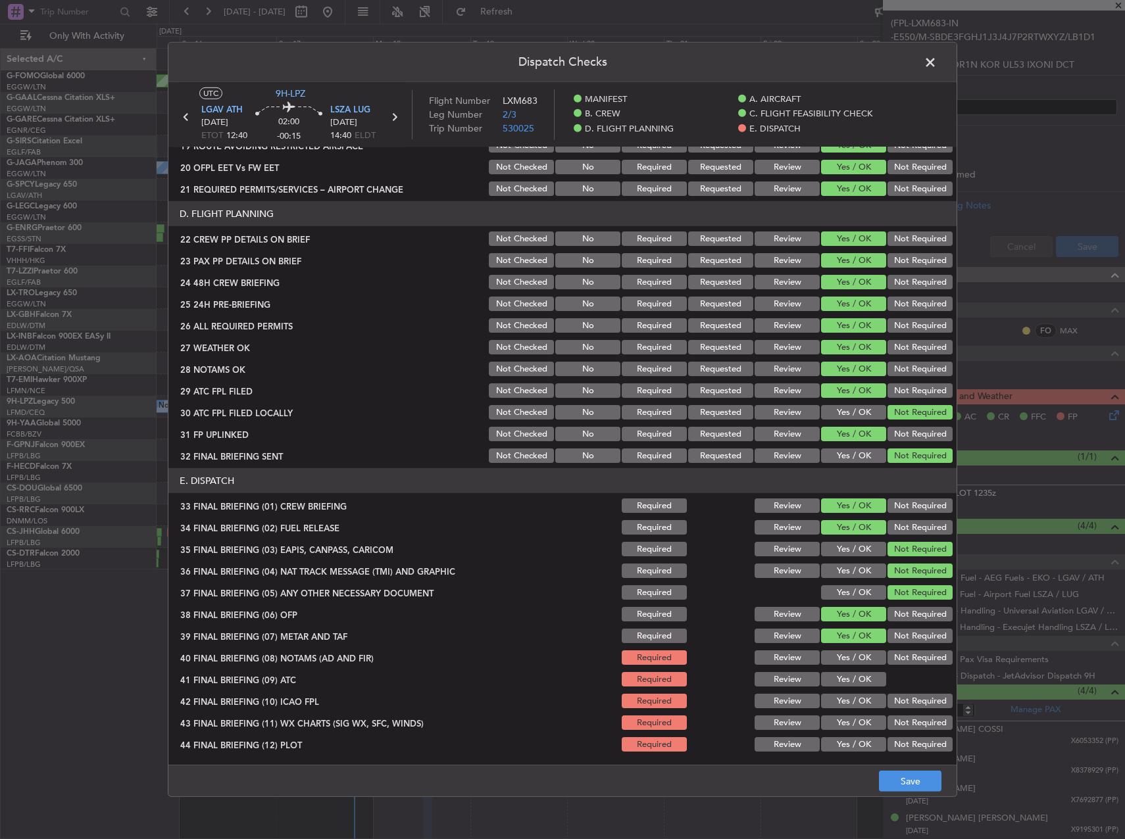
click at [844, 656] on button "Yes / OK" at bounding box center [853, 657] width 65 height 14
click at [846, 677] on button "Yes / OK" at bounding box center [853, 679] width 65 height 14
click at [850, 701] on button "Yes / OK" at bounding box center [853, 701] width 65 height 14
click at [849, 721] on button "Yes / OK" at bounding box center [853, 723] width 65 height 14
click at [851, 737] on div "Yes / OK" at bounding box center [852, 744] width 66 height 18
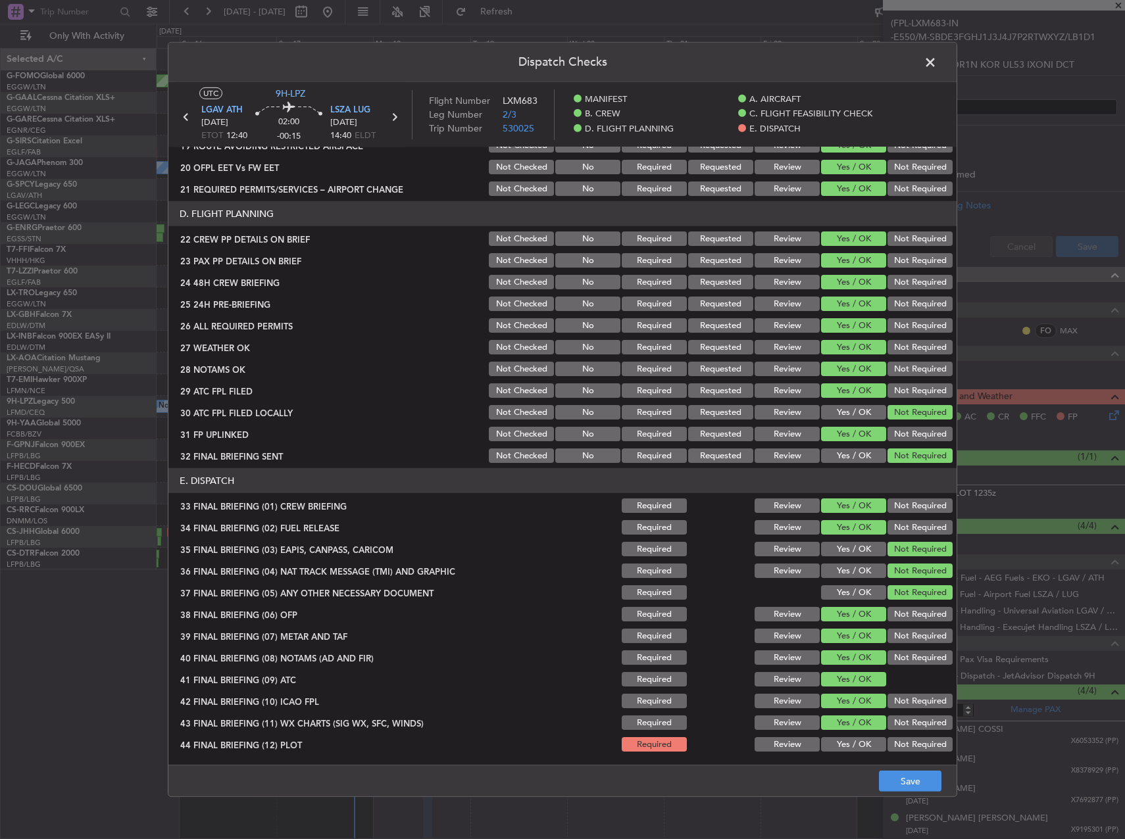
click at [855, 746] on button "Yes / OK" at bounding box center [853, 744] width 65 height 14
click at [936, 60] on span at bounding box center [936, 66] width 0 height 26
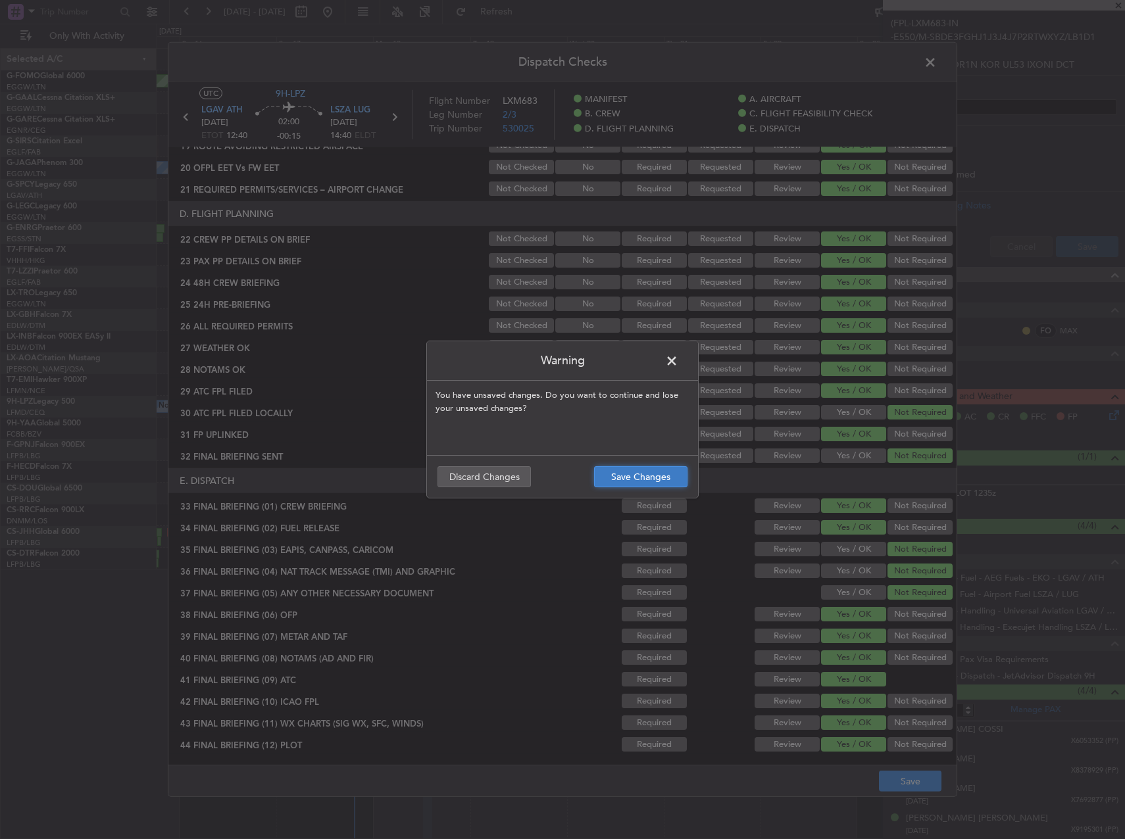
click at [621, 472] on button "Save Changes" at bounding box center [640, 476] width 93 height 21
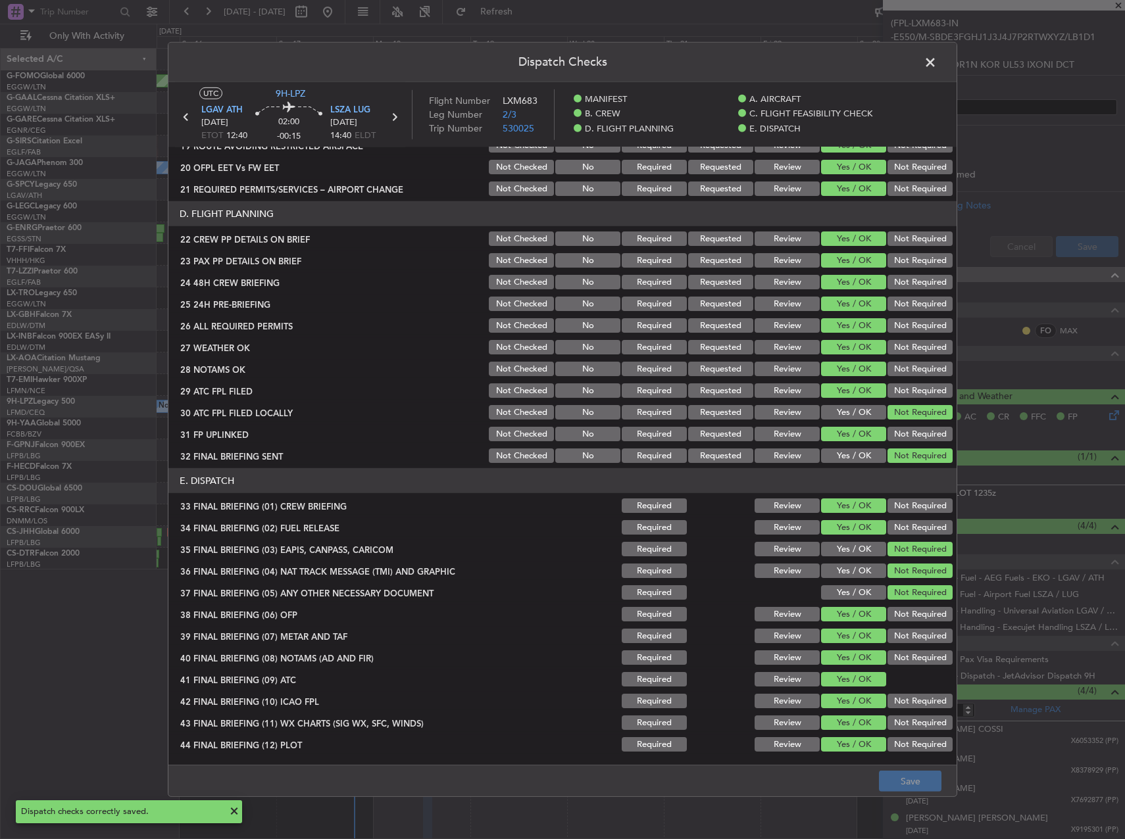
click at [936, 60] on span at bounding box center [936, 66] width 0 height 26
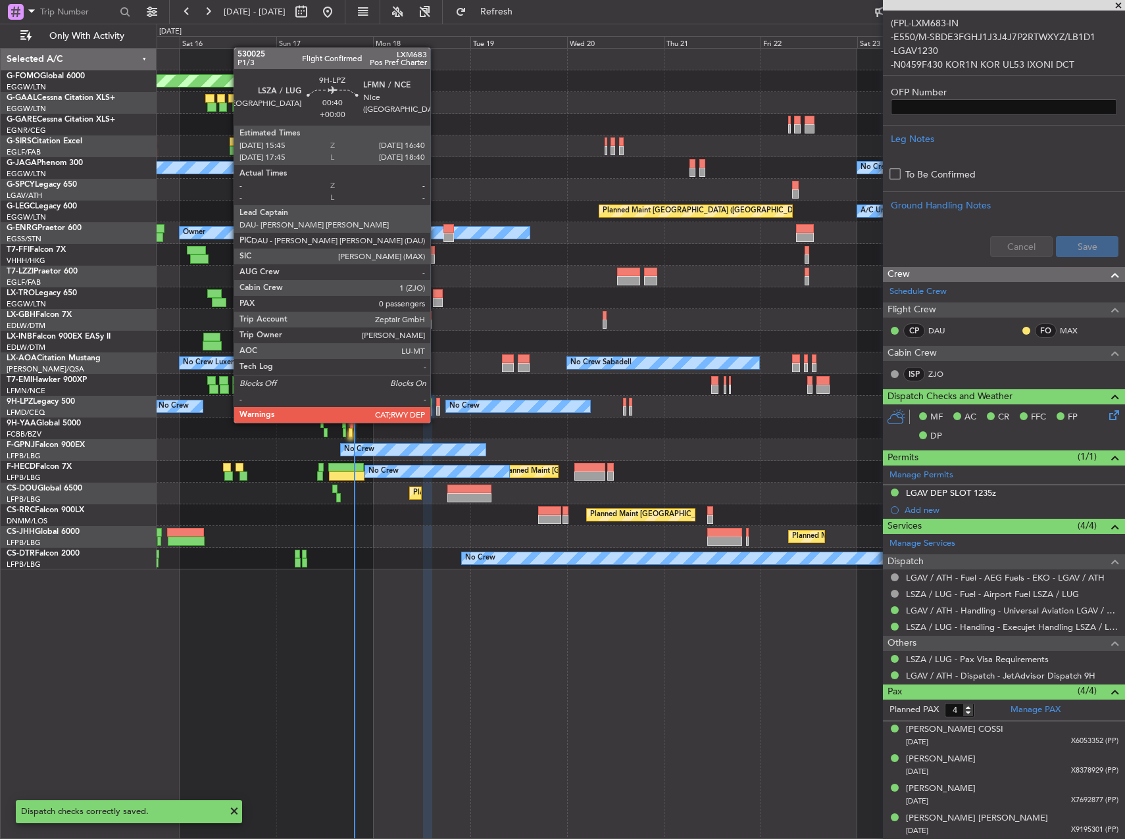
click at [436, 410] on div at bounding box center [438, 410] width 4 height 9
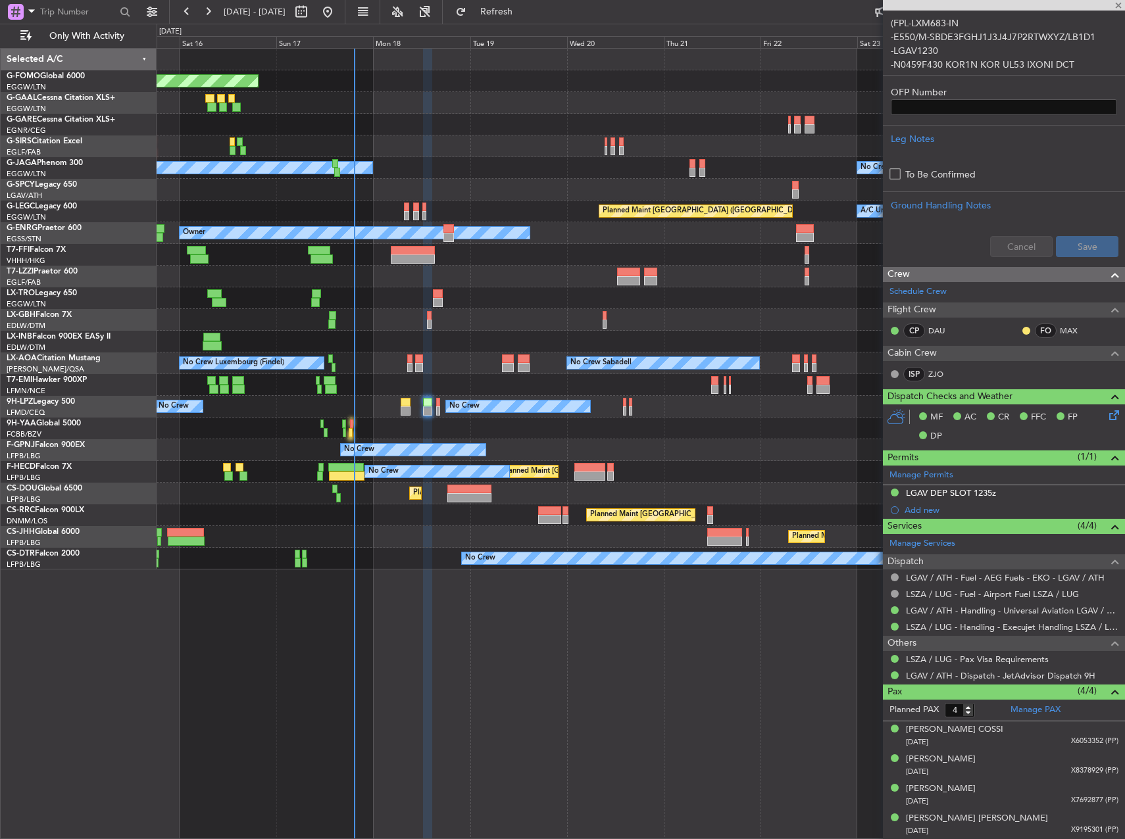
type input "0"
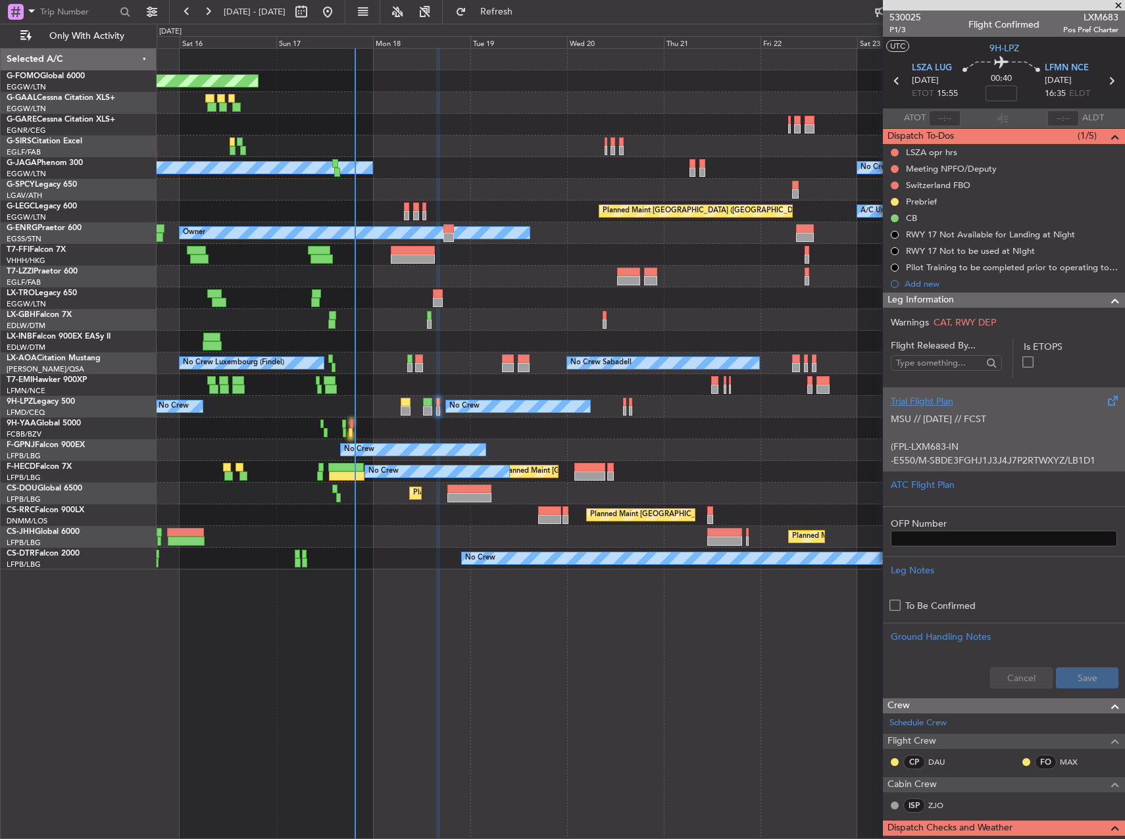
click at [1009, 435] on p at bounding box center [1003, 433] width 226 height 14
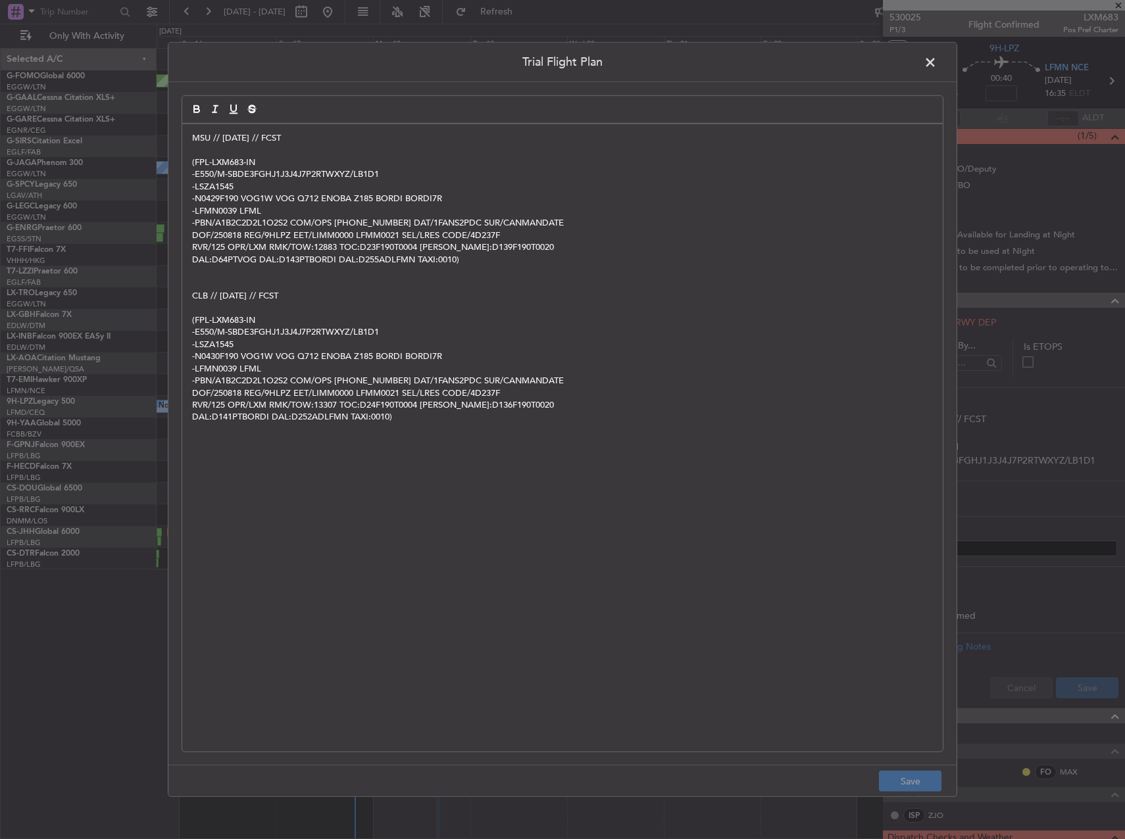
click at [936, 66] on span at bounding box center [936, 66] width 0 height 26
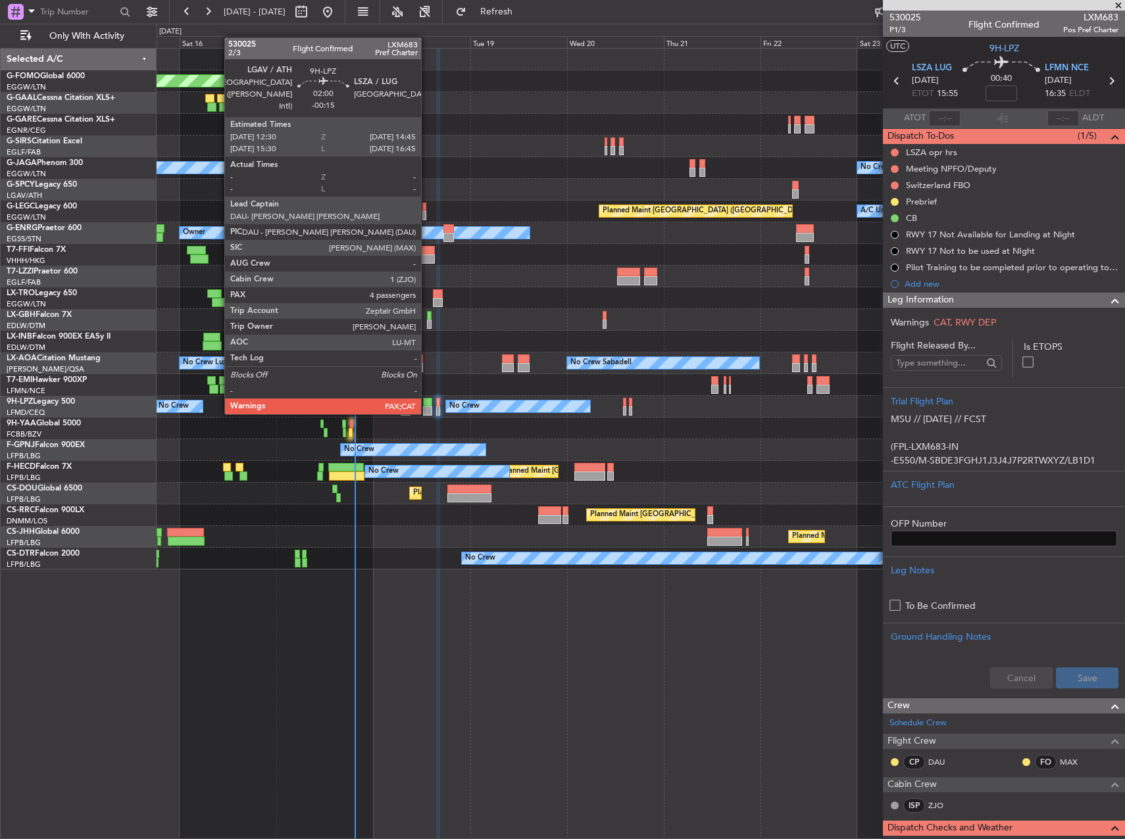
click at [427, 401] on div at bounding box center [427, 402] width 9 height 9
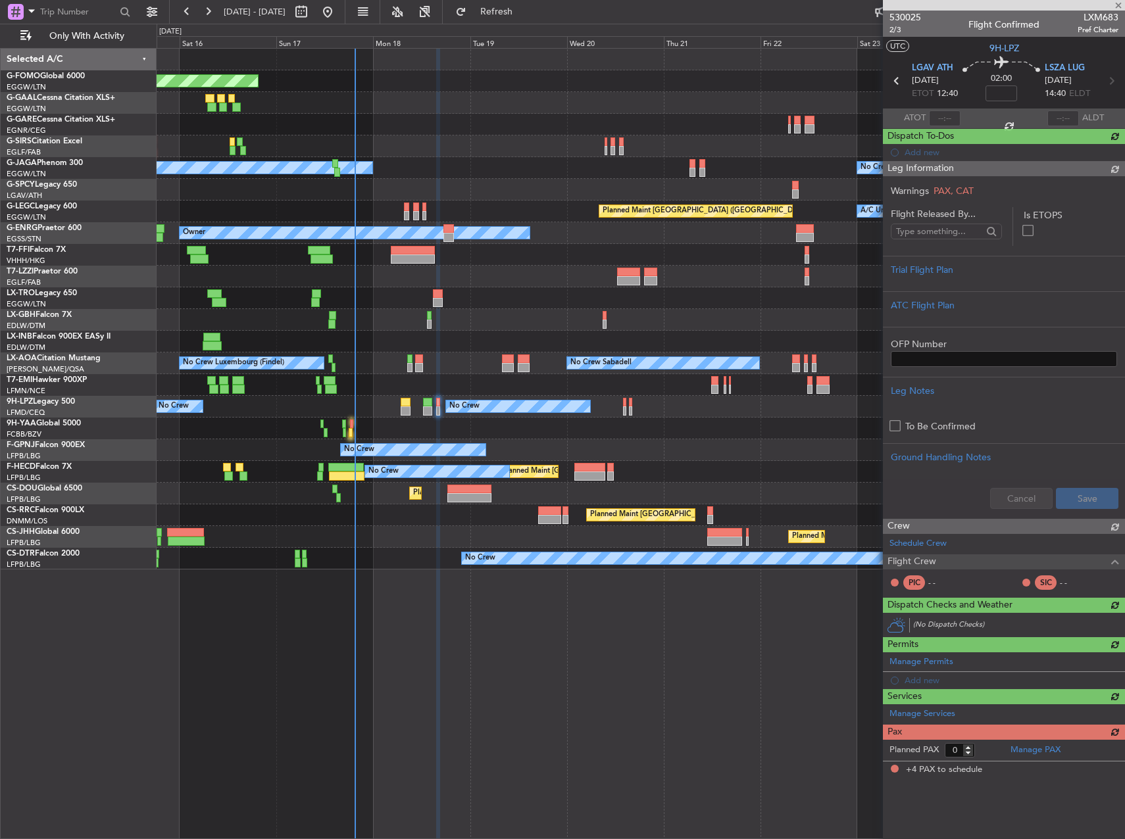
type input "-00:15"
type input "4"
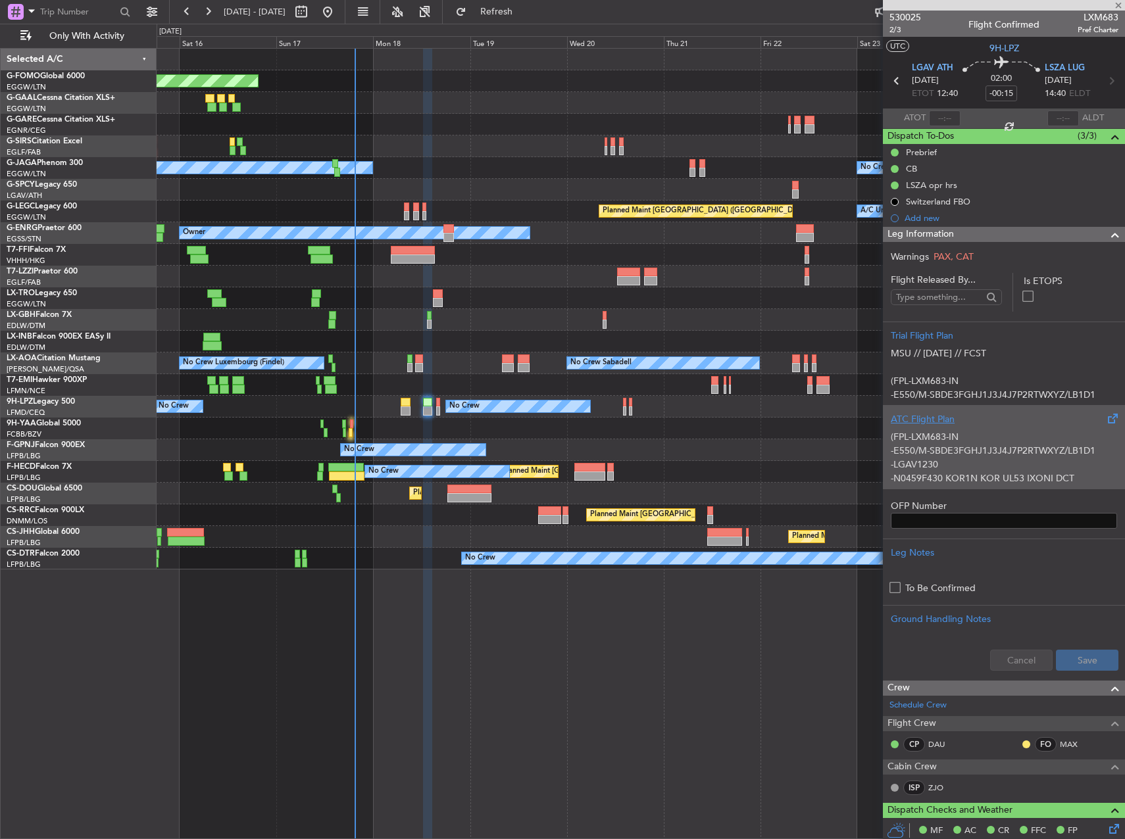
click at [950, 439] on p "(FPL-LXM683-IN" at bounding box center [1003, 437] width 226 height 14
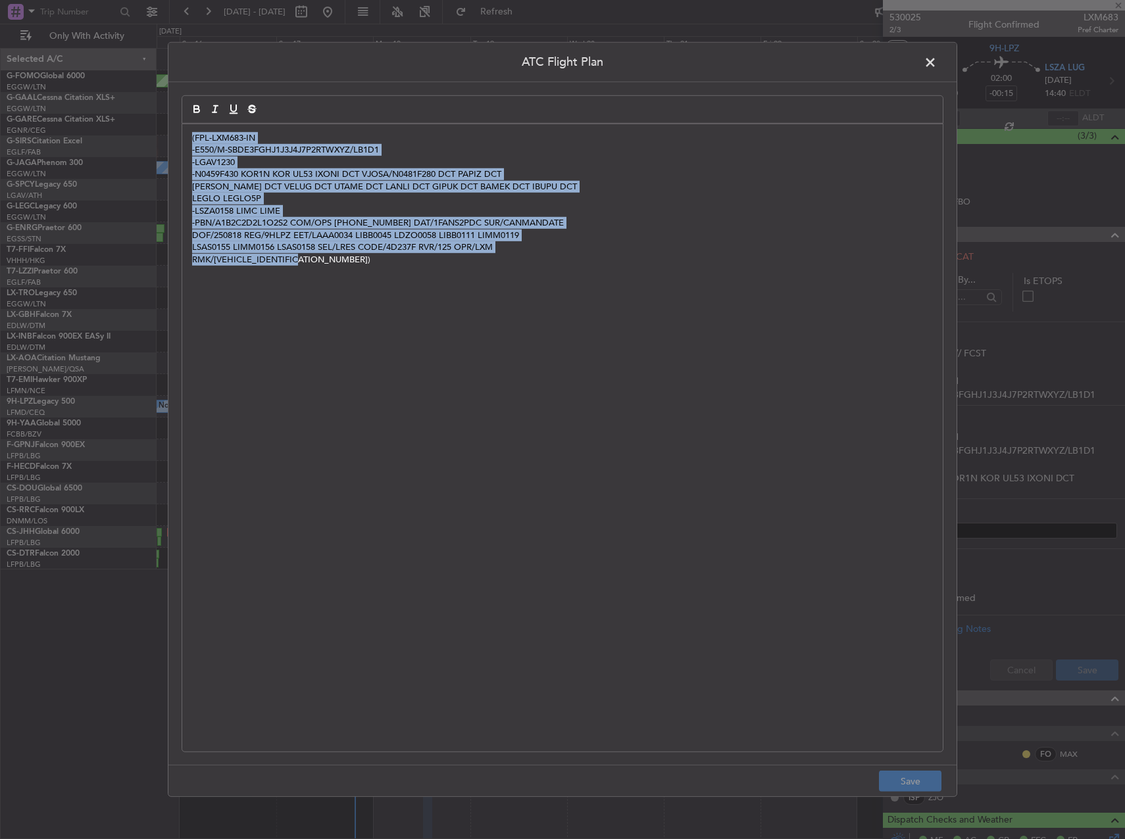
drag, startPoint x: 792, startPoint y: 486, endPoint x: -3, endPoint y: -73, distance: 971.9
click at [0, 0] on html "[DATE] - [DATE] Refresh Quick Links Only With Activity Planned Maint Windsor Lo…" at bounding box center [562, 419] width 1125 height 839
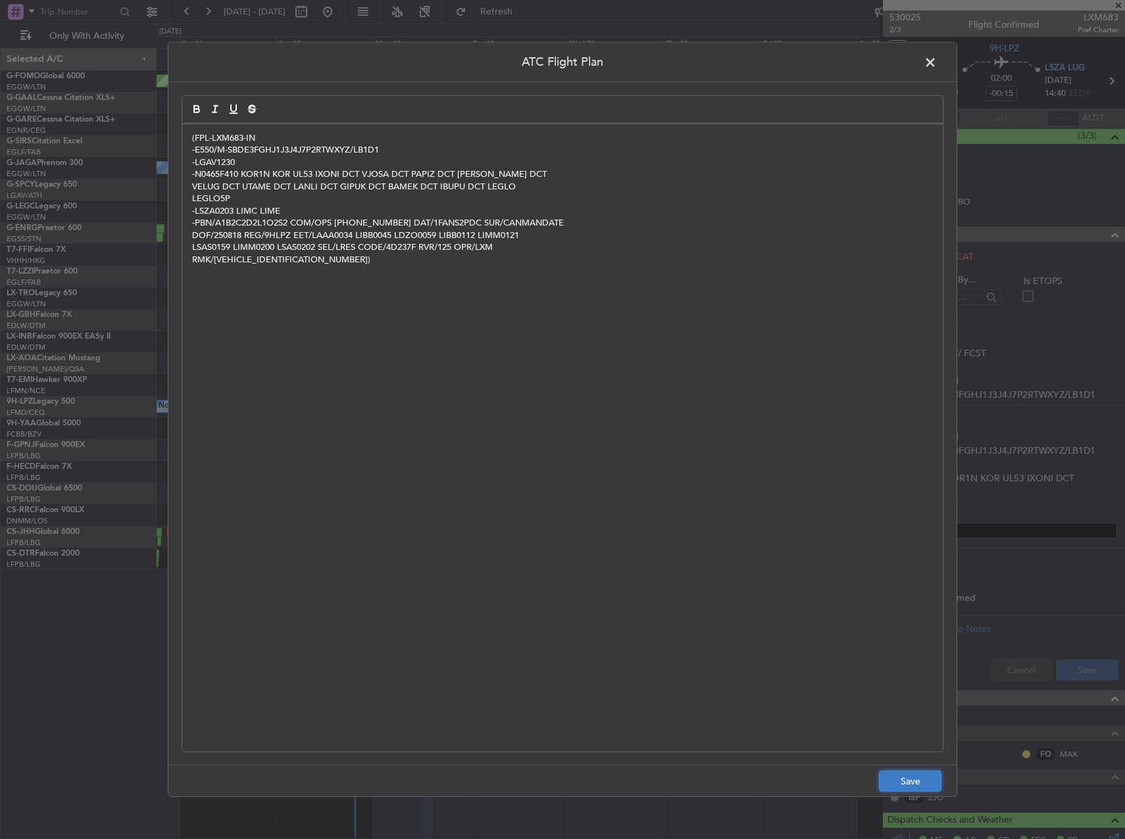
drag, startPoint x: 314, startPoint y: 203, endPoint x: 908, endPoint y: 785, distance: 832.0
click at [908, 785] on button "Save" at bounding box center [910, 781] width 62 height 21
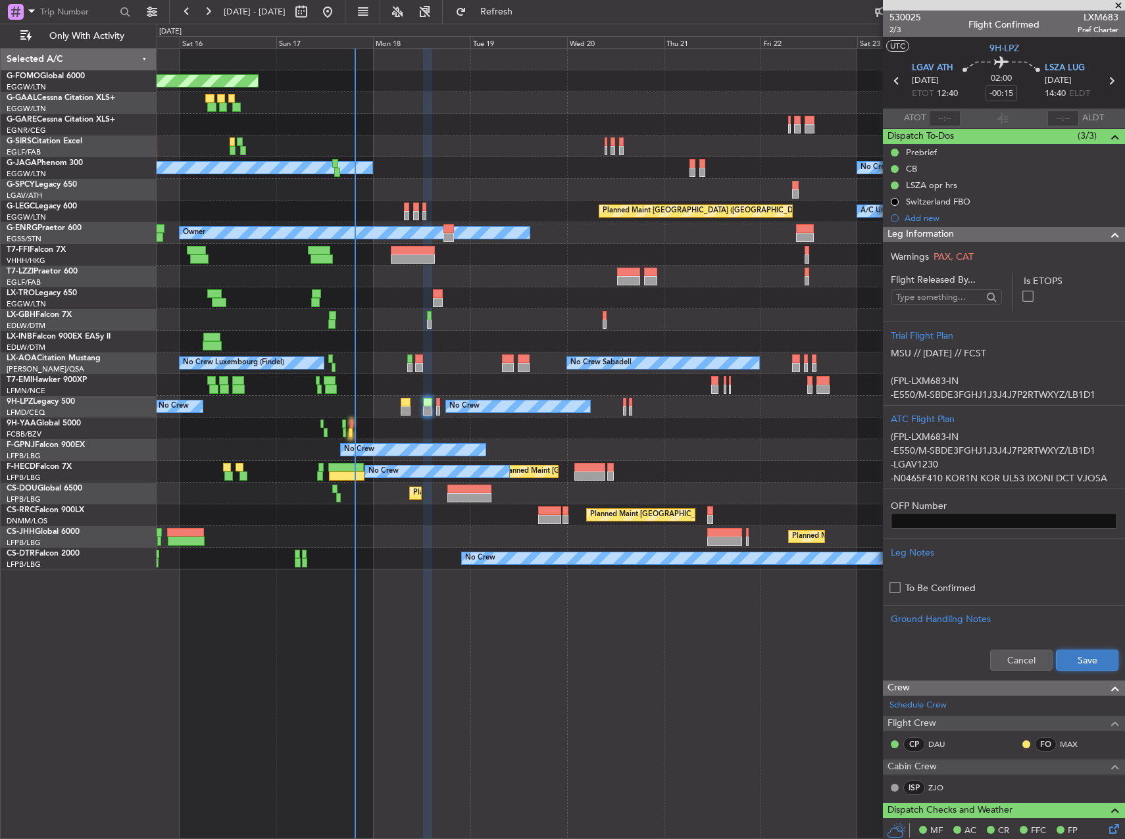
click at [1078, 666] on button "Save" at bounding box center [1086, 660] width 62 height 21
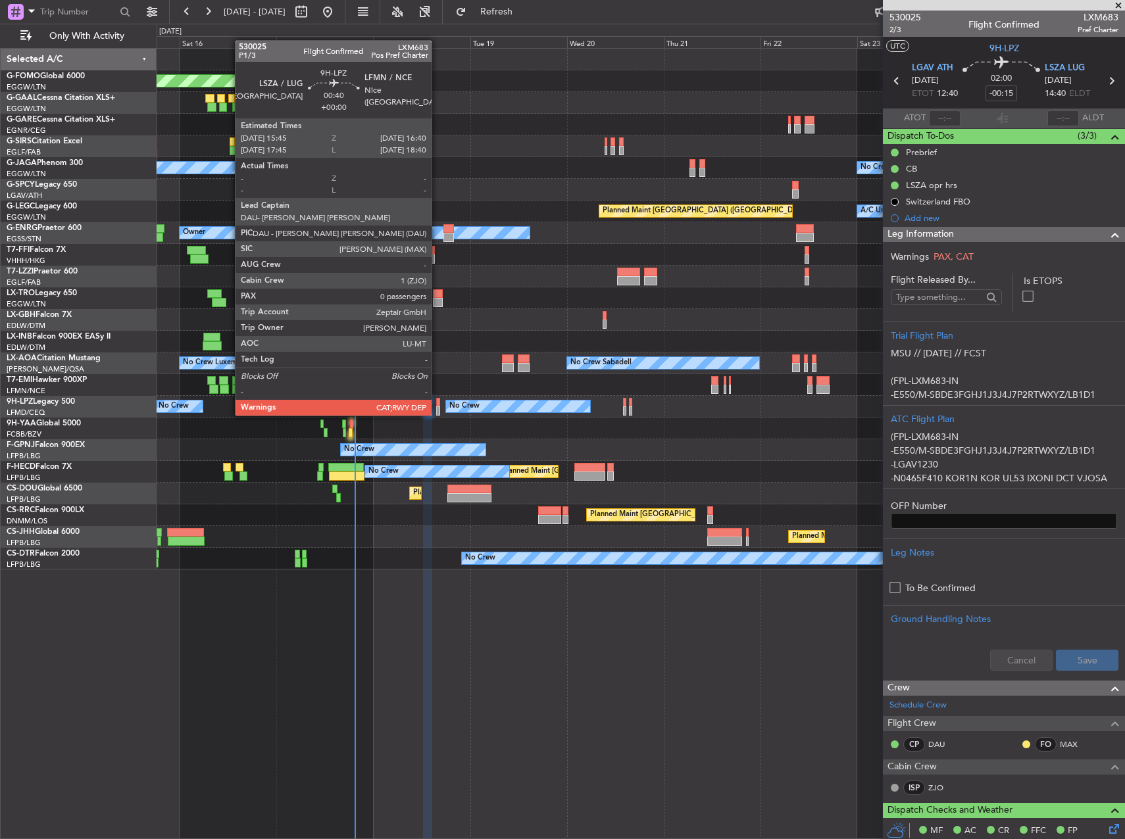
click at [437, 402] on div at bounding box center [438, 402] width 4 height 9
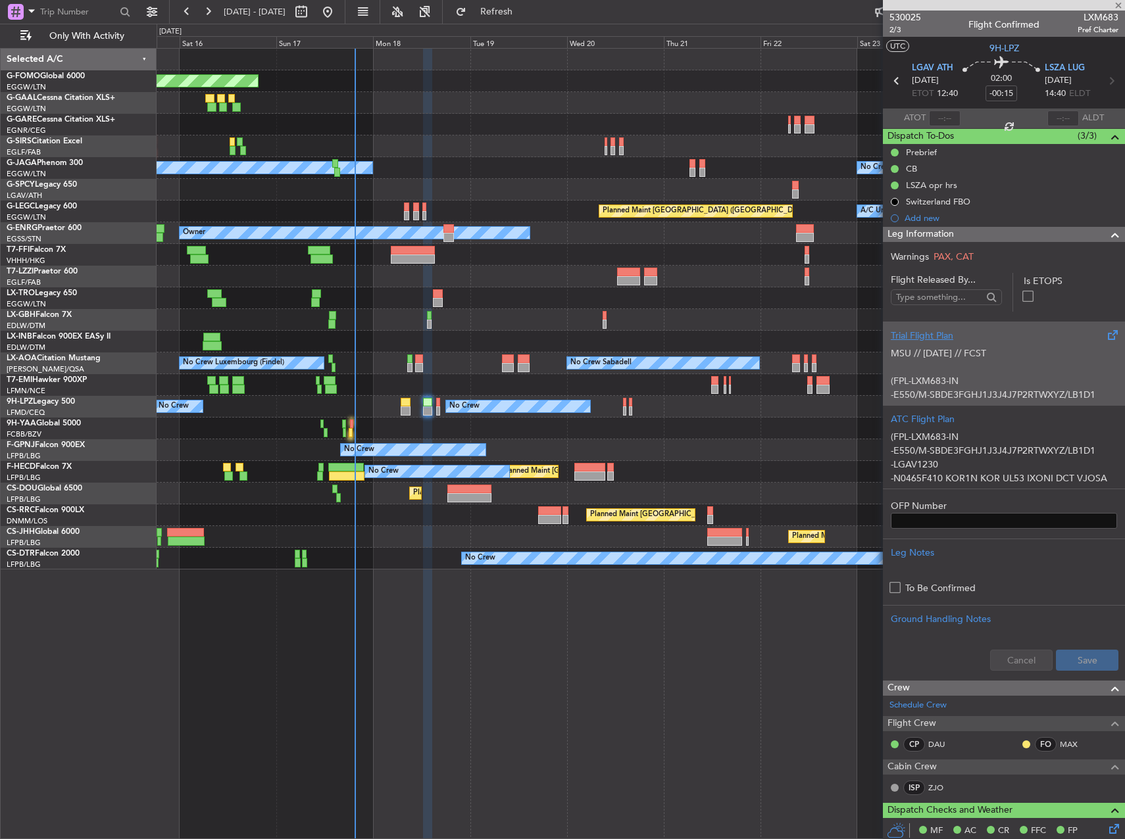
type input "0"
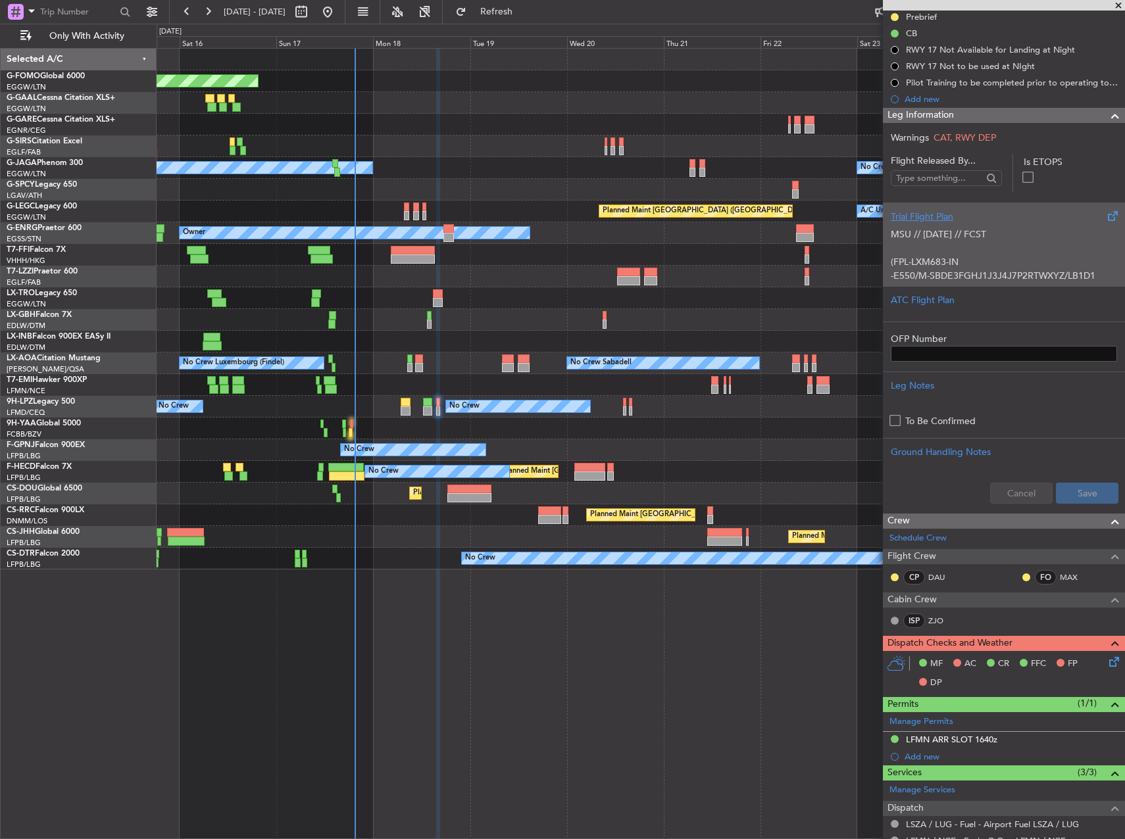
scroll to position [263, 0]
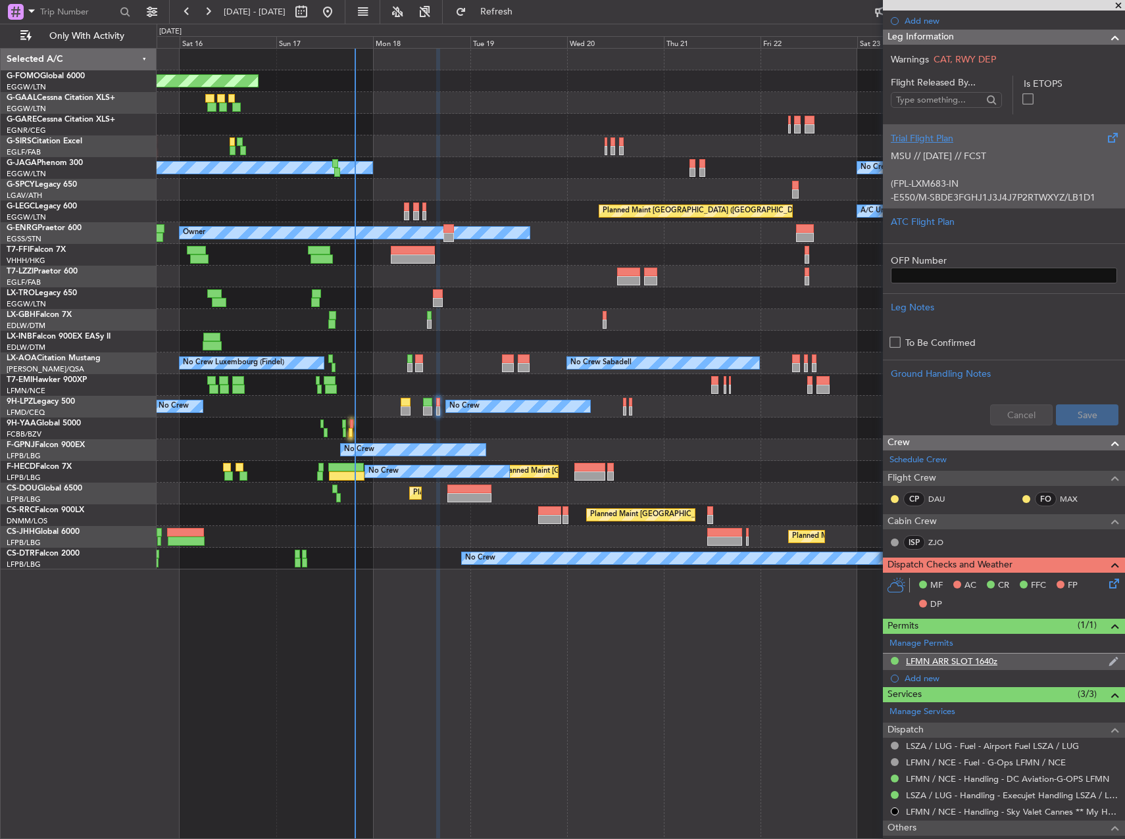
click at [983, 660] on div "LFMN ARR SLOT 1640z" at bounding box center [951, 661] width 91 height 11
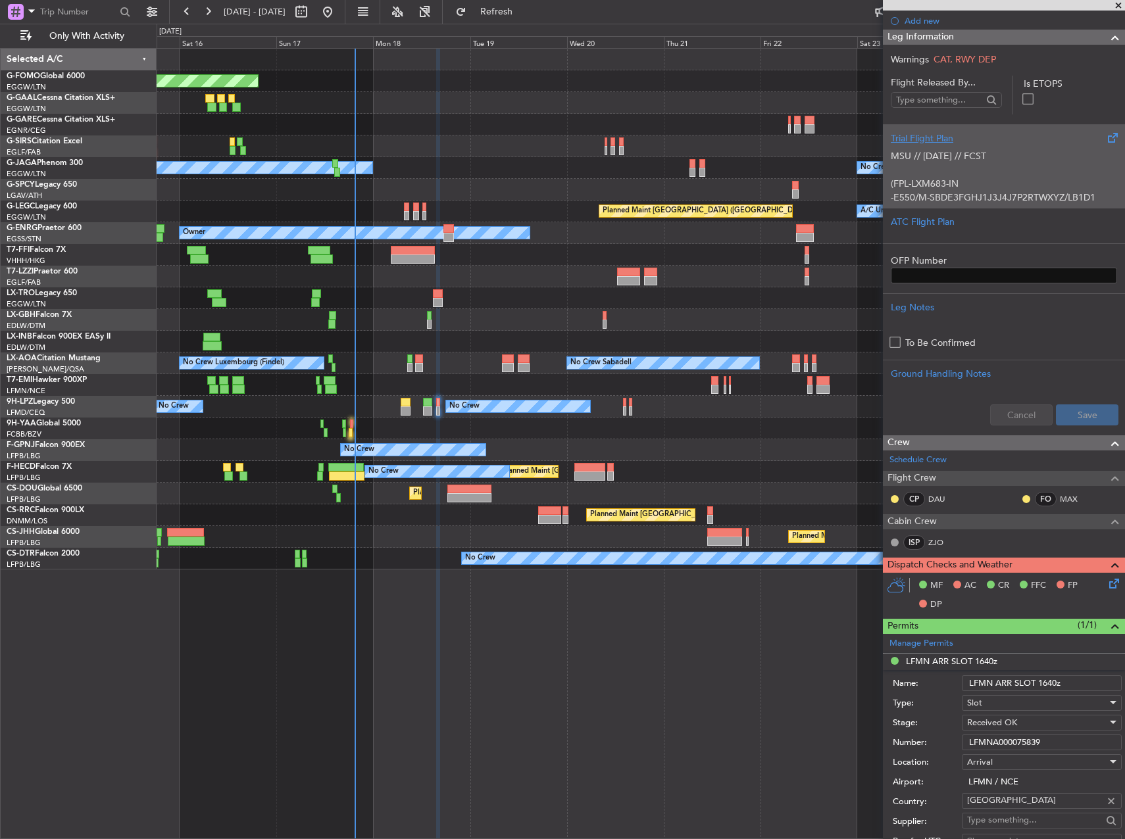
click at [1007, 742] on input "LFMNA000075839" at bounding box center [1041, 743] width 160 height 16
click at [942, 238] on div "ATC Flight Plan" at bounding box center [1004, 226] width 242 height 36
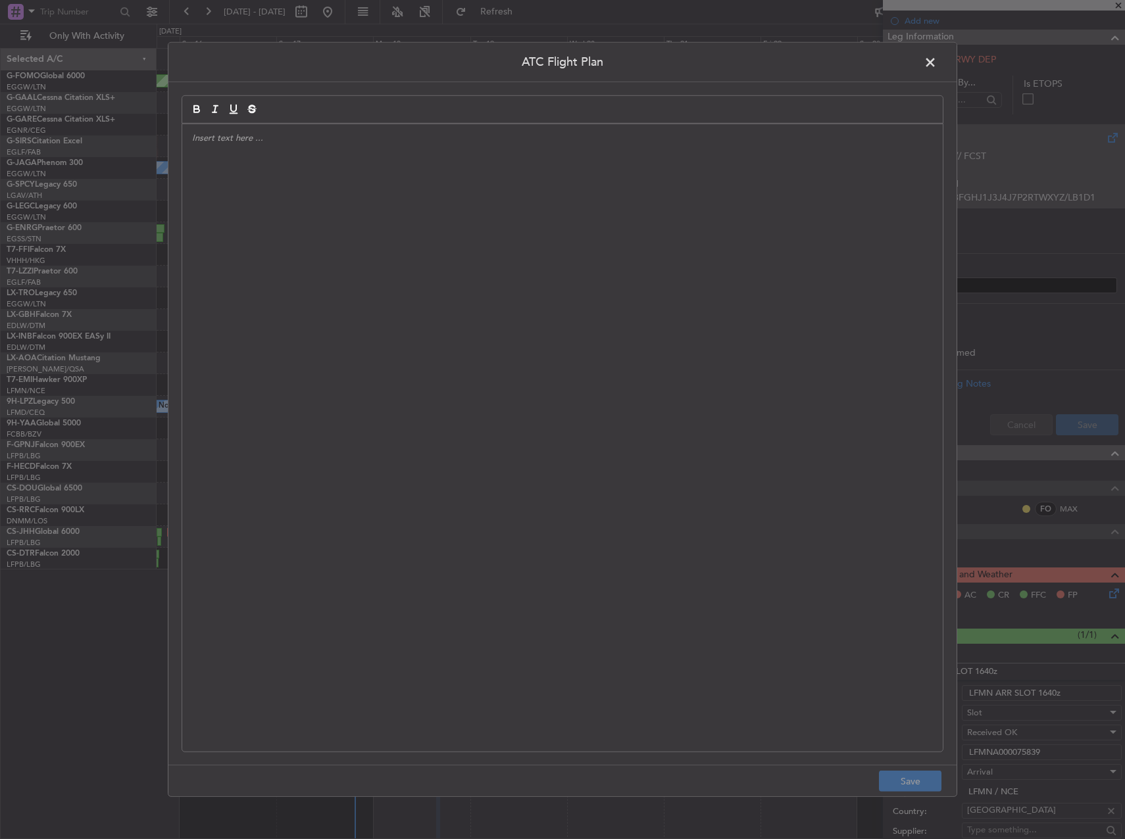
click at [784, 329] on div at bounding box center [562, 437] width 760 height 627
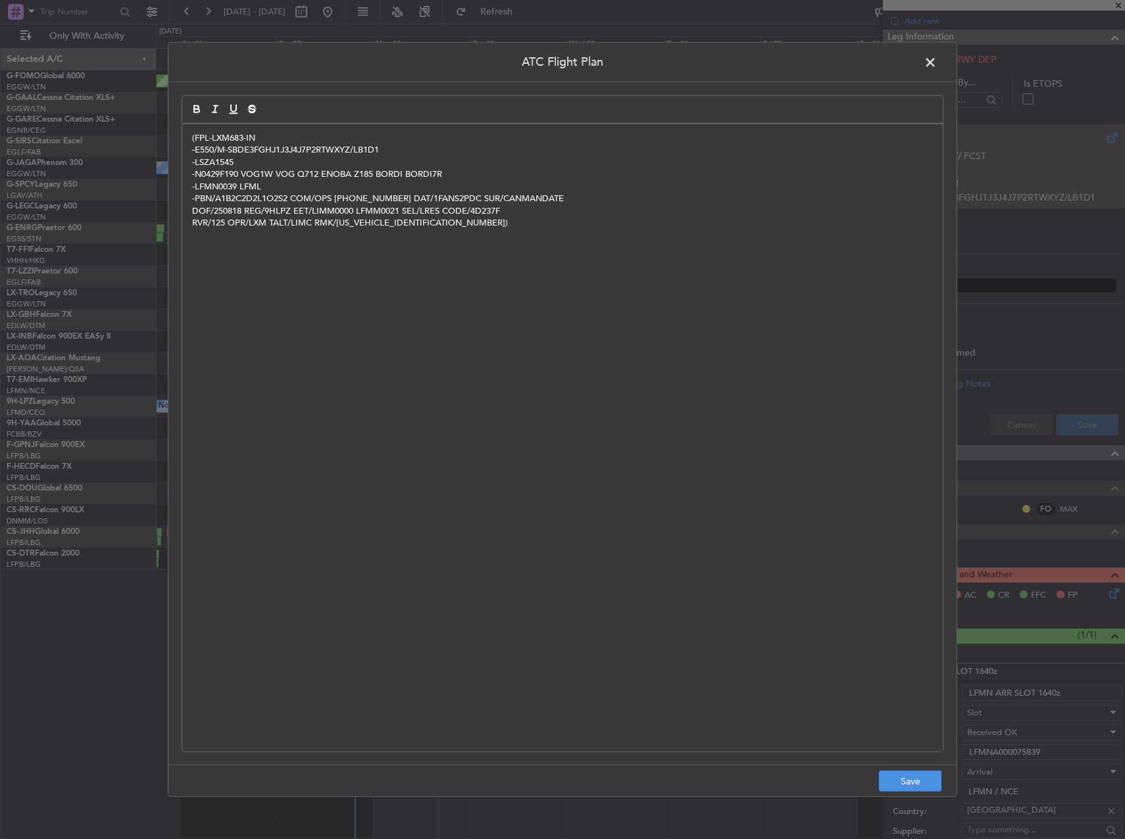
scroll to position [0, 0]
click at [900, 779] on button "Save" at bounding box center [910, 781] width 62 height 21
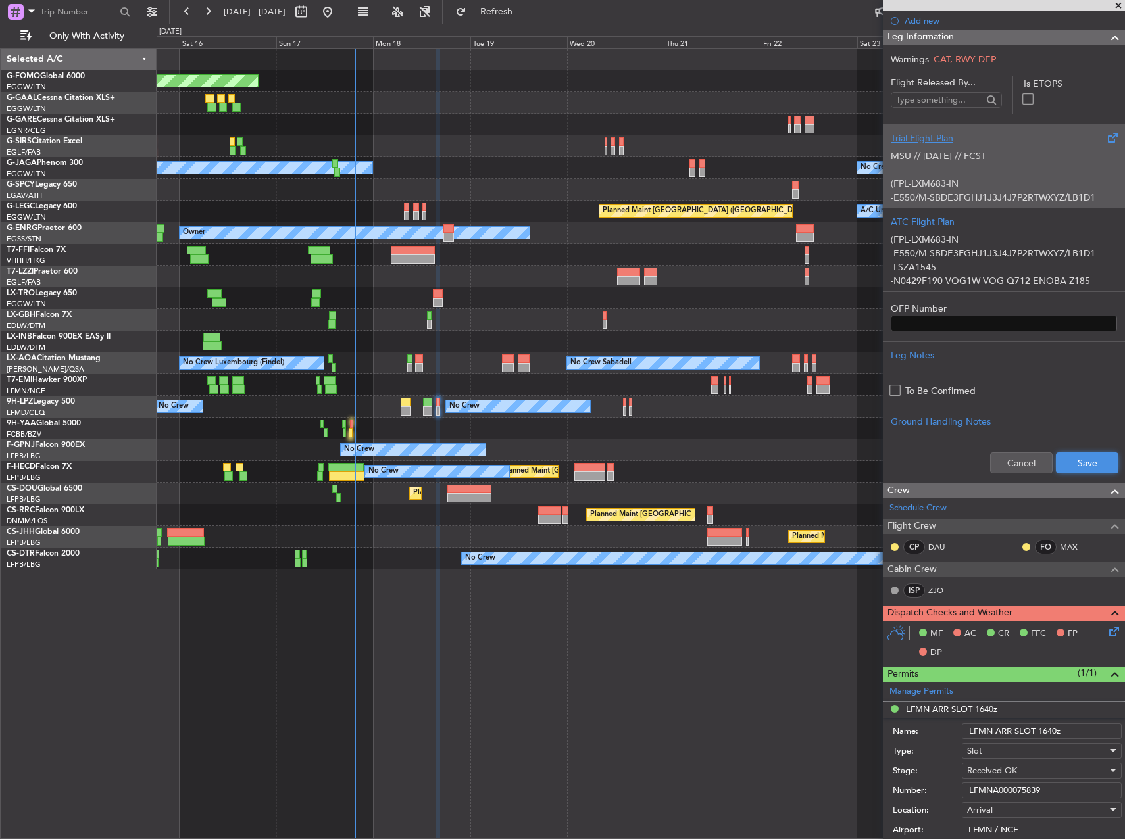
click at [1055, 468] on button "Save" at bounding box center [1086, 462] width 62 height 21
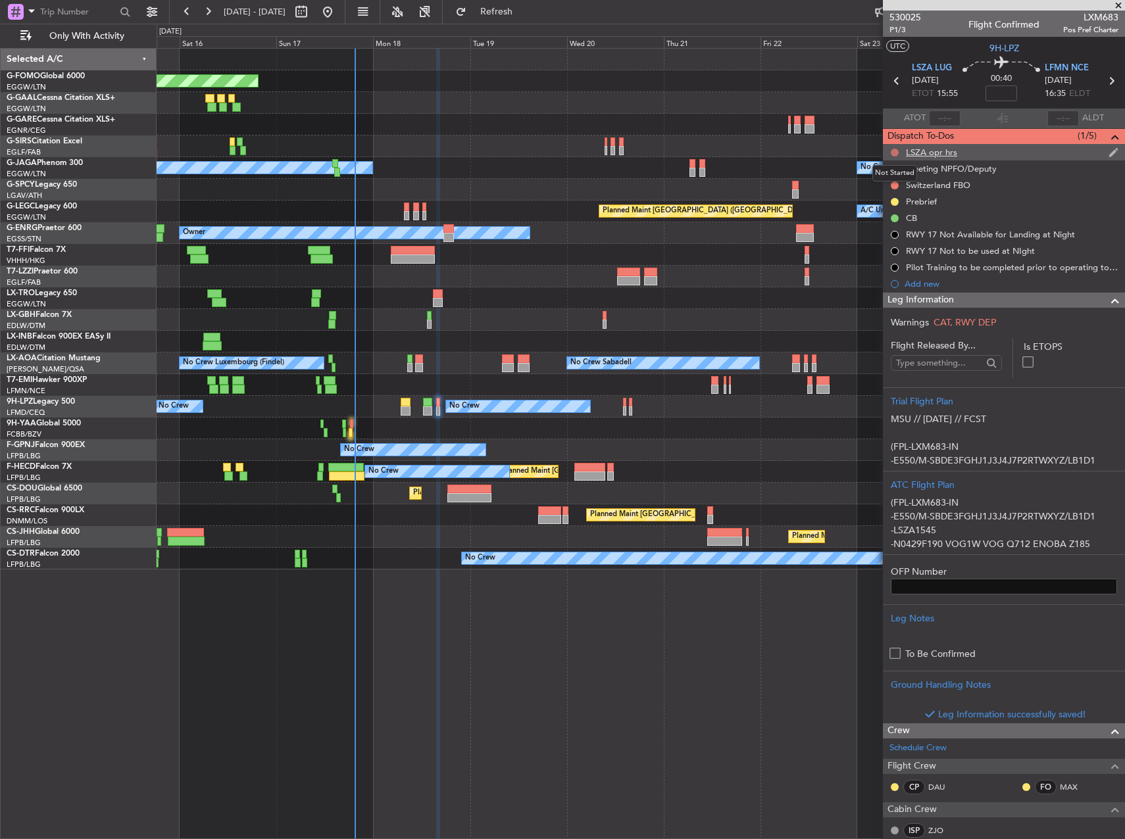
click at [894, 153] on button at bounding box center [894, 153] width 8 height 8
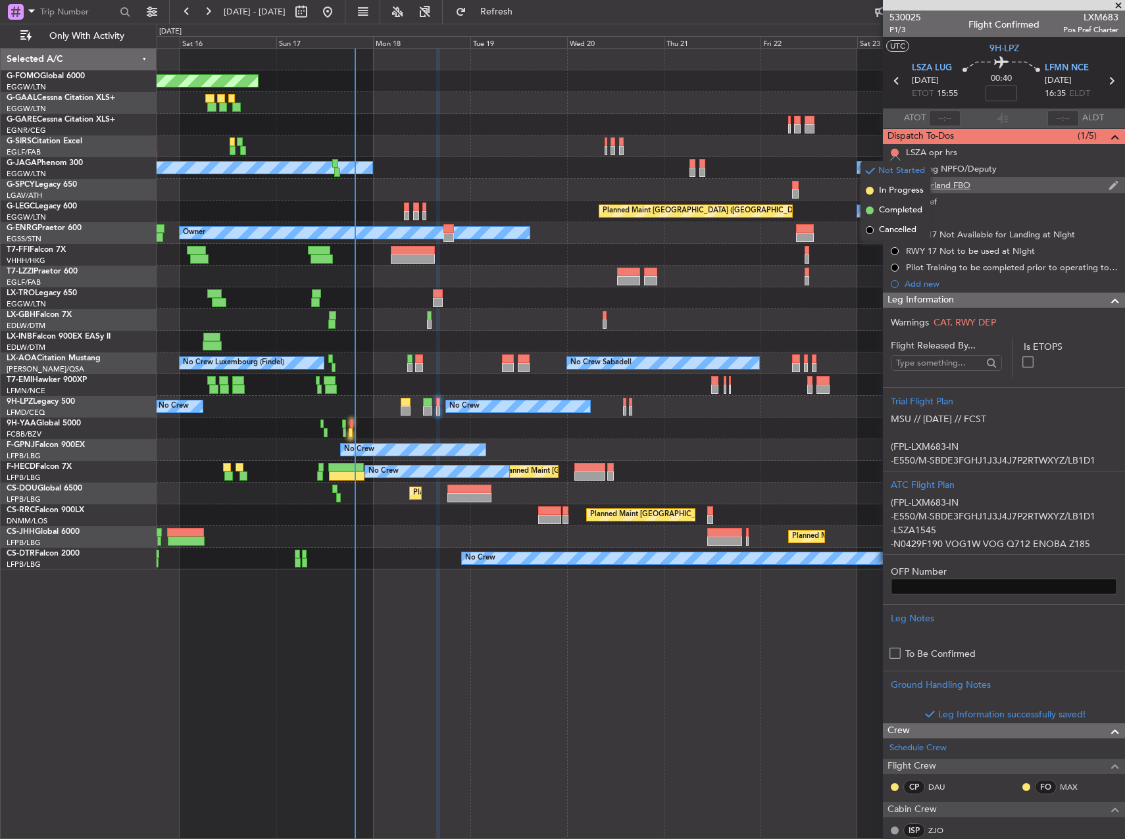
drag, startPoint x: 882, startPoint y: 208, endPoint x: 898, endPoint y: 187, distance: 26.7
click at [883, 208] on span "Completed" at bounding box center [900, 210] width 43 height 13
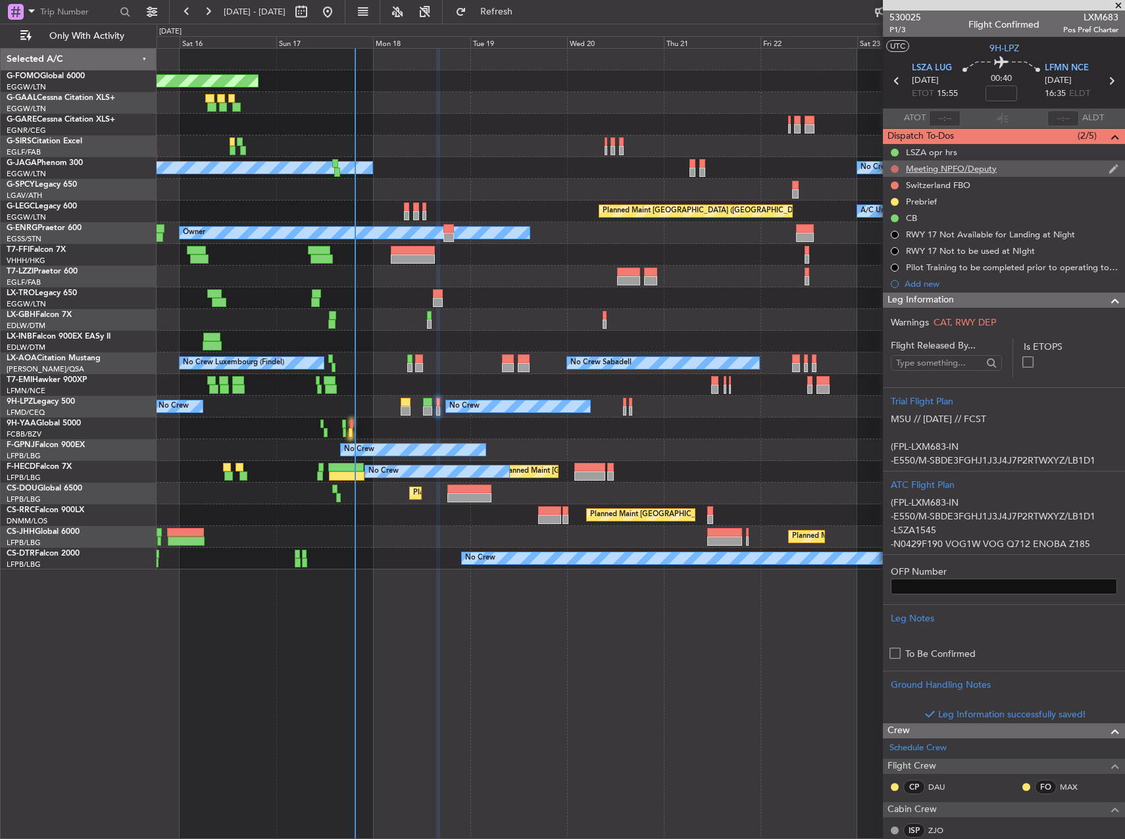
click at [897, 168] on button at bounding box center [894, 169] width 8 height 8
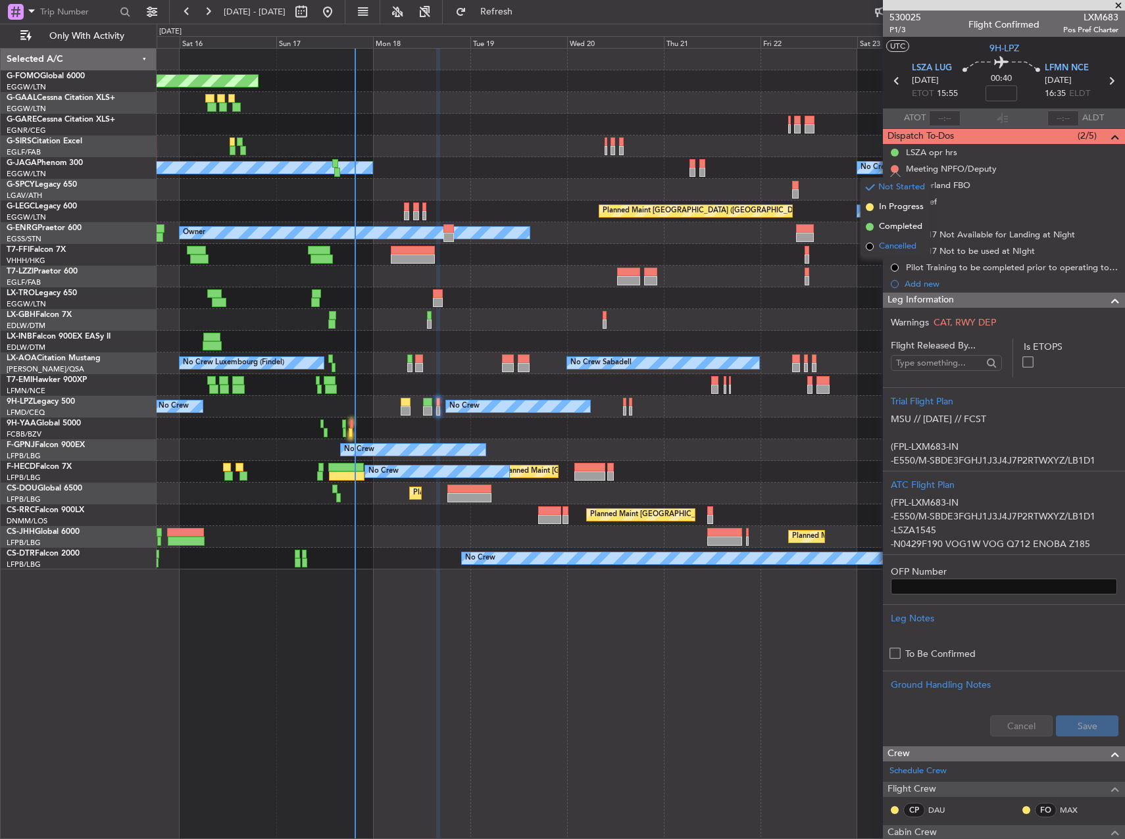
click at [899, 244] on span "Cancelled" at bounding box center [897, 246] width 37 height 13
click at [892, 187] on button at bounding box center [894, 186] width 8 height 8
click at [890, 260] on span "Cancelled" at bounding box center [897, 262] width 37 height 13
click at [898, 203] on button at bounding box center [894, 202] width 8 height 8
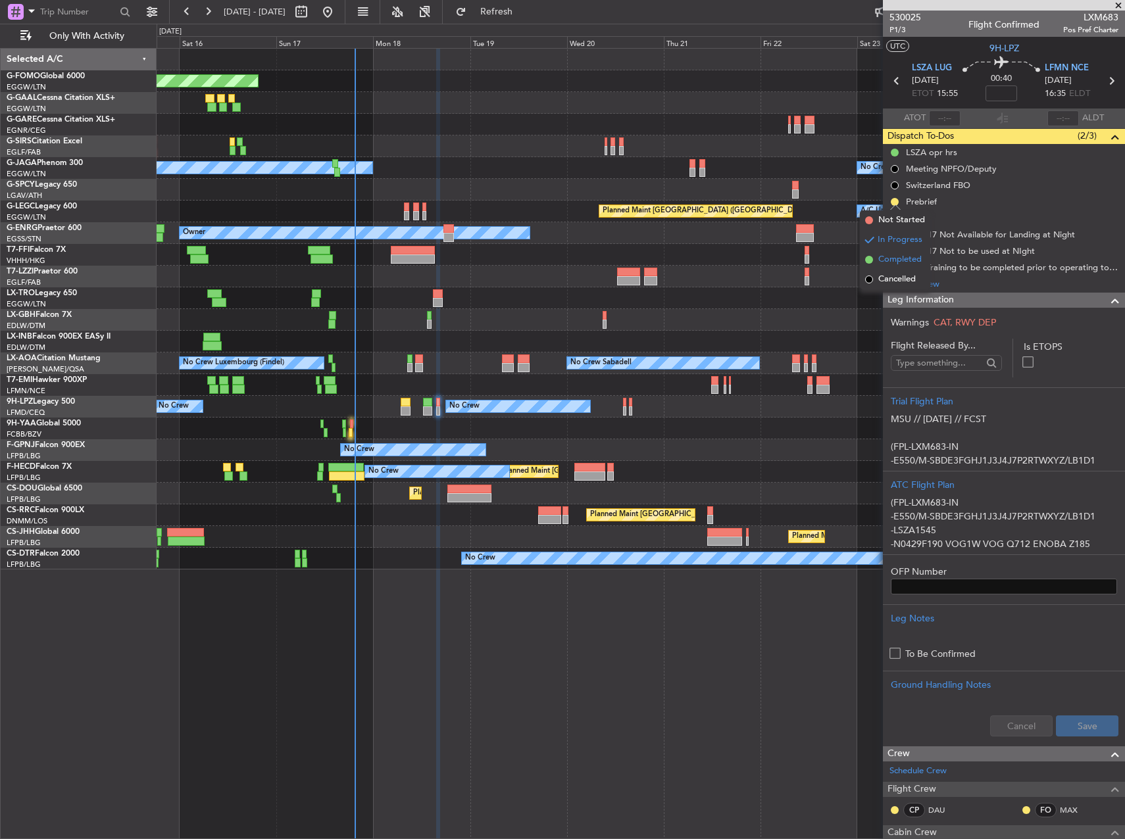
click at [896, 253] on span "Completed" at bounding box center [899, 259] width 43 height 13
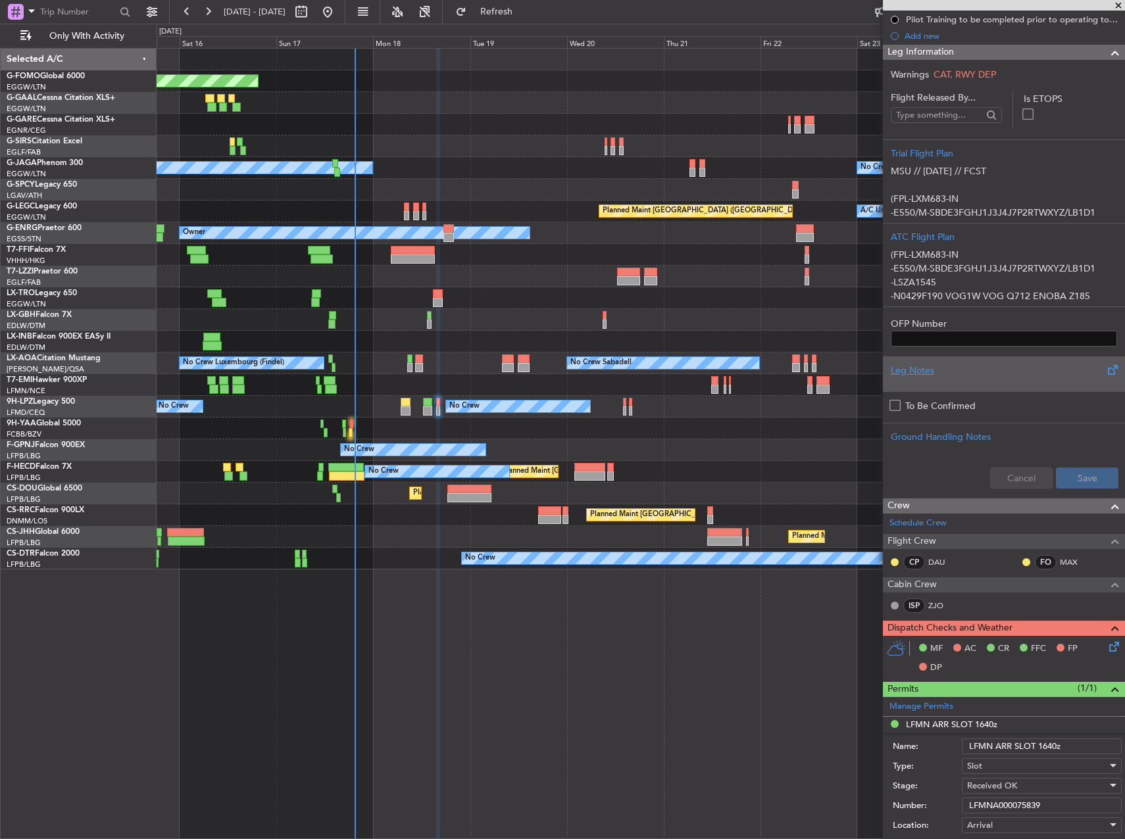
scroll to position [263, 0]
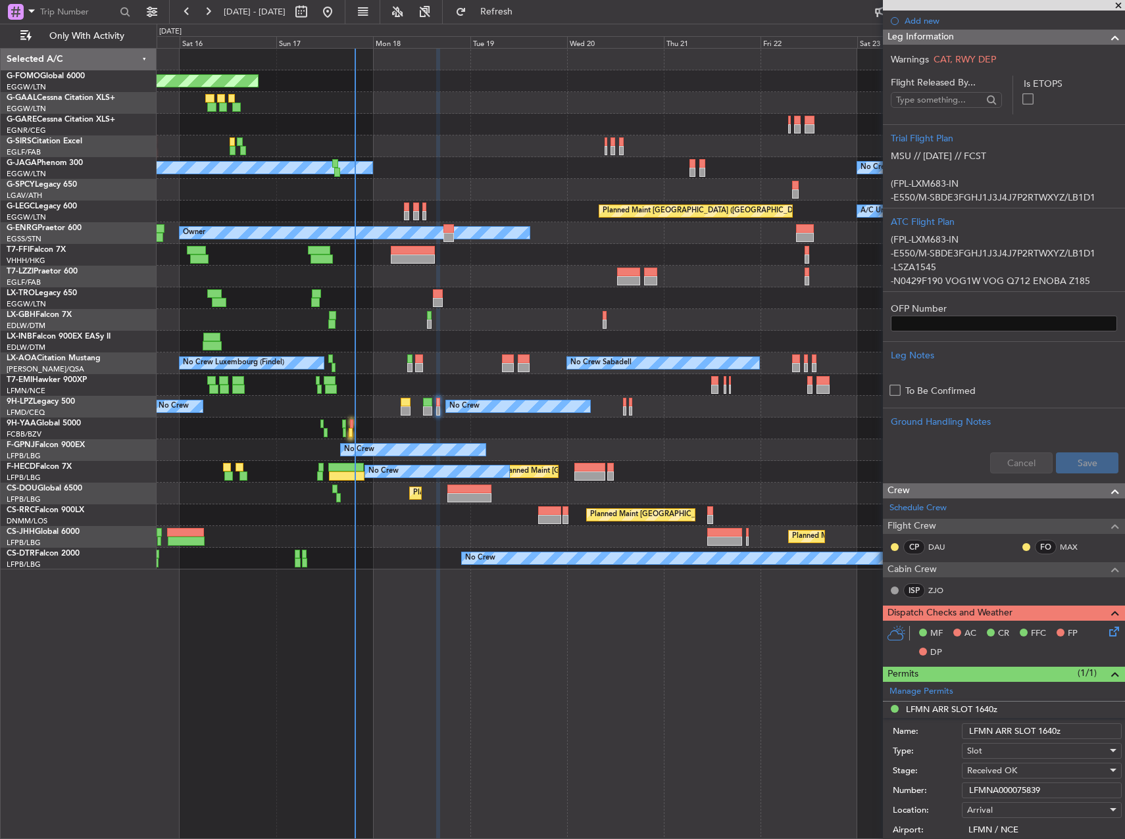
click at [1107, 633] on icon at bounding box center [1111, 629] width 11 height 11
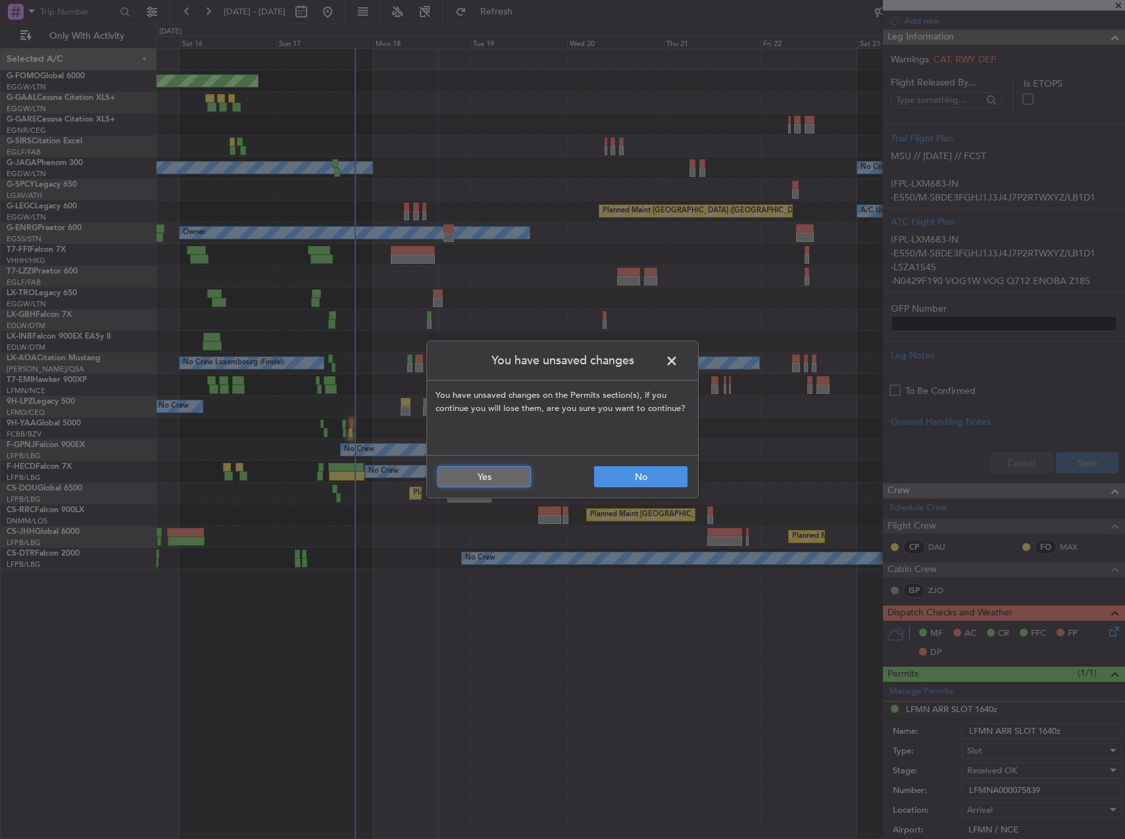
click at [515, 469] on button "Yes" at bounding box center [483, 476] width 93 height 21
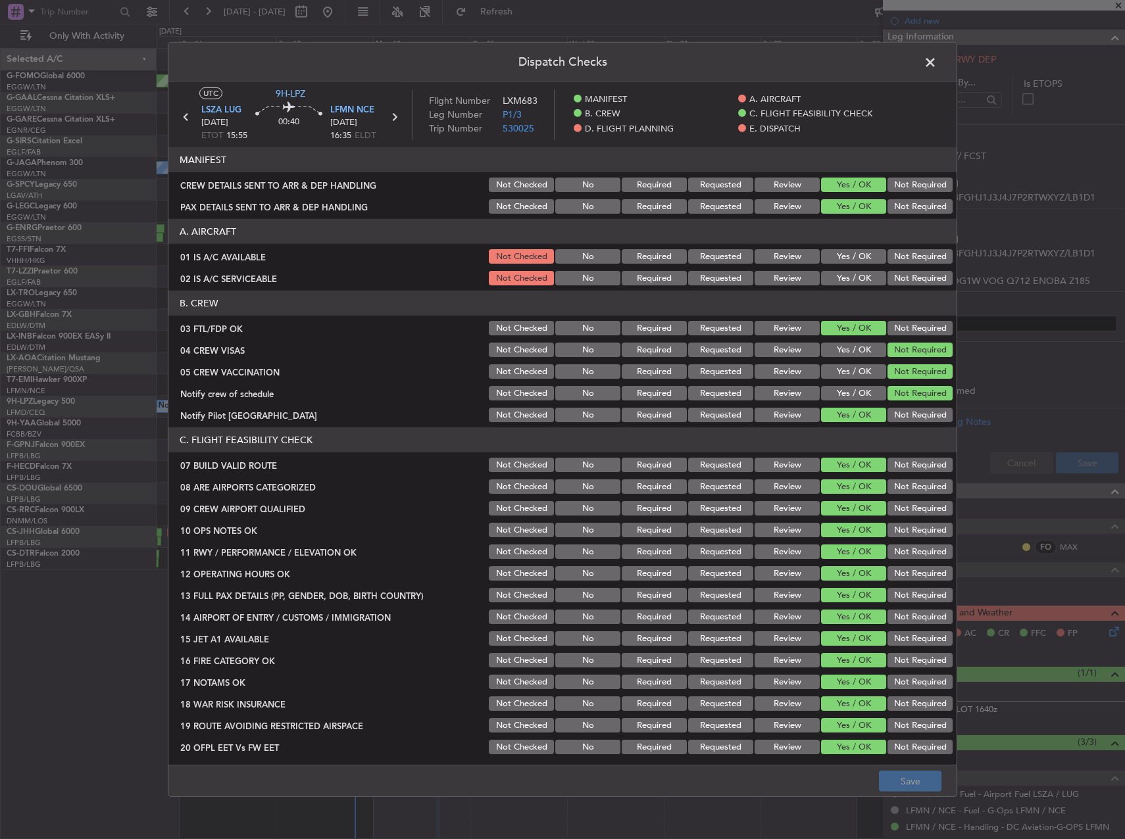
click at [846, 253] on button "Yes / OK" at bounding box center [853, 256] width 65 height 14
click at [844, 276] on button "Yes / OK" at bounding box center [853, 278] width 65 height 14
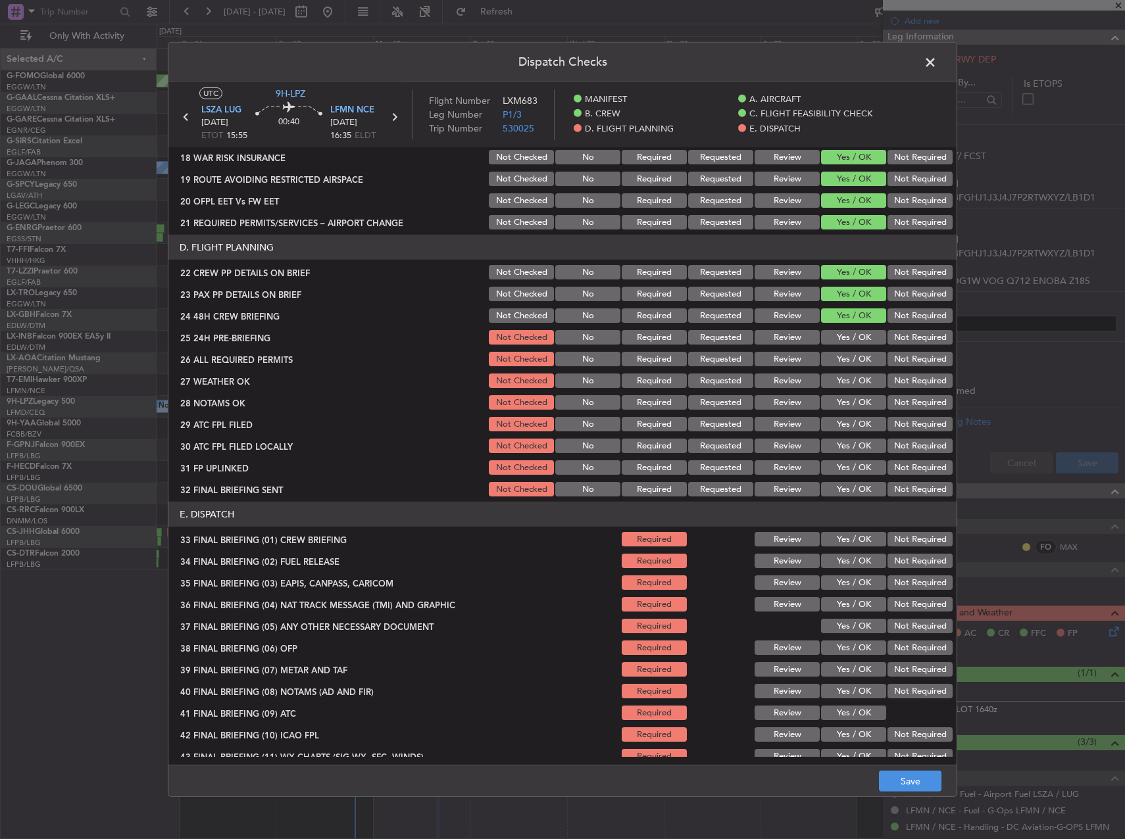
scroll to position [580, 0]
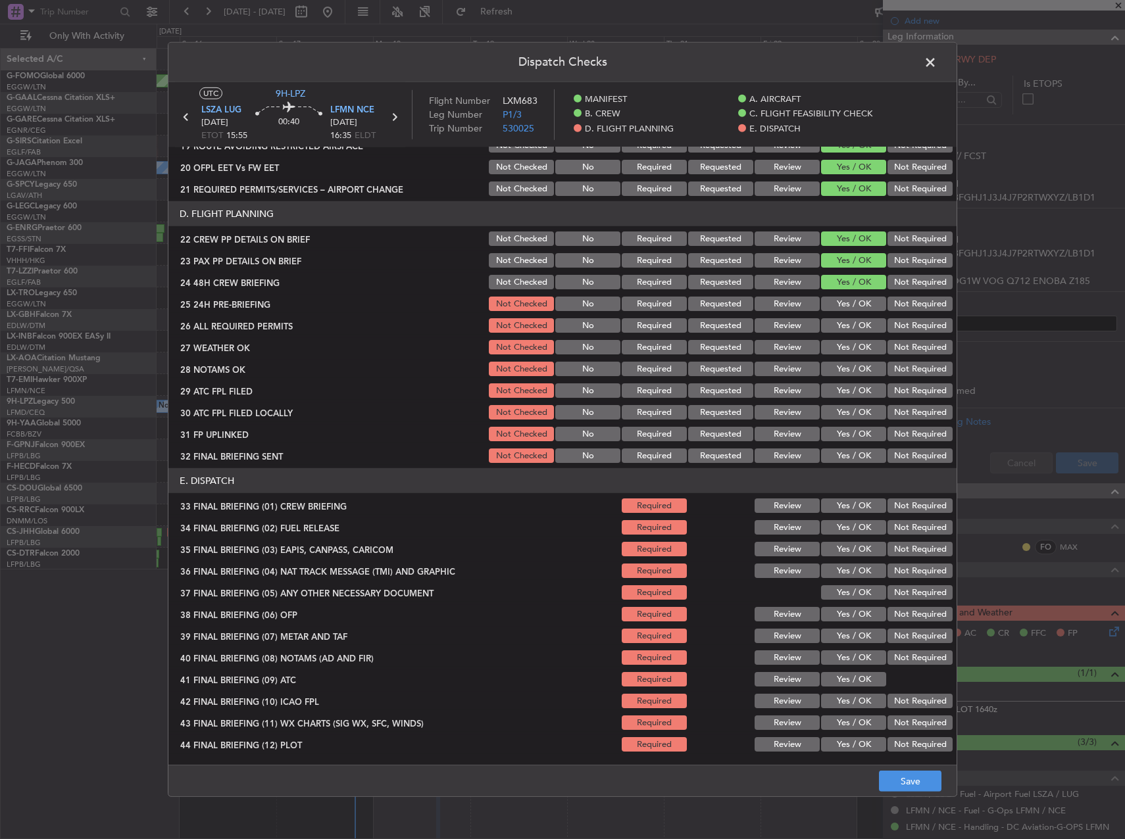
click at [860, 303] on button "Yes / OK" at bounding box center [853, 304] width 65 height 14
click at [856, 319] on button "Yes / OK" at bounding box center [853, 325] width 65 height 14
click at [852, 347] on button "Yes / OK" at bounding box center [853, 347] width 65 height 14
click at [848, 367] on button "Yes / OK" at bounding box center [853, 369] width 65 height 14
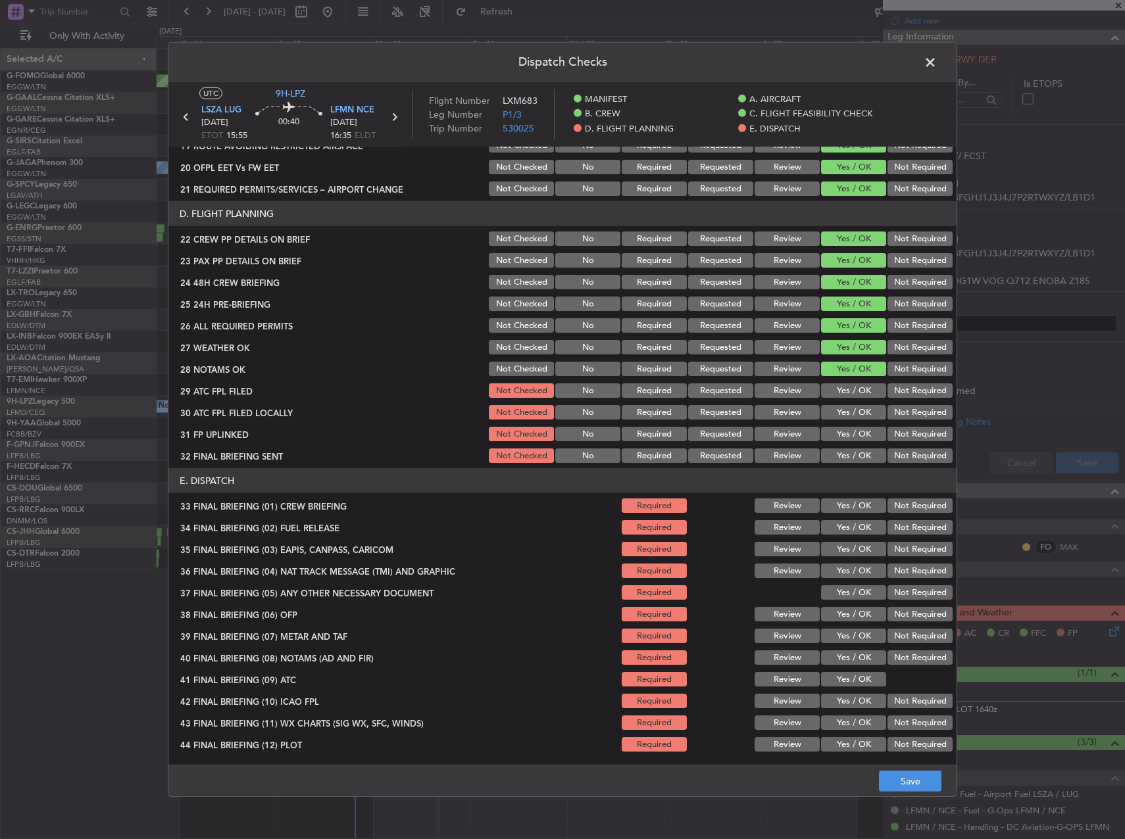
click at [846, 387] on button "Yes / OK" at bounding box center [853, 390] width 65 height 14
drag, startPoint x: 925, startPoint y: 406, endPoint x: 898, endPoint y: 427, distance: 33.8
click at [922, 408] on button "Not Required" at bounding box center [919, 412] width 65 height 14
drag, startPoint x: 853, startPoint y: 437, endPoint x: 871, endPoint y: 440, distance: 18.6
click at [853, 438] on button "Yes / OK" at bounding box center [853, 434] width 65 height 14
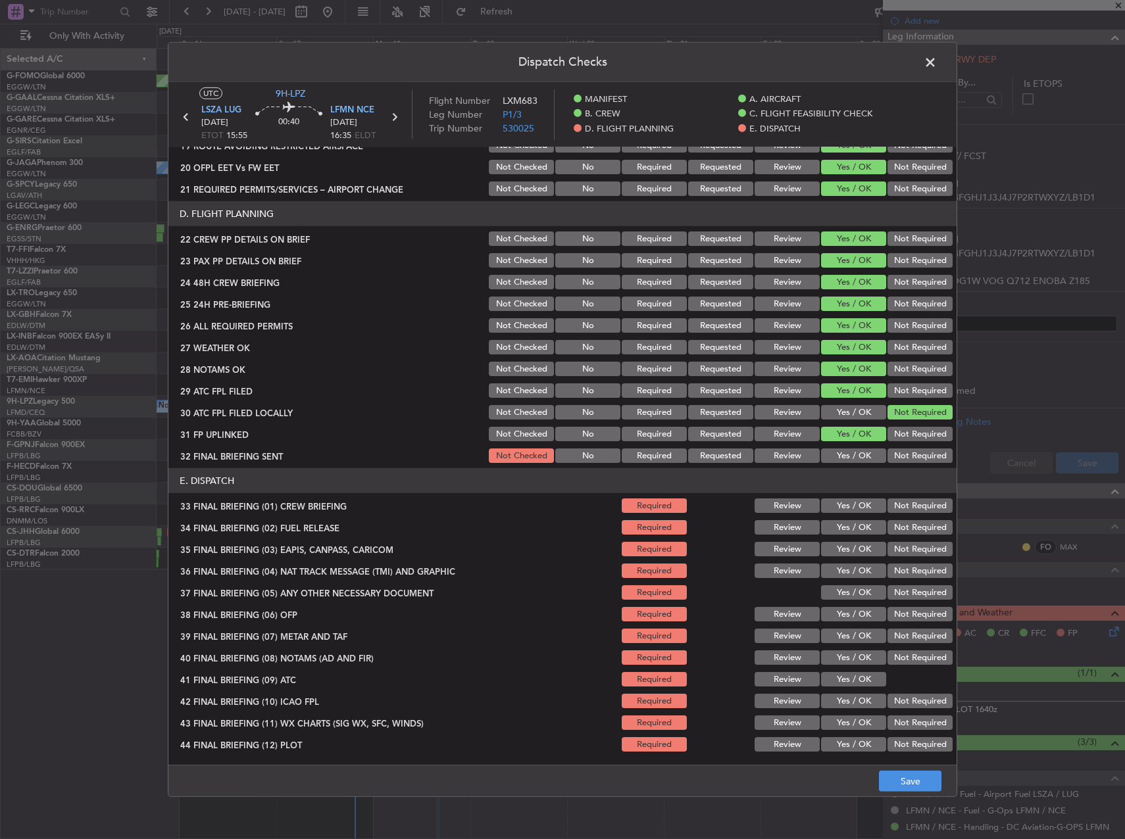
click at [896, 455] on button "Not Required" at bounding box center [919, 456] width 65 height 14
click at [852, 501] on button "Yes / OK" at bounding box center [853, 505] width 65 height 14
drag, startPoint x: 848, startPoint y: 526, endPoint x: 856, endPoint y: 530, distance: 9.4
click at [846, 526] on button "Yes / OK" at bounding box center [853, 527] width 65 height 14
click at [902, 556] on div "Not Required" at bounding box center [918, 549] width 66 height 18
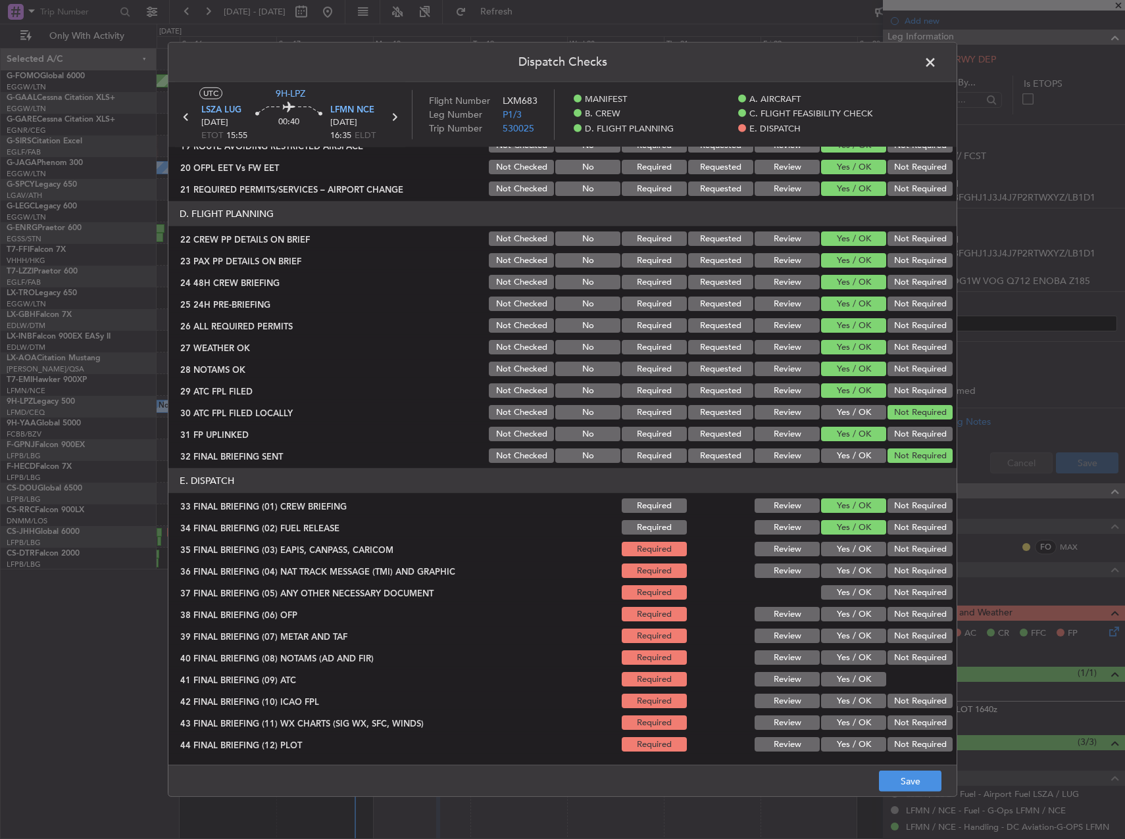
click at [901, 551] on button "Not Required" at bounding box center [919, 549] width 65 height 14
click at [904, 575] on button "Not Required" at bounding box center [919, 571] width 65 height 14
click at [901, 592] on button "Not Required" at bounding box center [919, 592] width 65 height 14
drag, startPoint x: 852, startPoint y: 627, endPoint x: 847, endPoint y: 637, distance: 11.5
click at [850, 627] on div "Yes / OK" at bounding box center [852, 636] width 66 height 18
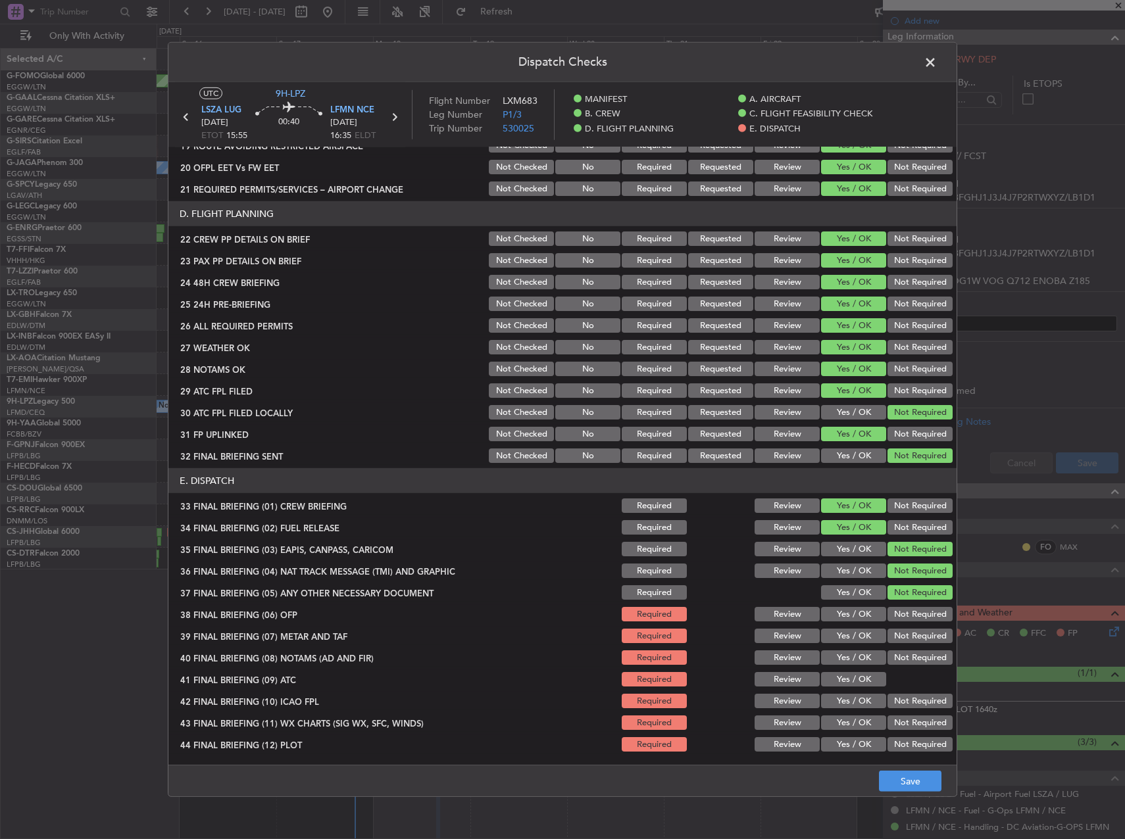
click at [845, 615] on button "Yes / OK" at bounding box center [853, 614] width 65 height 14
click at [847, 631] on button "Yes / OK" at bounding box center [853, 636] width 65 height 14
click at [852, 659] on button "Yes / OK" at bounding box center [853, 657] width 65 height 14
click at [854, 684] on button "Yes / OK" at bounding box center [853, 679] width 65 height 14
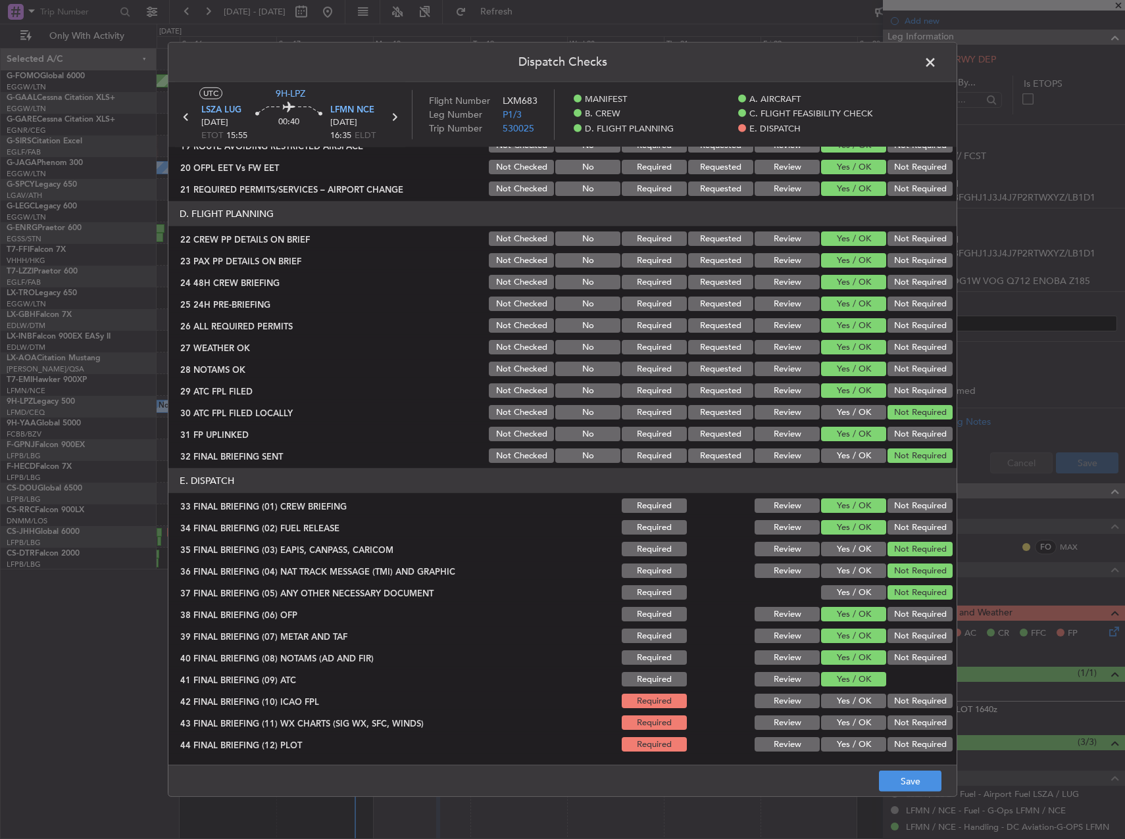
click at [845, 715] on div "Yes / OK" at bounding box center [852, 723] width 66 height 18
click at [842, 704] on button "Yes / OK" at bounding box center [853, 701] width 65 height 14
click at [840, 721] on button "Yes / OK" at bounding box center [853, 723] width 65 height 14
drag, startPoint x: 858, startPoint y: 744, endPoint x: 891, endPoint y: 765, distance: 38.7
click at [860, 744] on button "Yes / OK" at bounding box center [853, 744] width 65 height 14
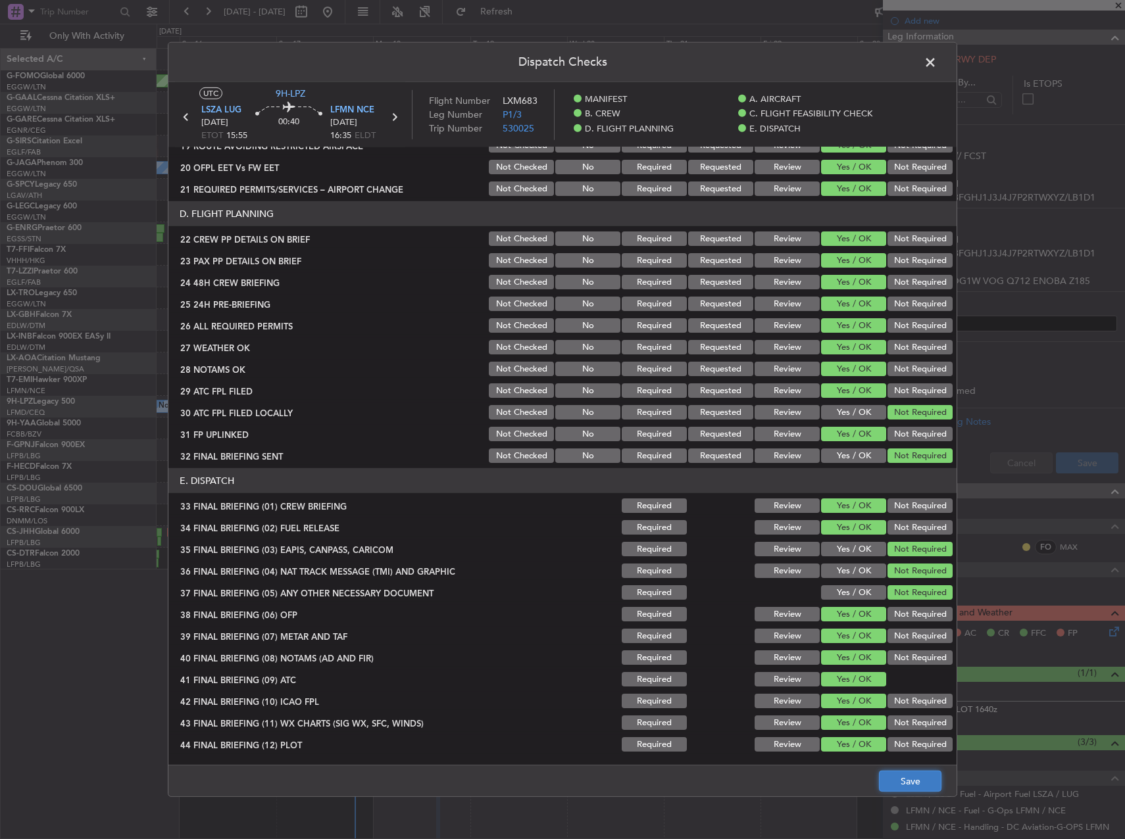
click at [906, 780] on button "Save" at bounding box center [910, 781] width 62 height 21
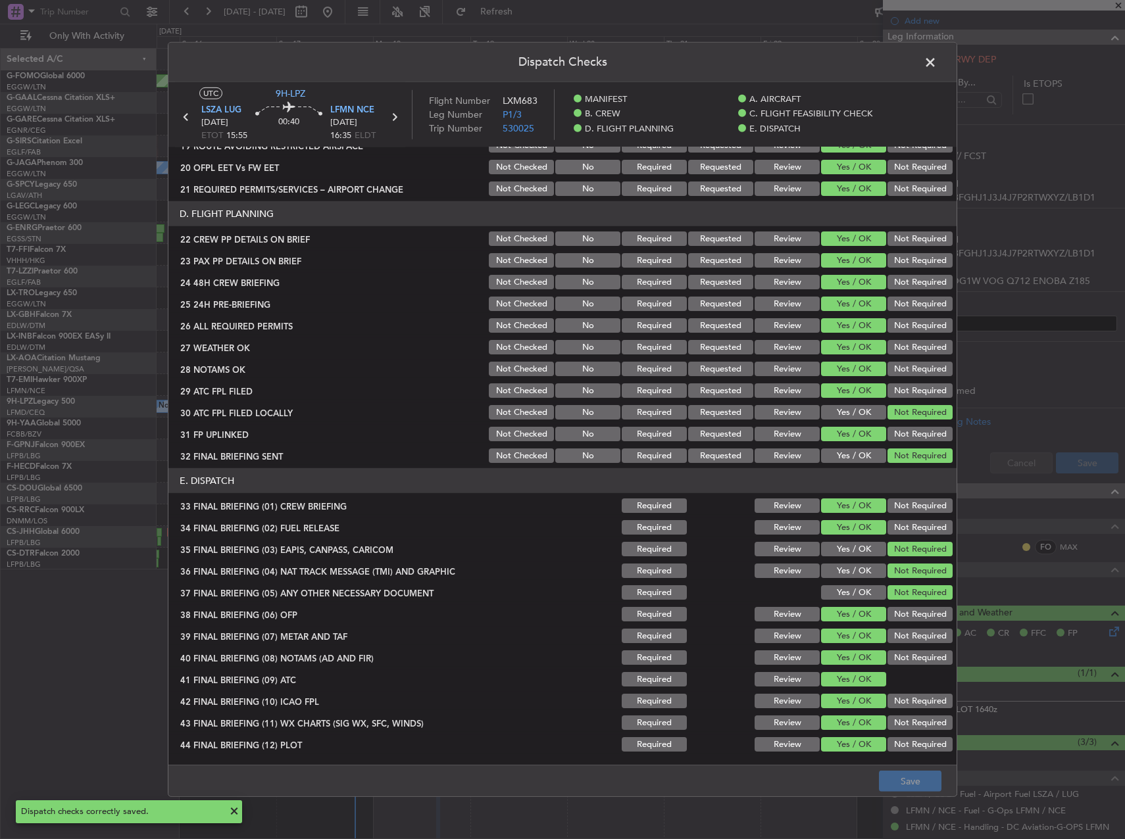
scroll to position [514, 0]
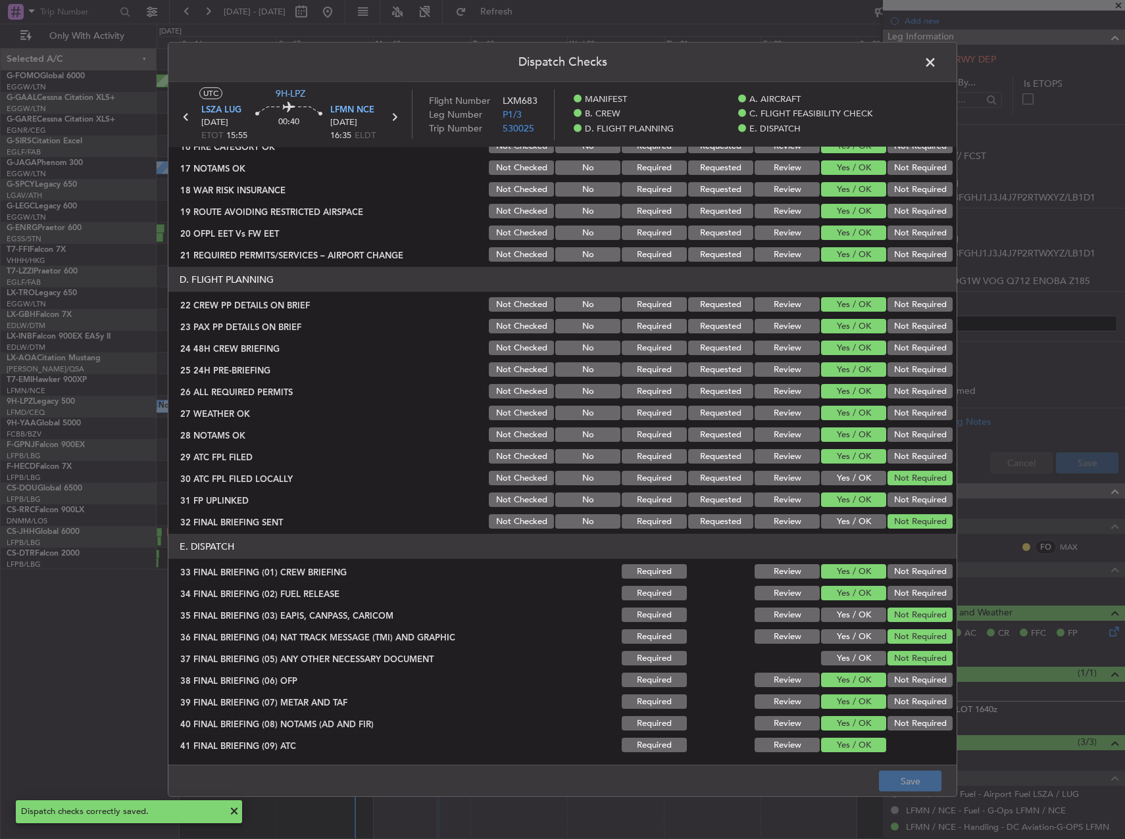
click at [936, 59] on span at bounding box center [936, 66] width 0 height 26
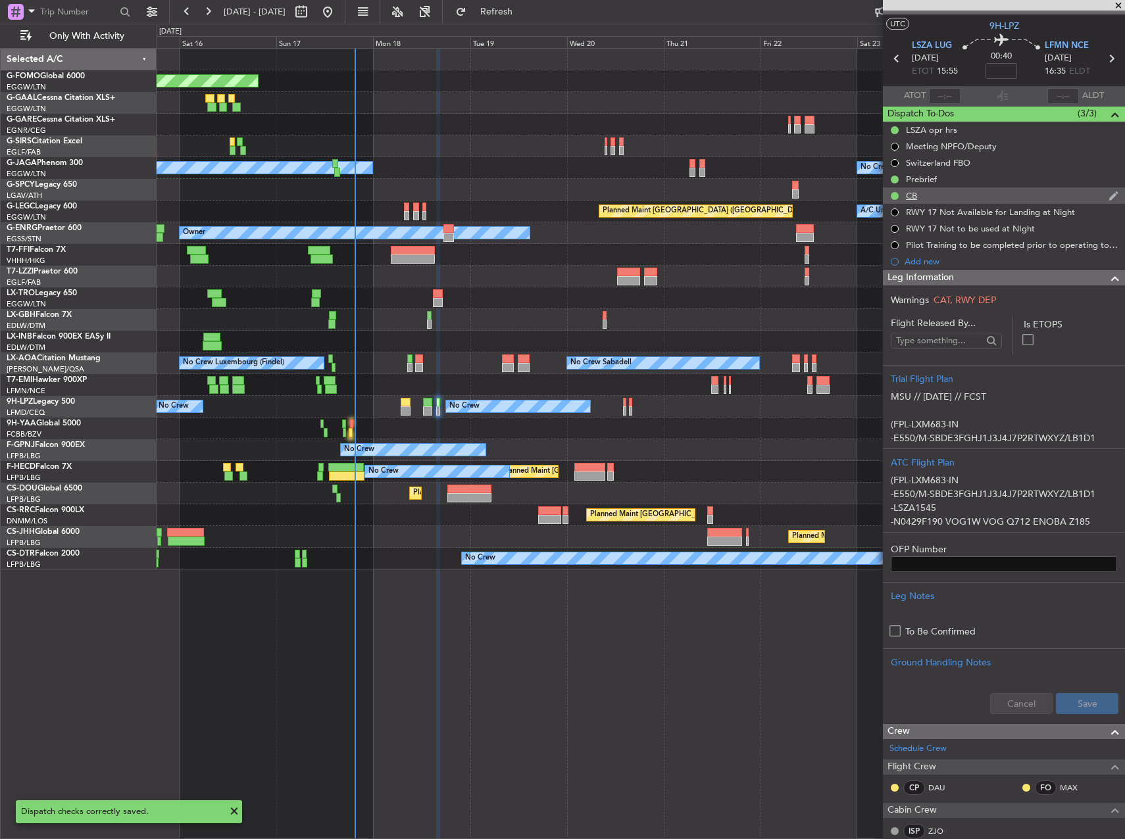
scroll to position [0, 0]
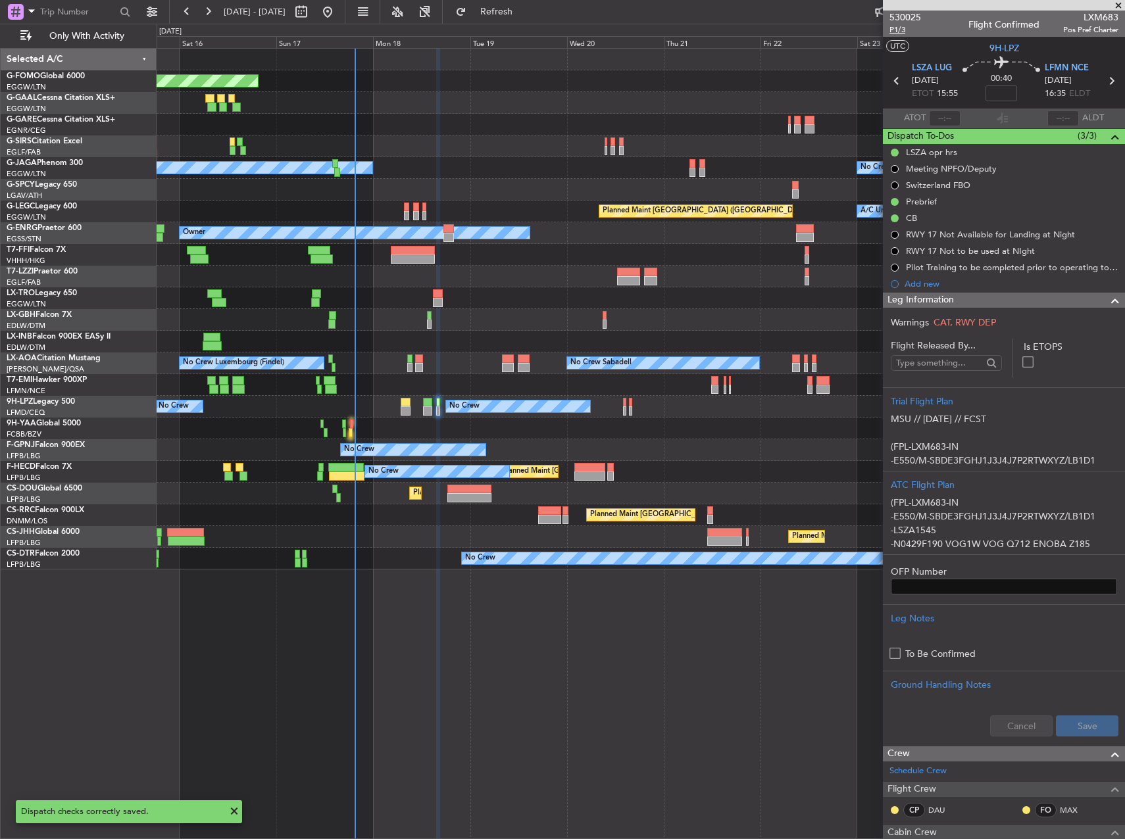
click at [905, 31] on span "P1/3" at bounding box center [905, 29] width 32 height 11
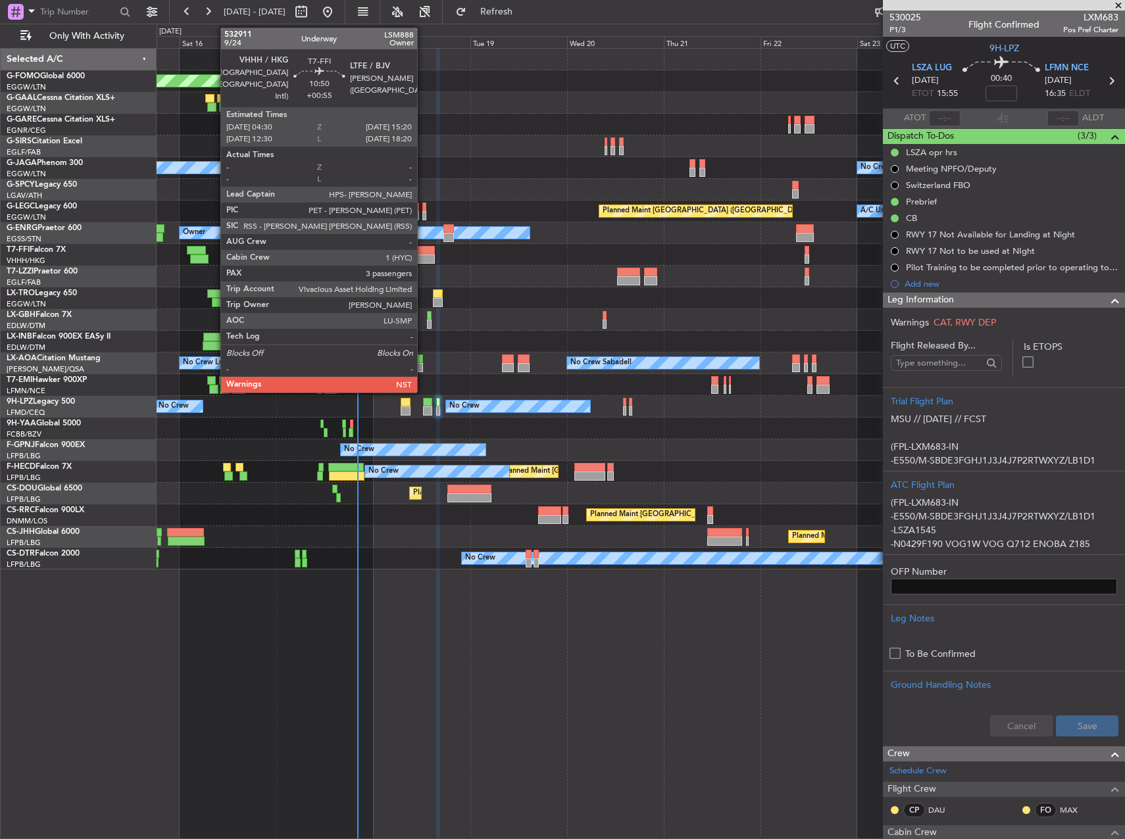
click at [421, 259] on div at bounding box center [413, 259] width 44 height 9
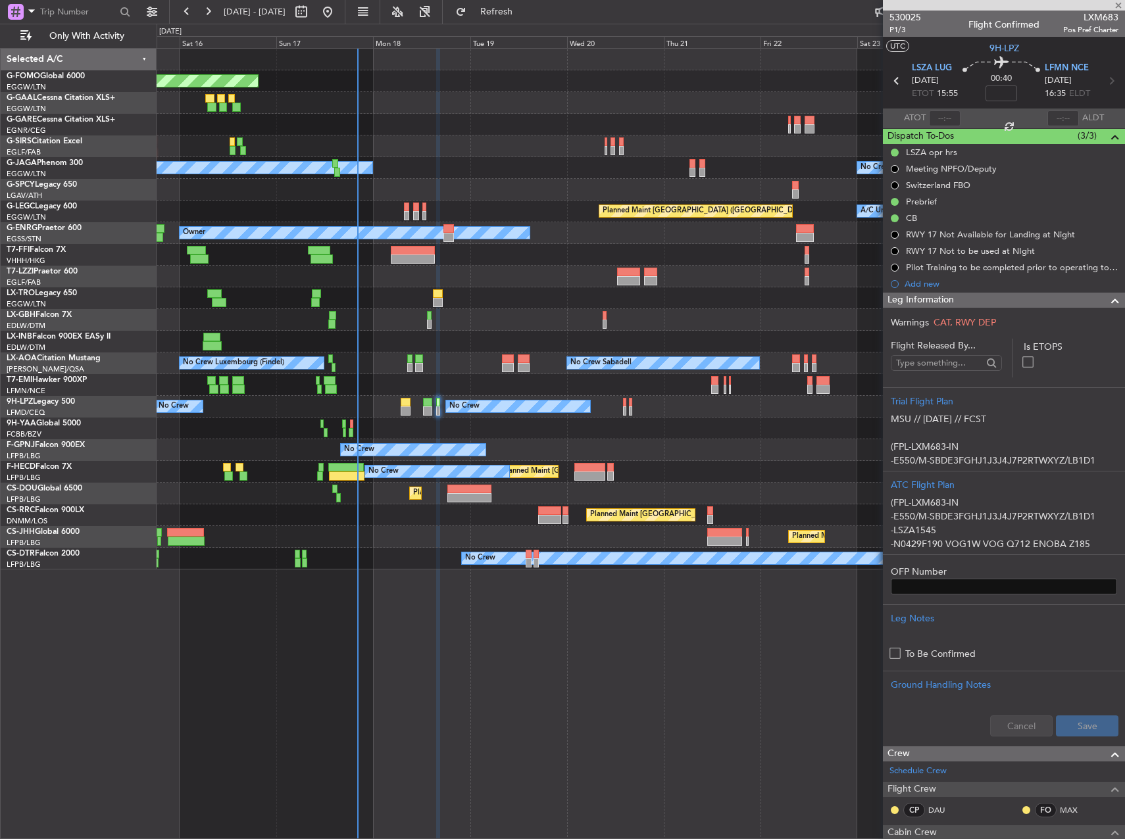
type input "+00:55"
type input "3"
